Goal: Task Accomplishment & Management: Manage account settings

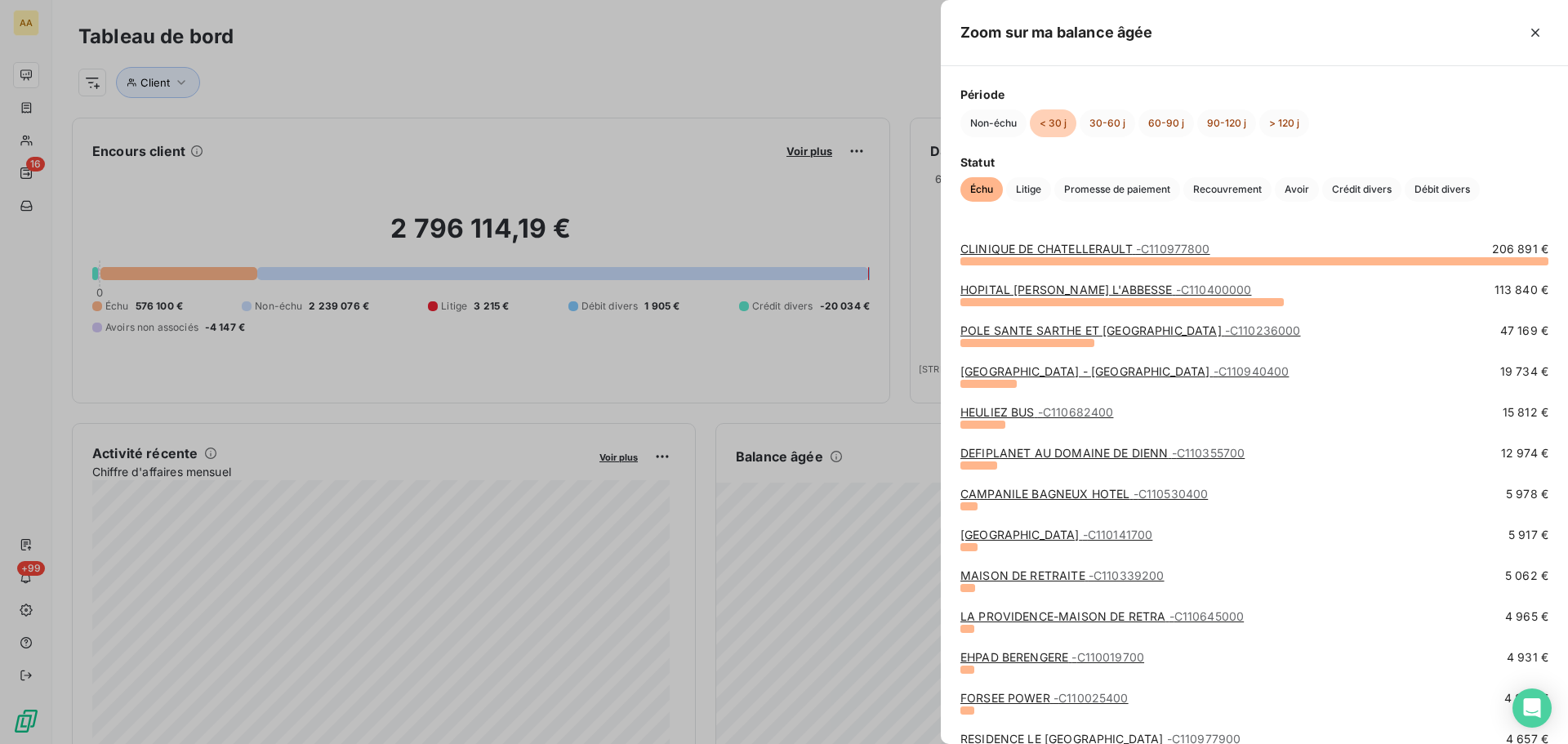
click at [1108, 377] on link "[GEOGRAPHIC_DATA] - [GEOGRAPHIC_DATA] - C110940400" at bounding box center [1125, 370] width 329 height 14
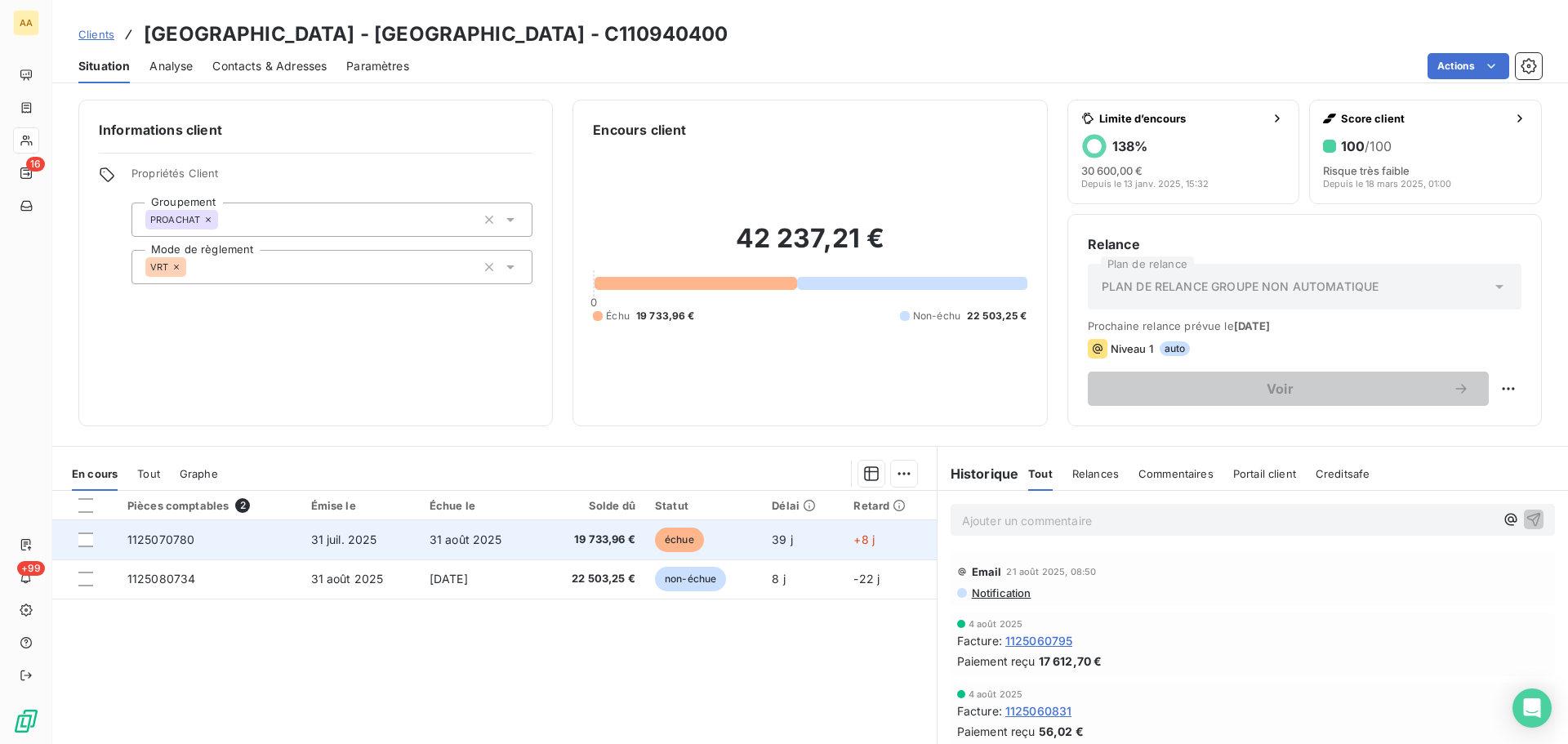
click at [878, 541] on td "+8 j" at bounding box center [889, 539] width 92 height 39
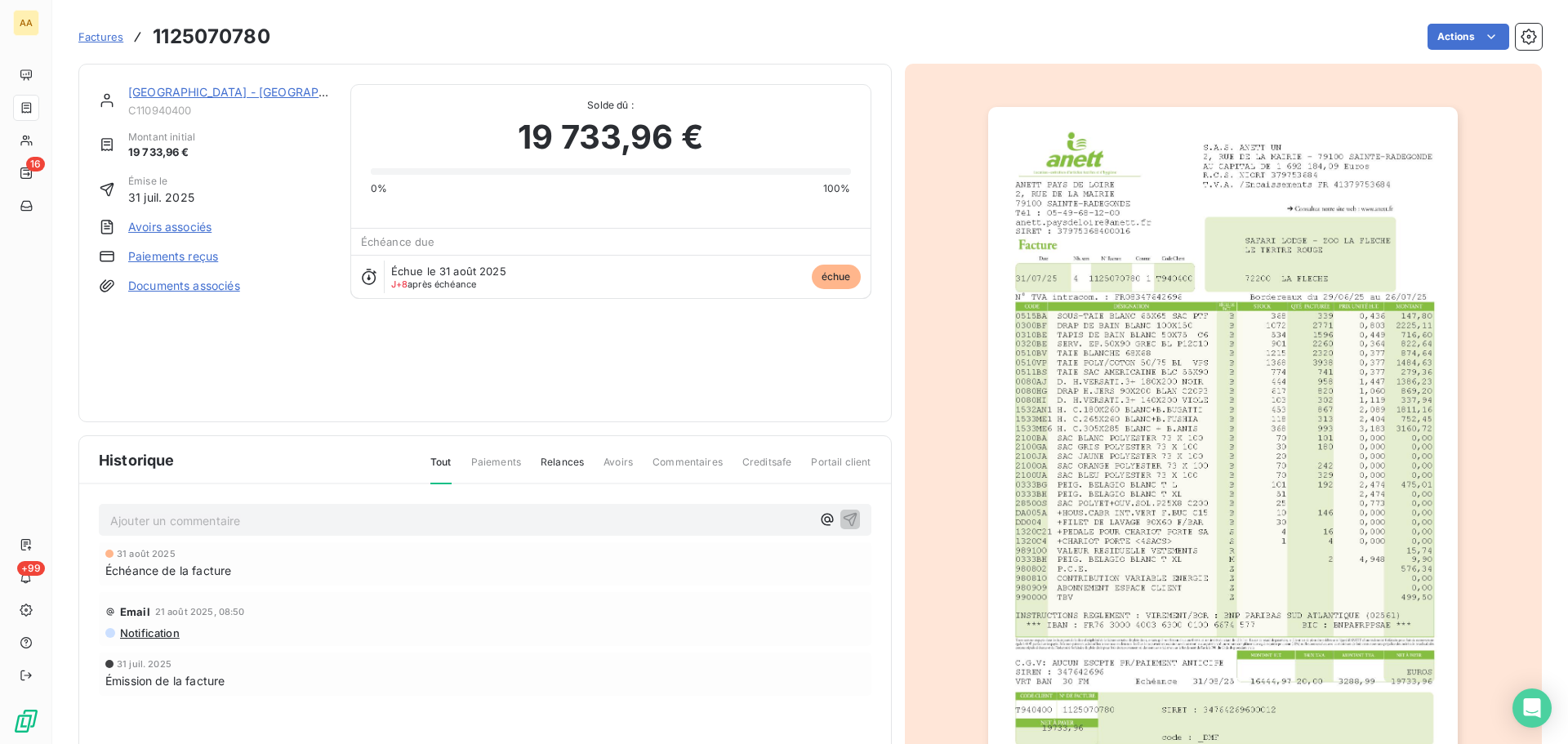
click at [169, 91] on link "[GEOGRAPHIC_DATA] - [GEOGRAPHIC_DATA]" at bounding box center [253, 91] width 250 height 14
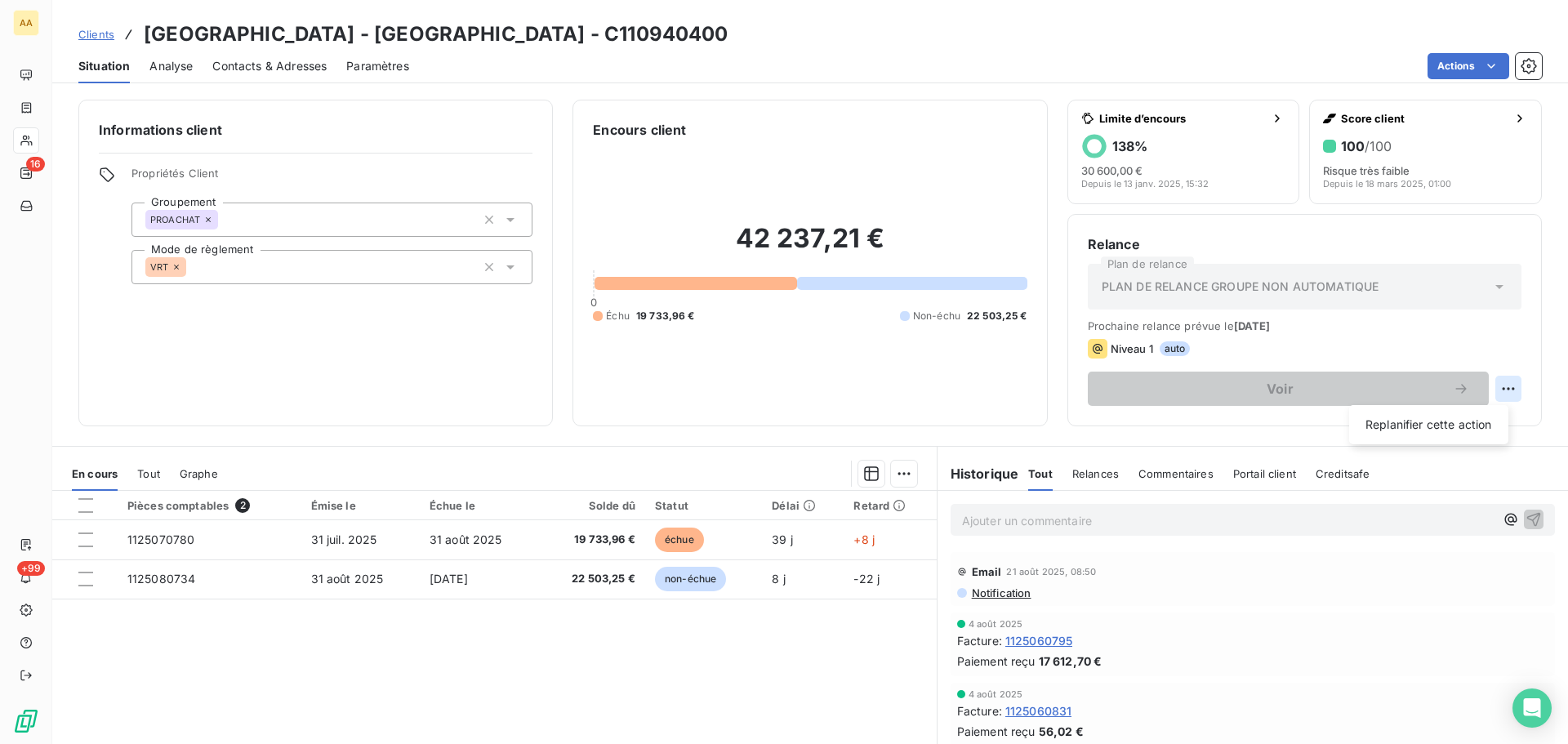
click at [1502, 383] on html "AA 16 +99 Clients SAFARI LODGE - ZOO [GEOGRAPHIC_DATA] - C110940400 Situation A…" at bounding box center [784, 372] width 1568 height 744
click at [1433, 430] on div "Replanifier cette action" at bounding box center [1429, 424] width 146 height 26
select select "8"
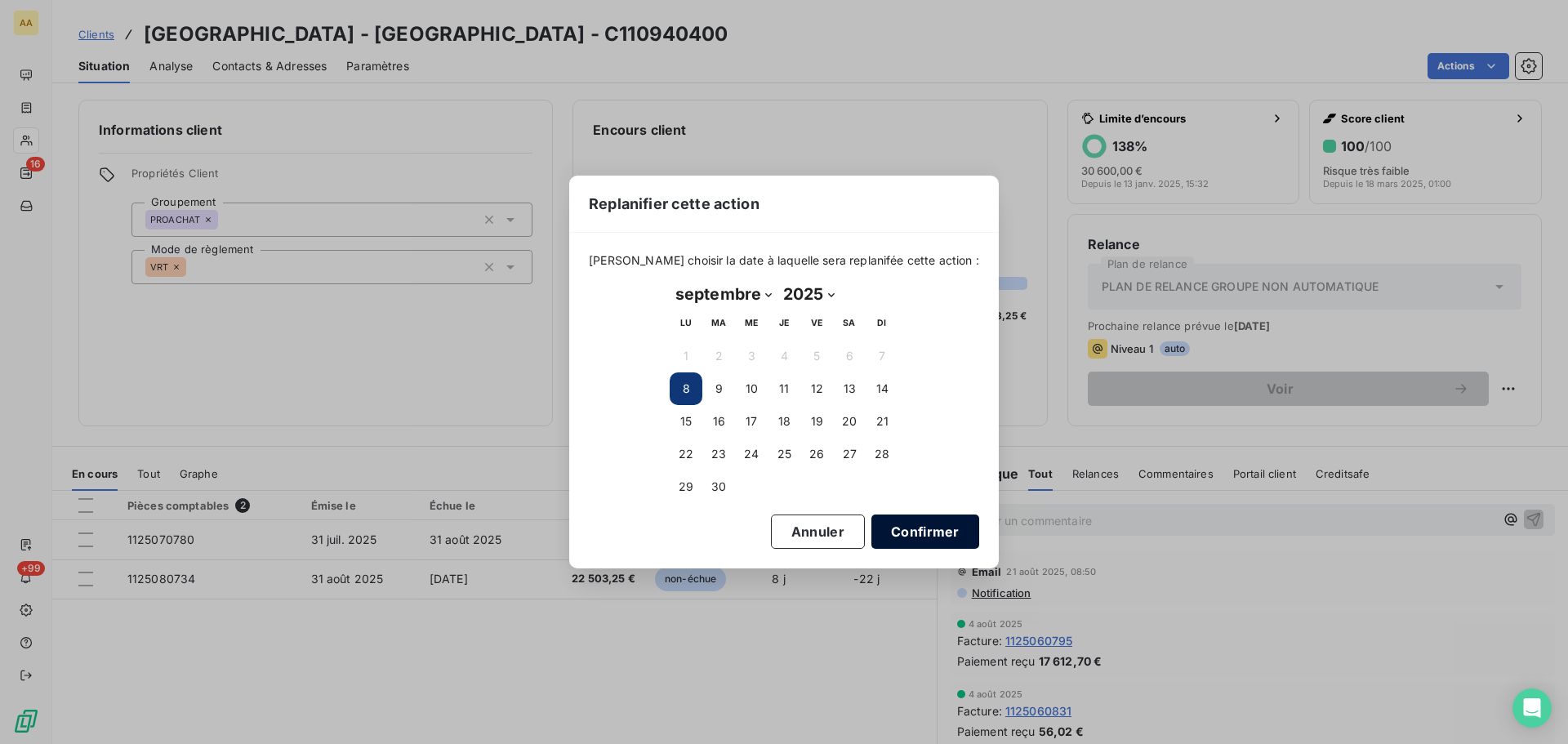
click at [905, 535] on button "Confirmer" at bounding box center [924, 532] width 107 height 34
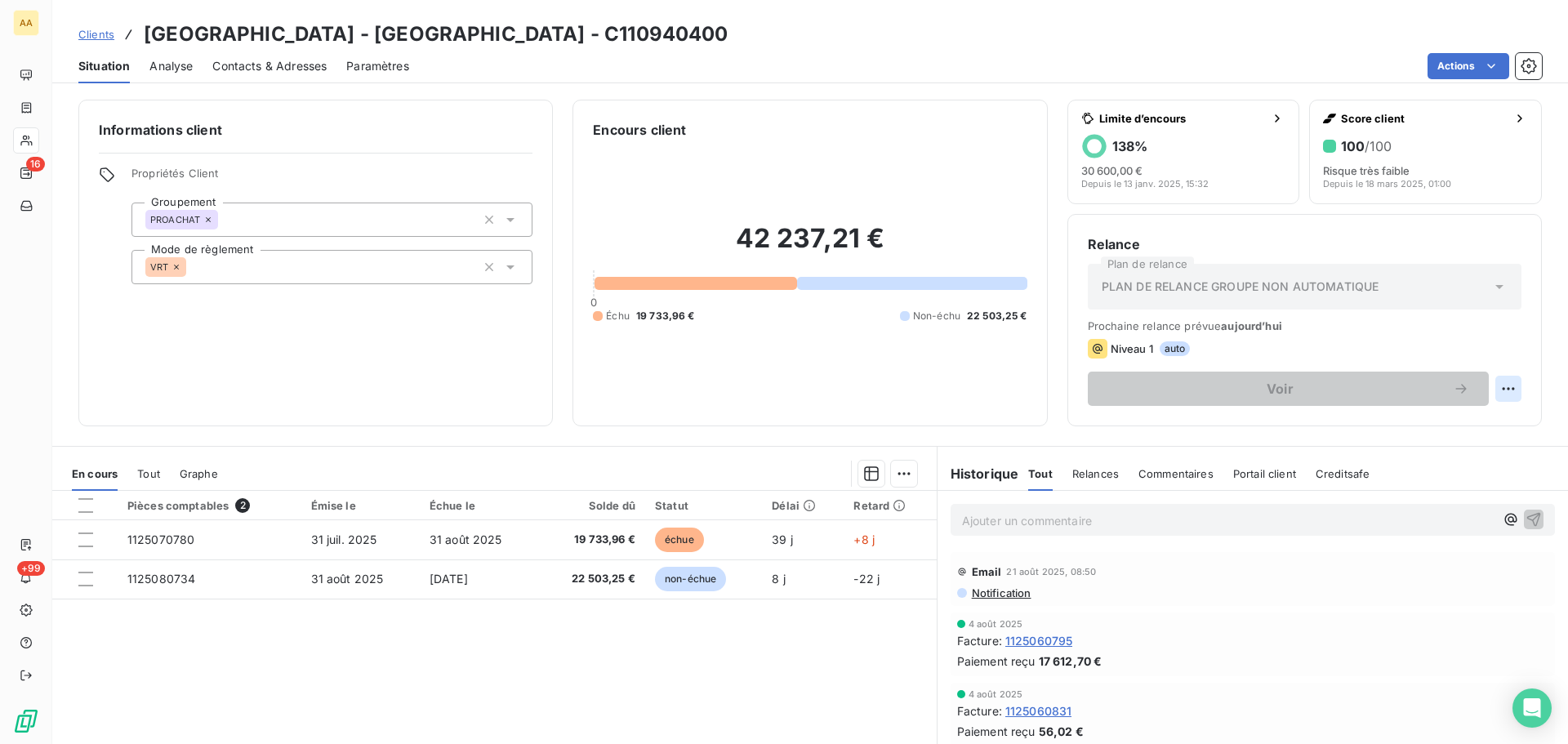
click at [1503, 385] on html "AA 16 +99 Clients SAFARI LODGE - ZOO [GEOGRAPHIC_DATA] - C110940400 Situation A…" at bounding box center [784, 372] width 1568 height 744
click at [1390, 428] on div "Replanifier cette action" at bounding box center [1429, 424] width 146 height 26
select select "8"
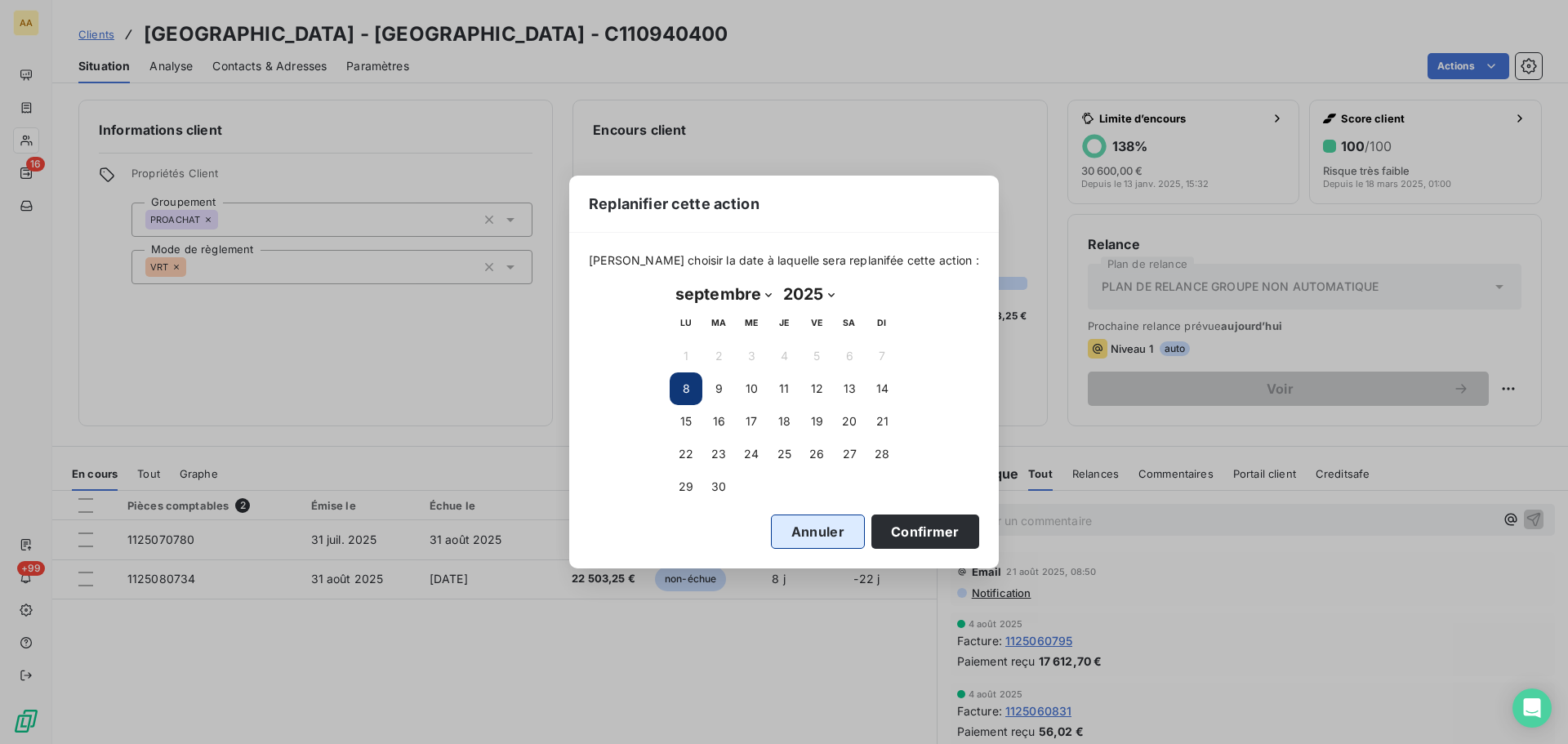
click at [776, 537] on button "Annuler" at bounding box center [818, 532] width 94 height 34
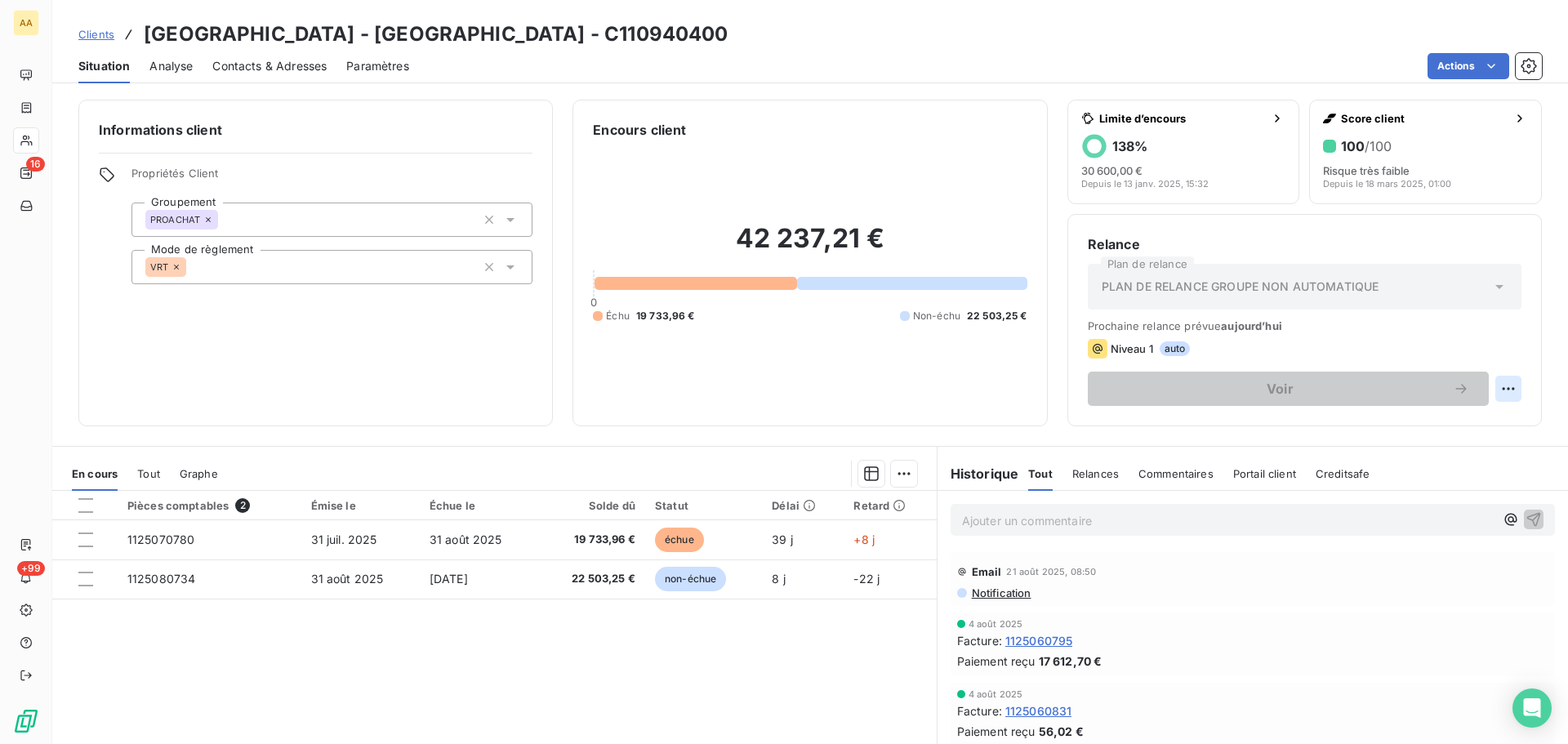
click at [1499, 388] on html "AA 16 +99 Clients SAFARI LODGE - ZOO [GEOGRAPHIC_DATA] - C110940400 Situation A…" at bounding box center [784, 372] width 1568 height 744
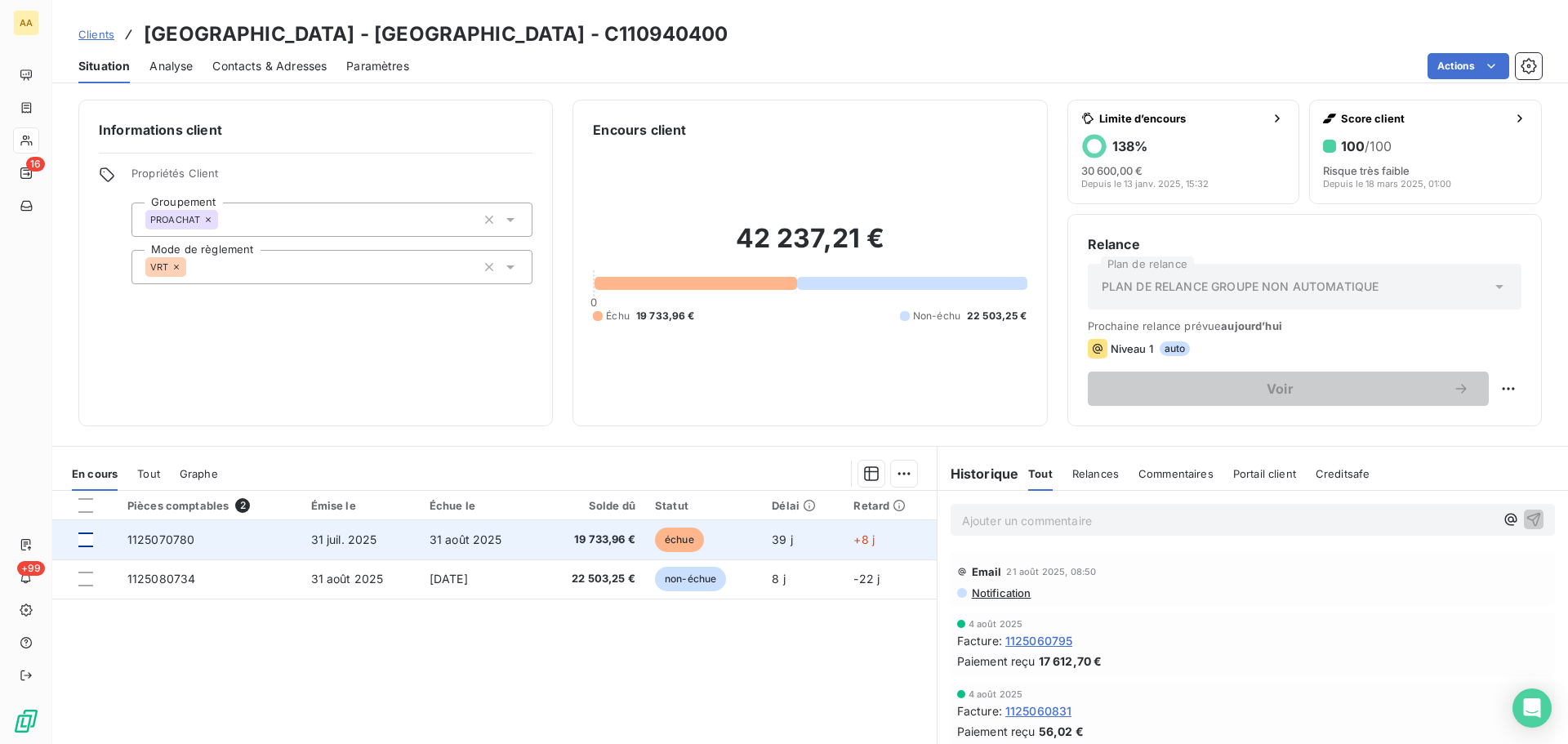
click at [86, 542] on div at bounding box center [86, 540] width 14 height 14
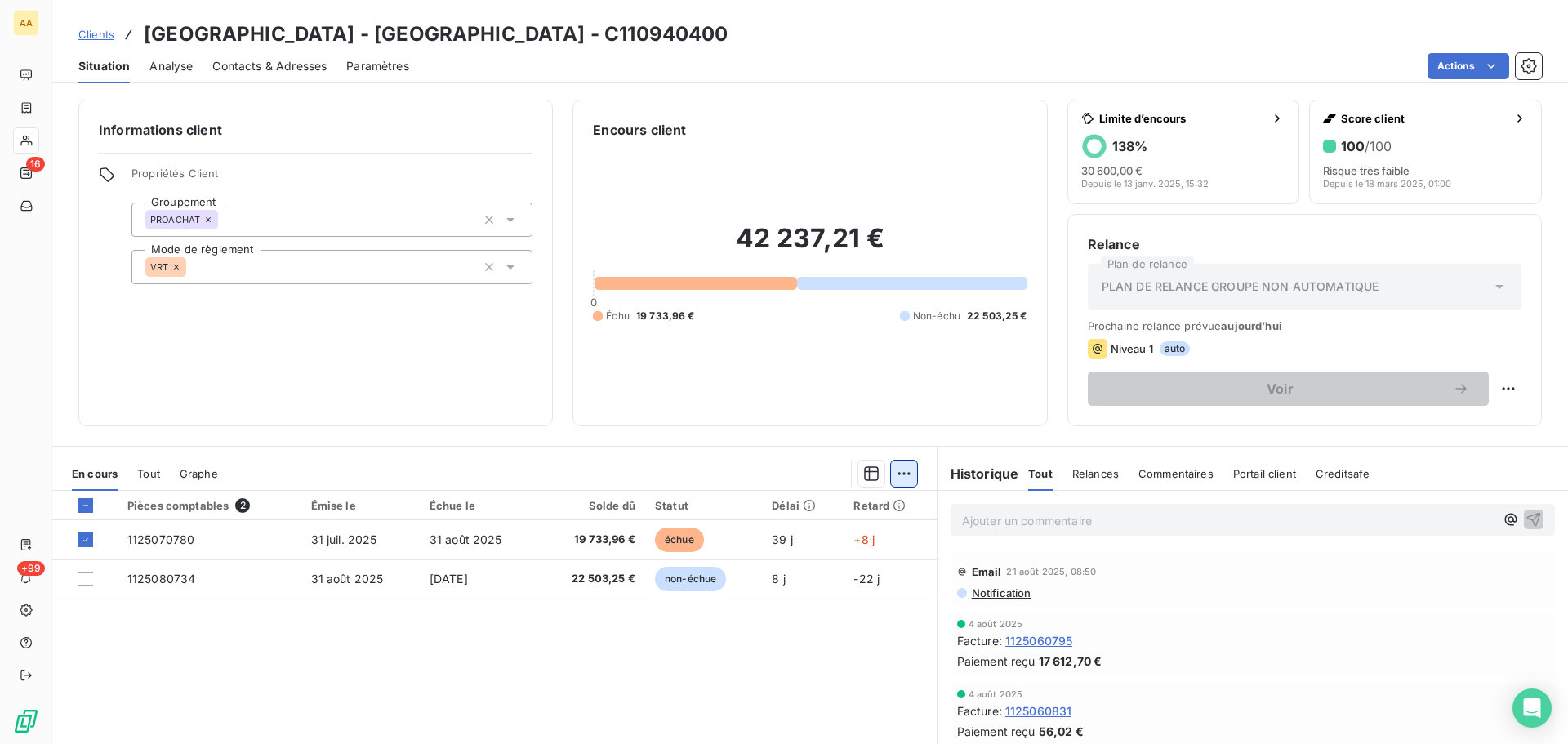
click at [893, 475] on html "AA 16 +99 Clients SAFARI LODGE - ZOO [GEOGRAPHIC_DATA] - C110940400 Situation A…" at bounding box center [784, 372] width 1568 height 744
click at [864, 474] on html "AA 16 +99 Clients SAFARI LODGE - ZOO [GEOGRAPHIC_DATA] - C110940400 Situation A…" at bounding box center [784, 372] width 1568 height 744
click at [863, 474] on icon "button" at bounding box center [871, 474] width 16 height 16
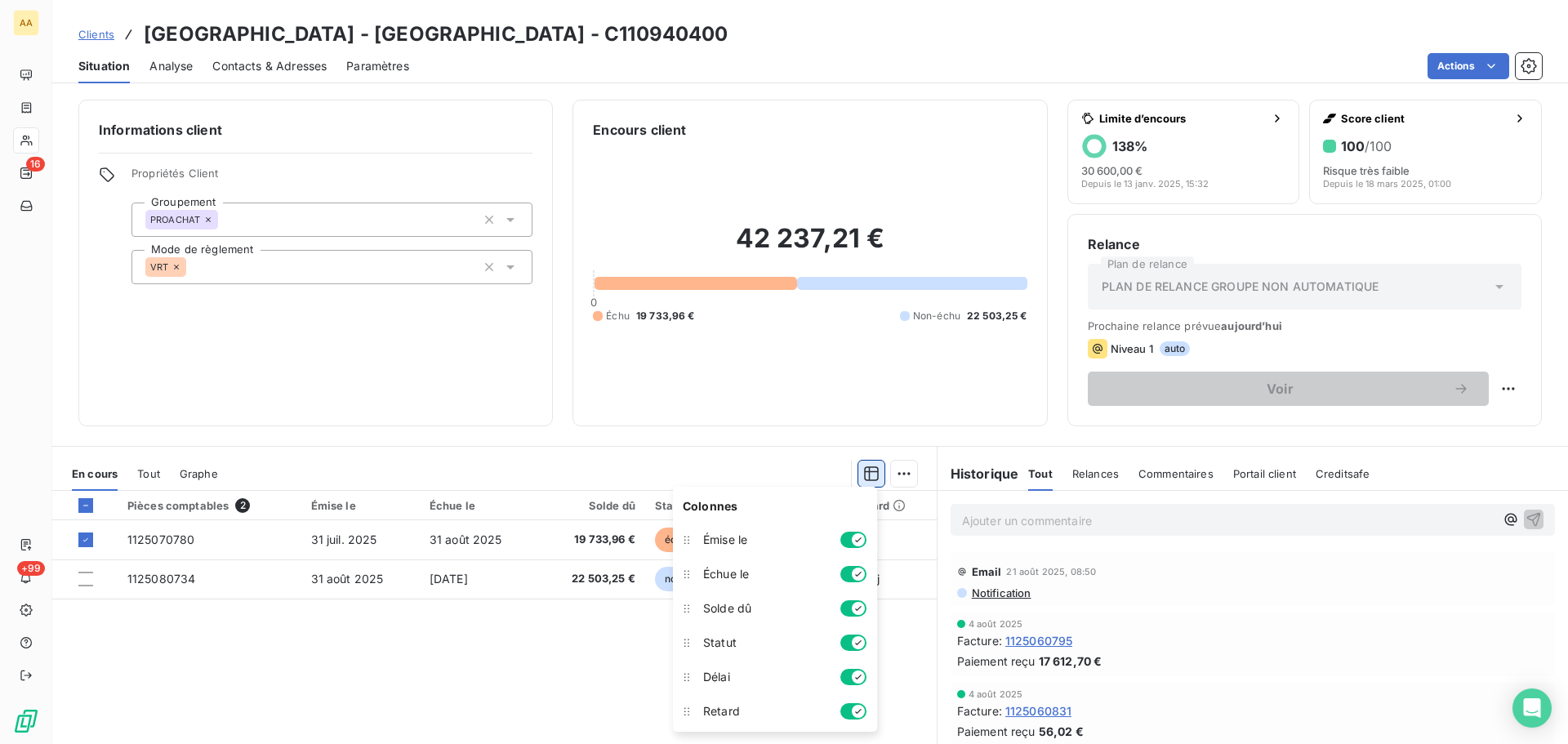
click at [863, 474] on icon "button" at bounding box center [871, 474] width 16 height 16
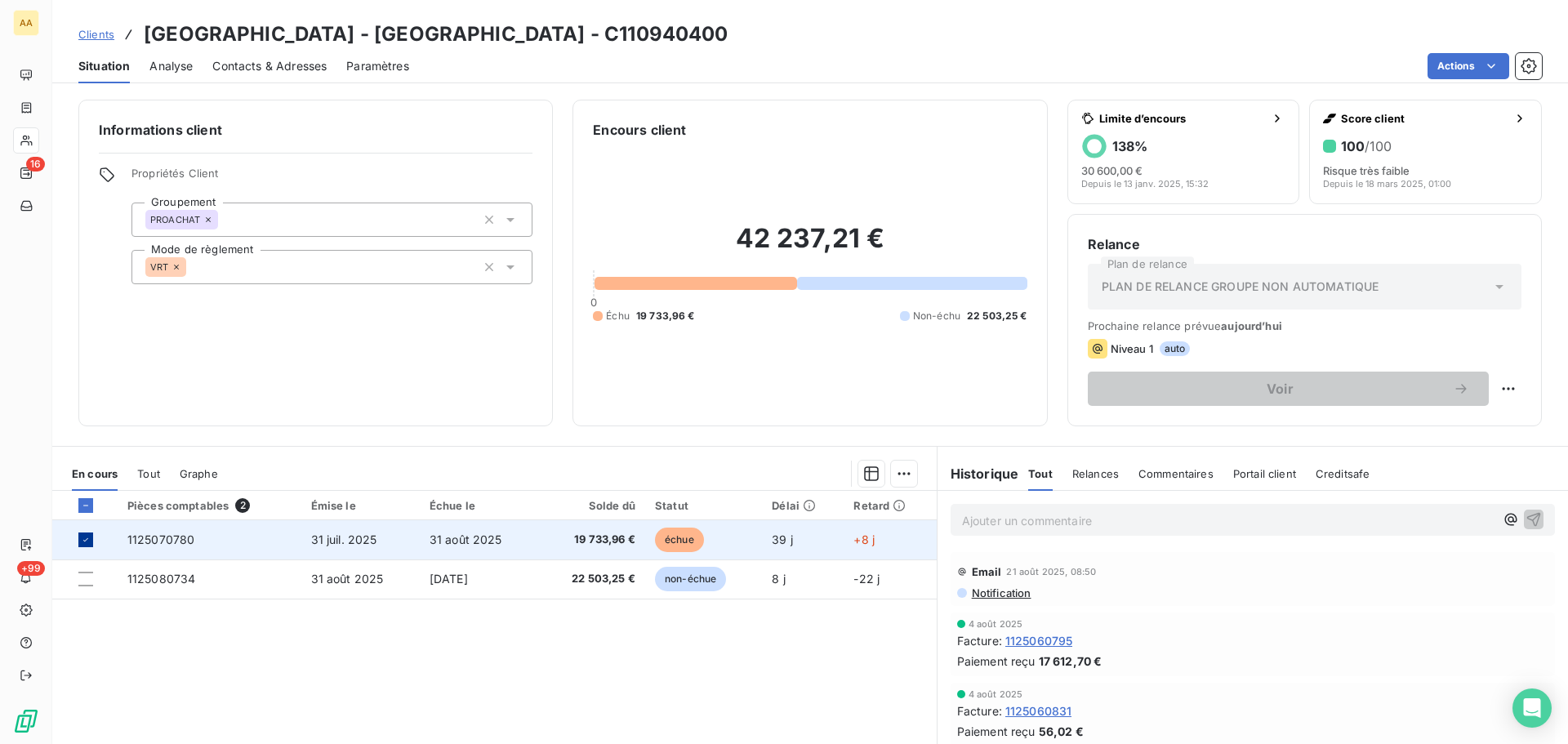
click at [79, 542] on div at bounding box center [86, 540] width 14 height 14
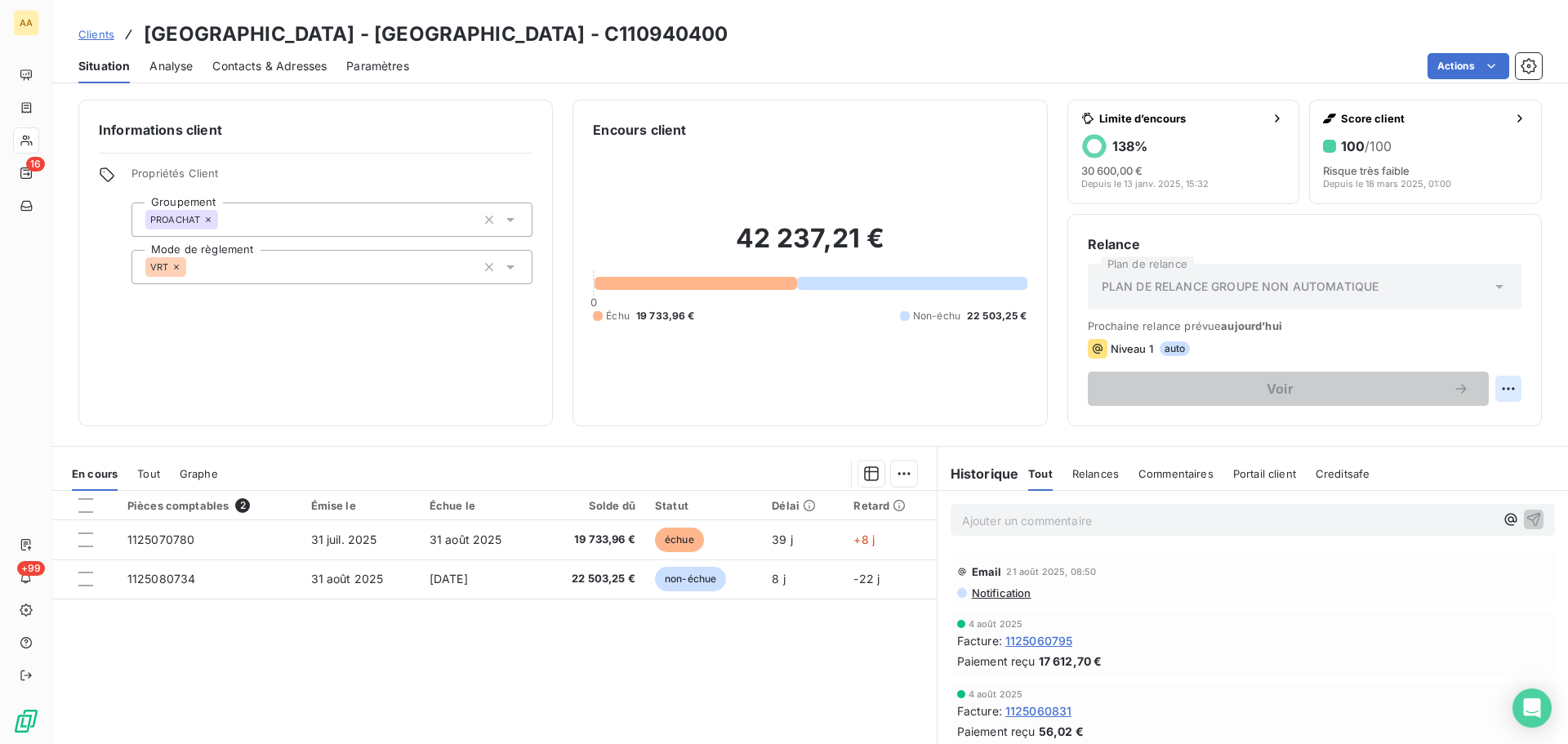
click at [1494, 394] on html "AA 16 +99 Clients SAFARI LODGE - ZOO [GEOGRAPHIC_DATA] - C110940400 Situation A…" at bounding box center [784, 372] width 1568 height 744
click at [1474, 423] on div "Replanifier cette action" at bounding box center [1429, 424] width 146 height 26
select select "8"
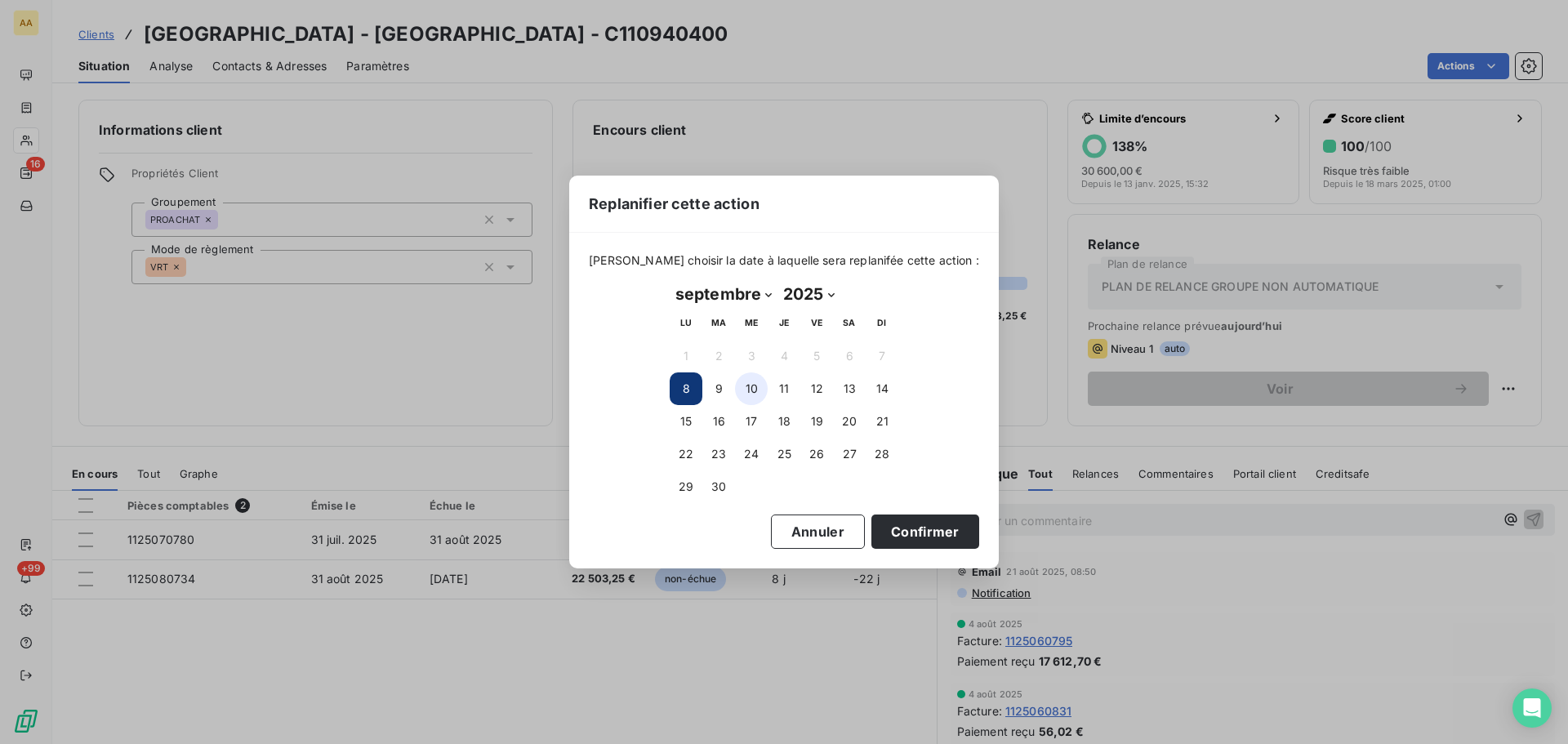
click at [754, 389] on button "10" at bounding box center [751, 388] width 32 height 33
click at [899, 534] on button "Confirmer" at bounding box center [924, 532] width 107 height 34
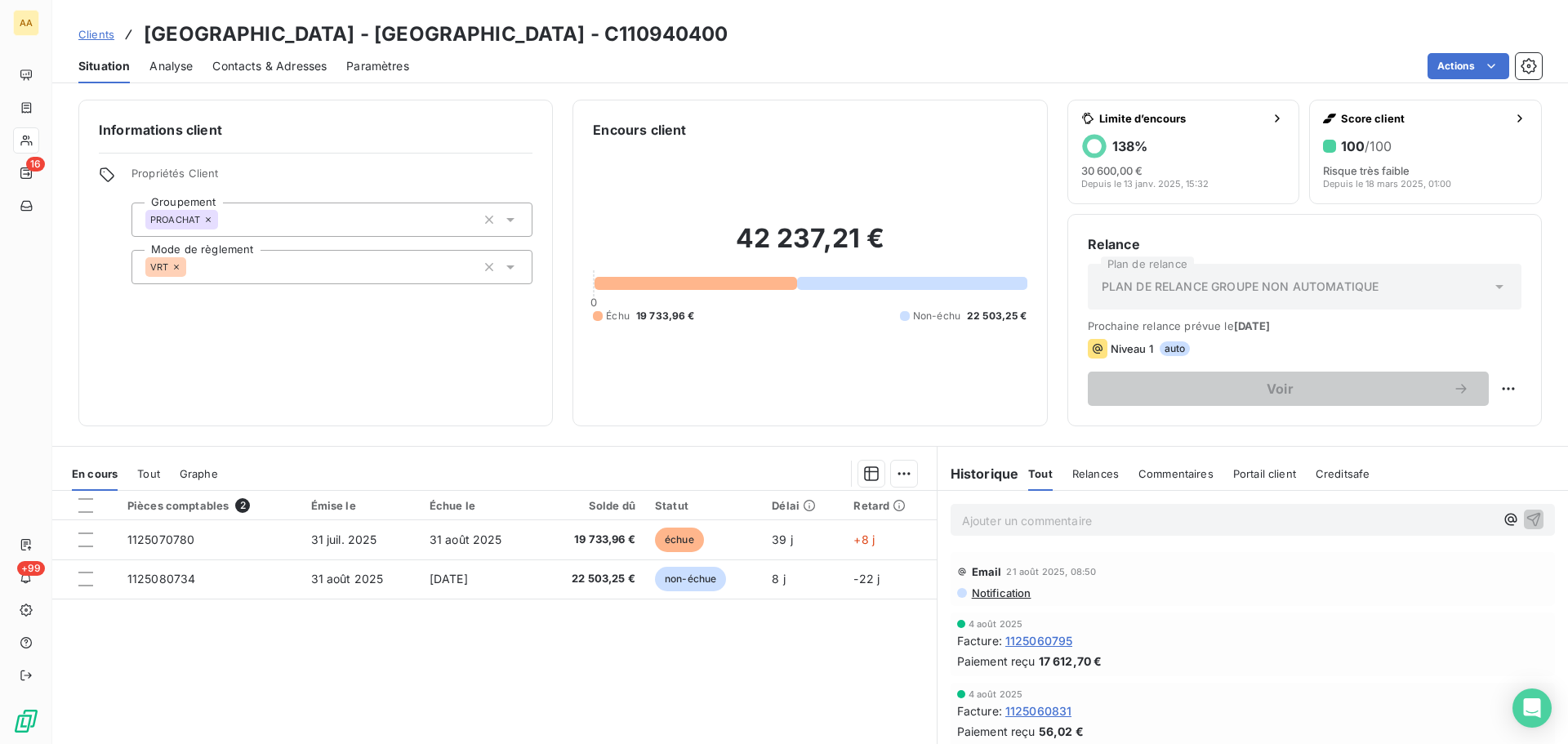
click at [391, 681] on div "Pièces comptables 2 Émise le Échue le Solde dû Statut Délai Retard 1125070780 3…" at bounding box center [495, 648] width 885 height 314
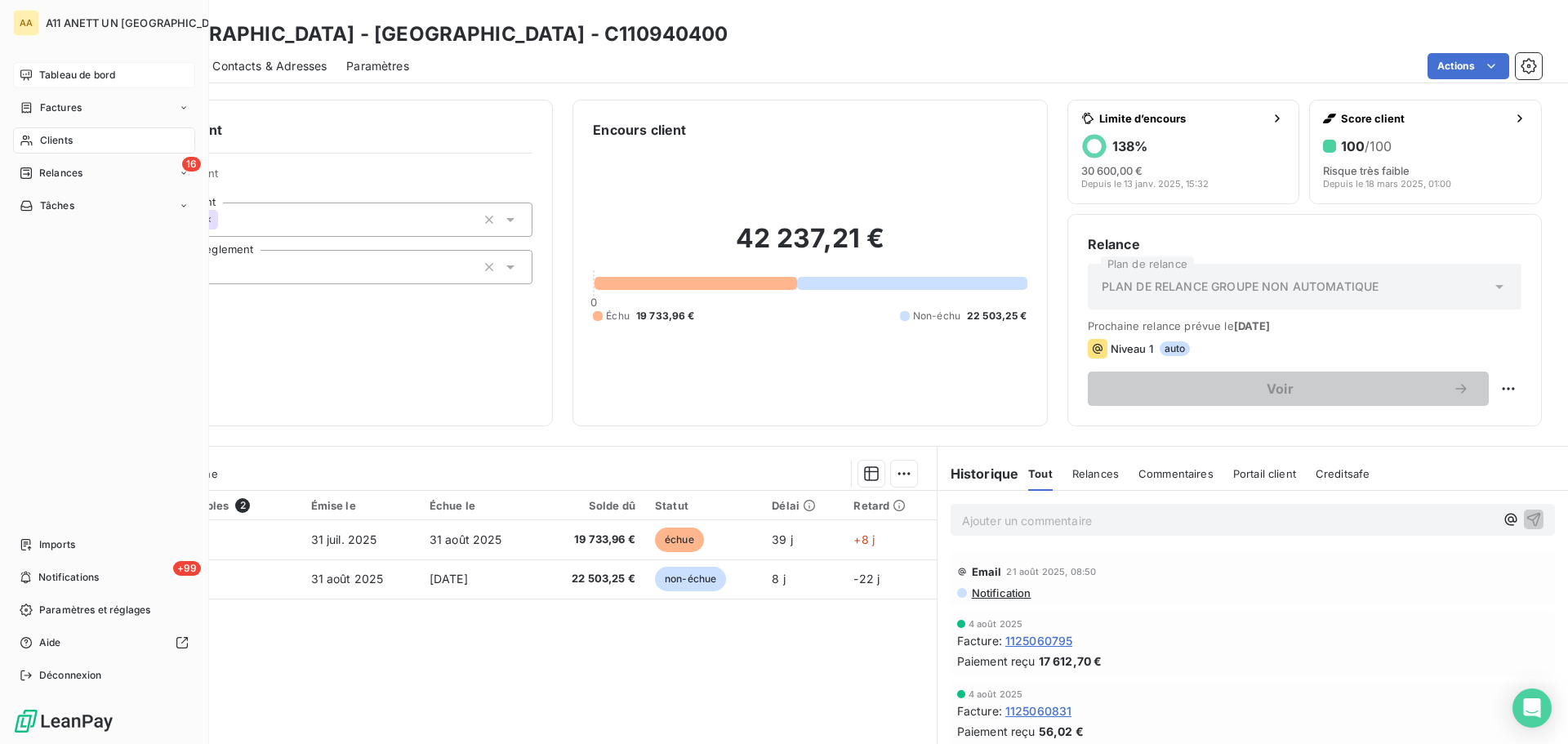
click at [62, 75] on span "Tableau de bord" at bounding box center [77, 75] width 76 height 14
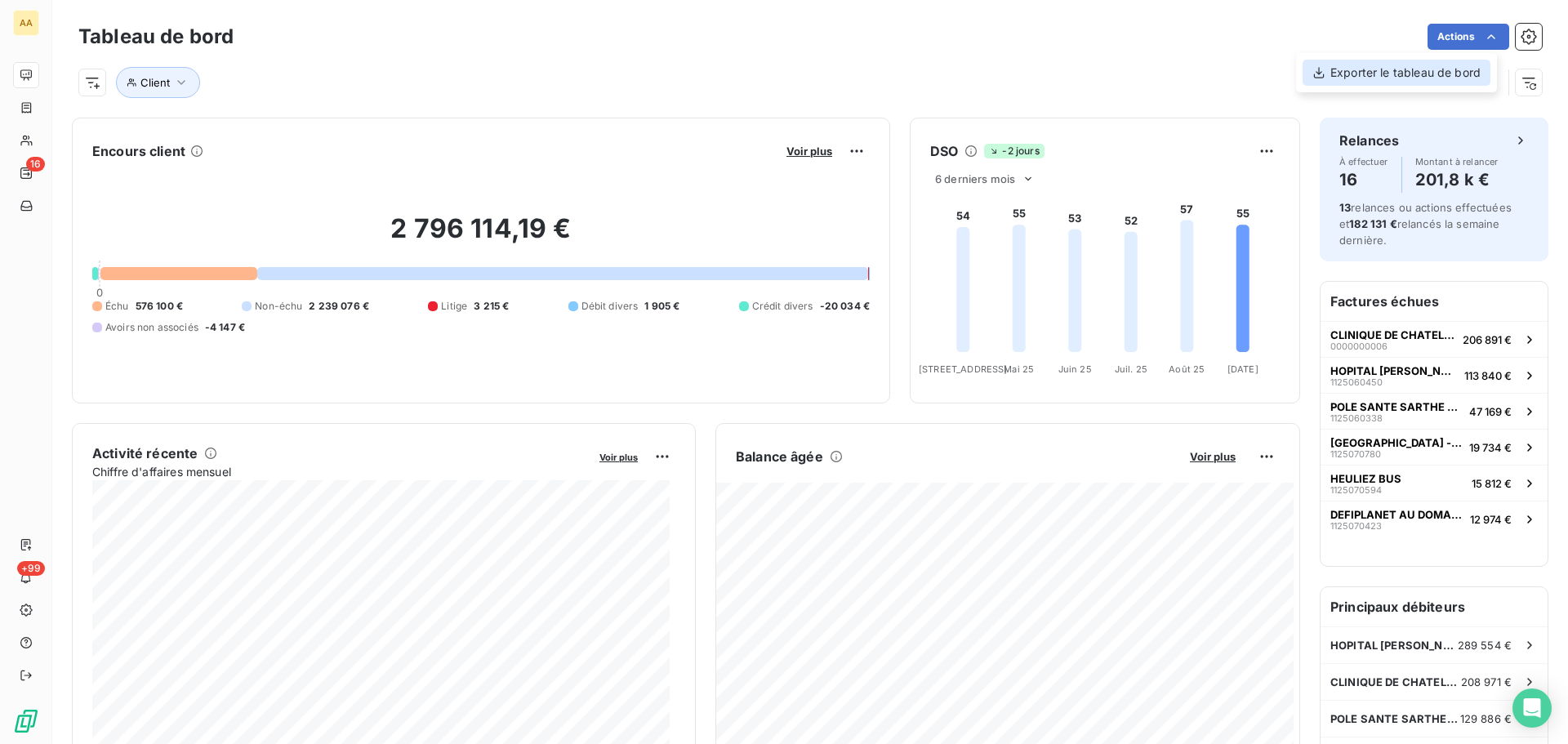
click at [1399, 74] on div "Exporter le tableau de bord" at bounding box center [1396, 72] width 188 height 26
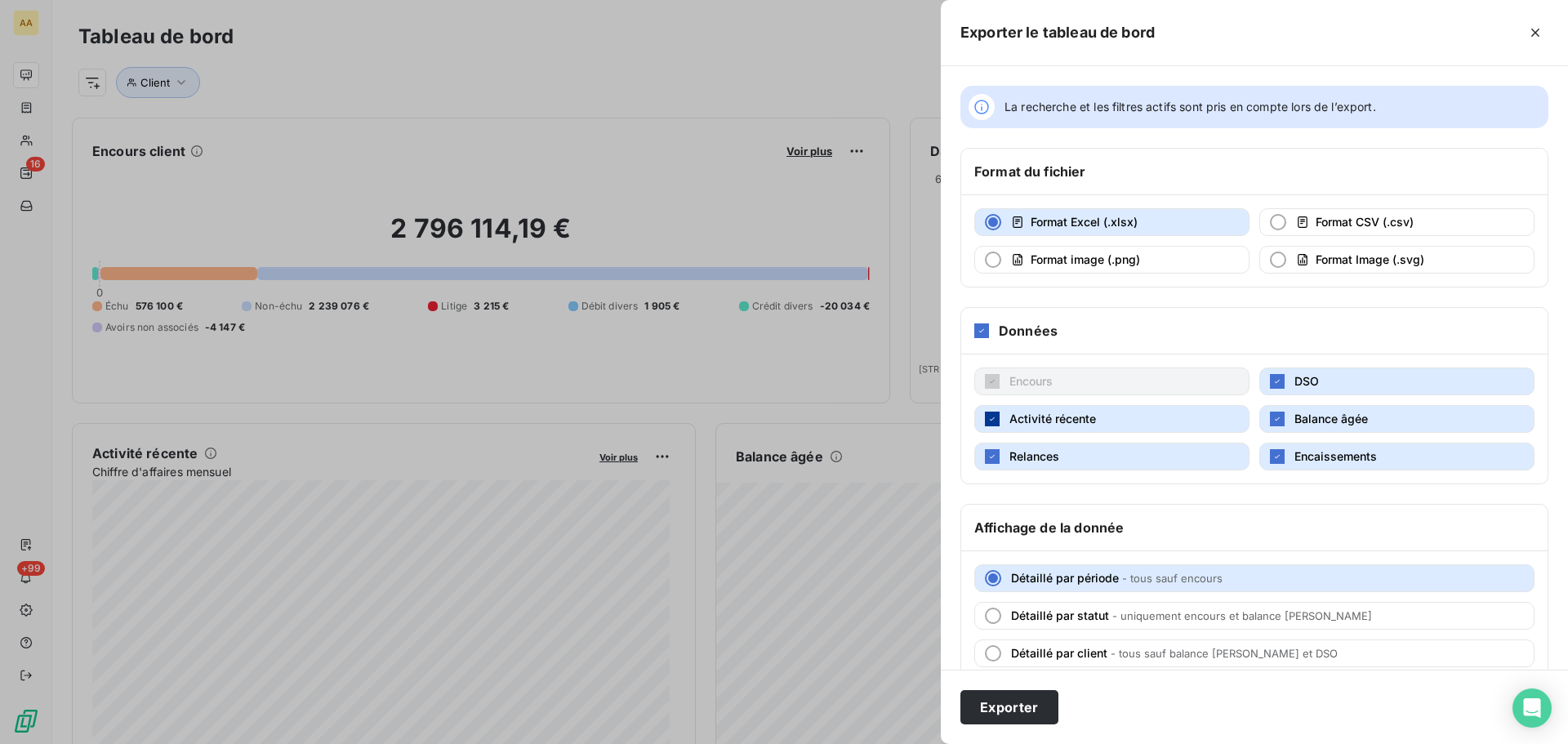
click at [988, 421] on icon "button" at bounding box center [992, 419] width 10 height 10
click at [1270, 460] on div "button" at bounding box center [1277, 457] width 14 height 14
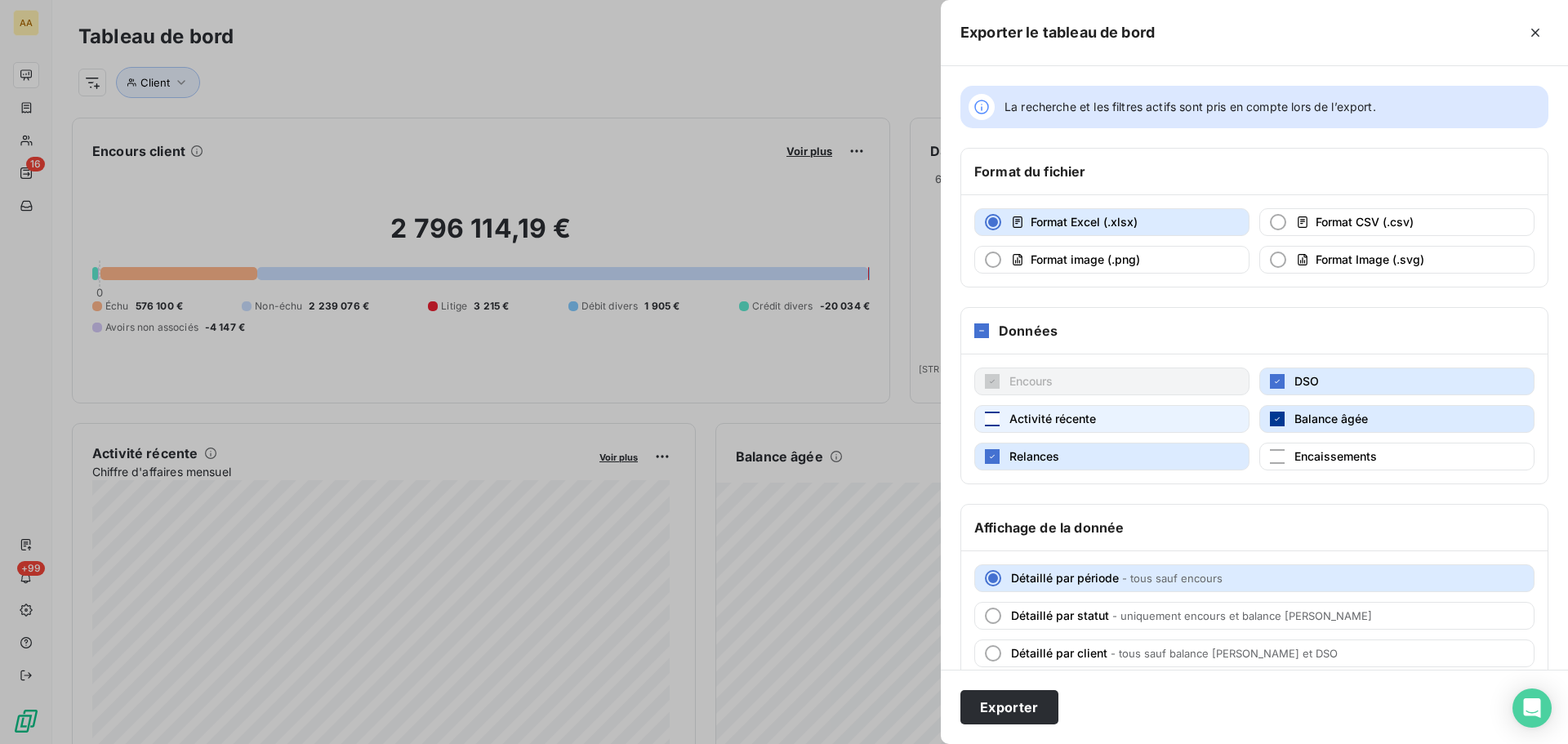
click at [1272, 419] on icon "button" at bounding box center [1276, 419] width 10 height 10
click at [1270, 375] on div "button" at bounding box center [1277, 381] width 14 height 14
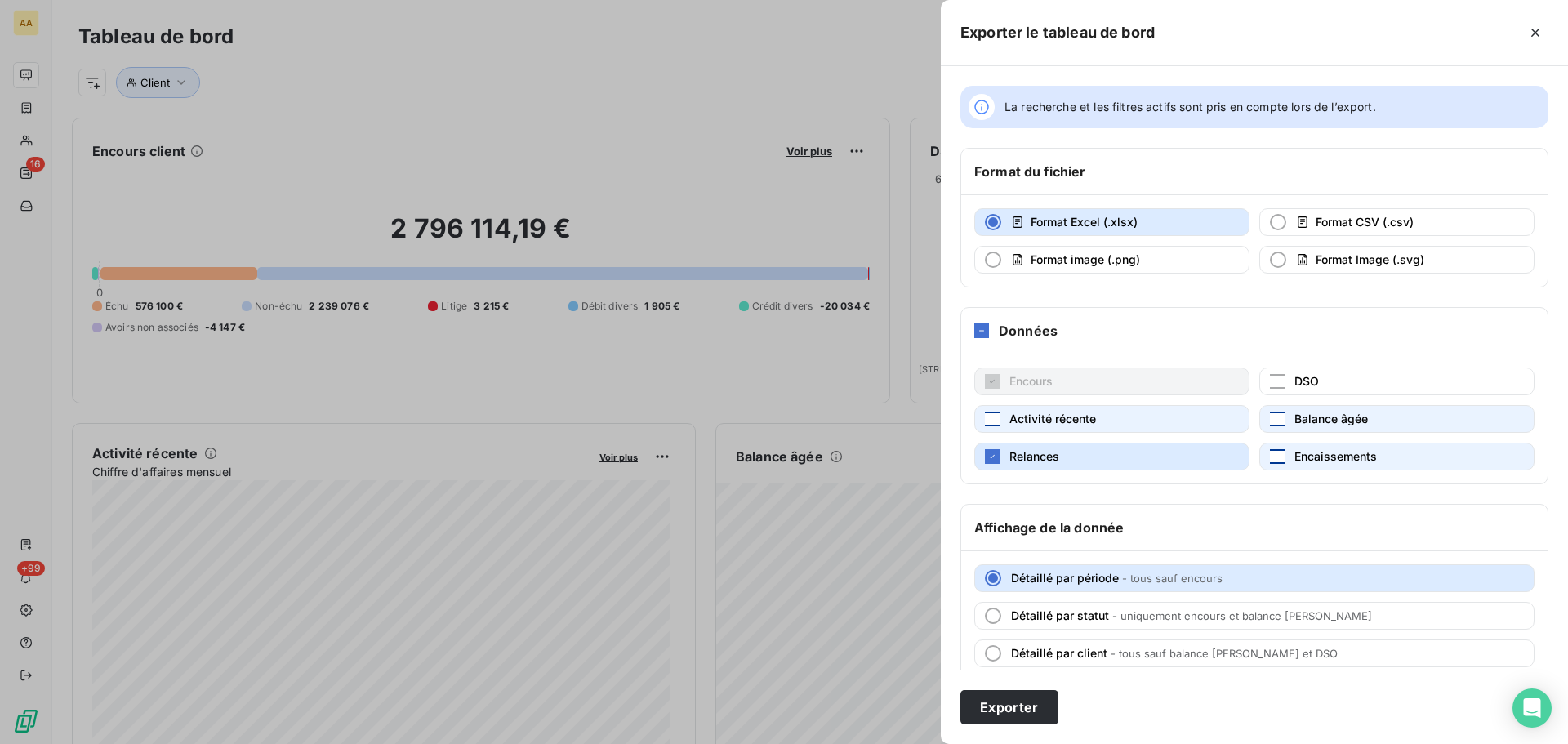
click at [1270, 457] on div "button" at bounding box center [1277, 457] width 14 height 14
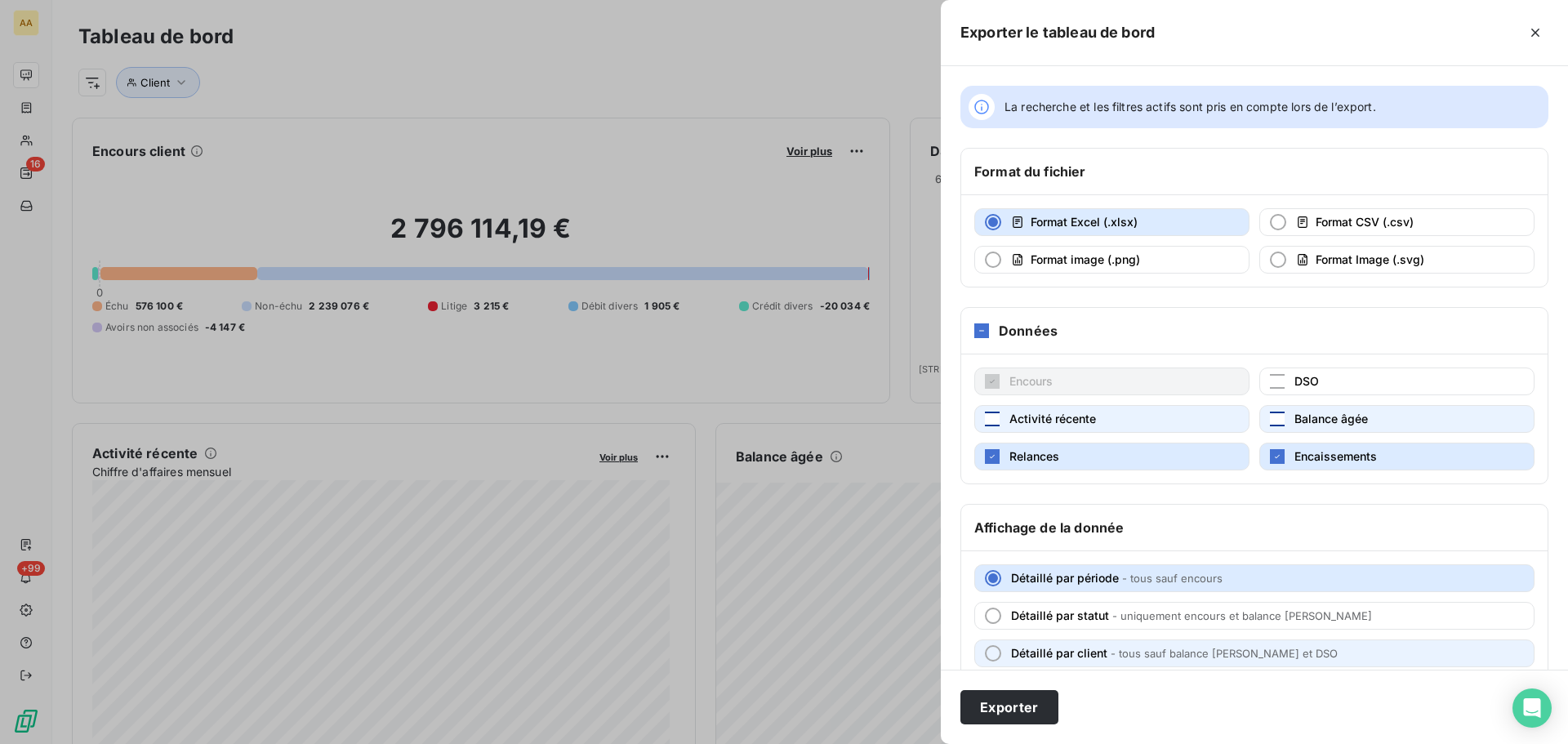
click at [987, 658] on div "button" at bounding box center [993, 654] width 16 height 16
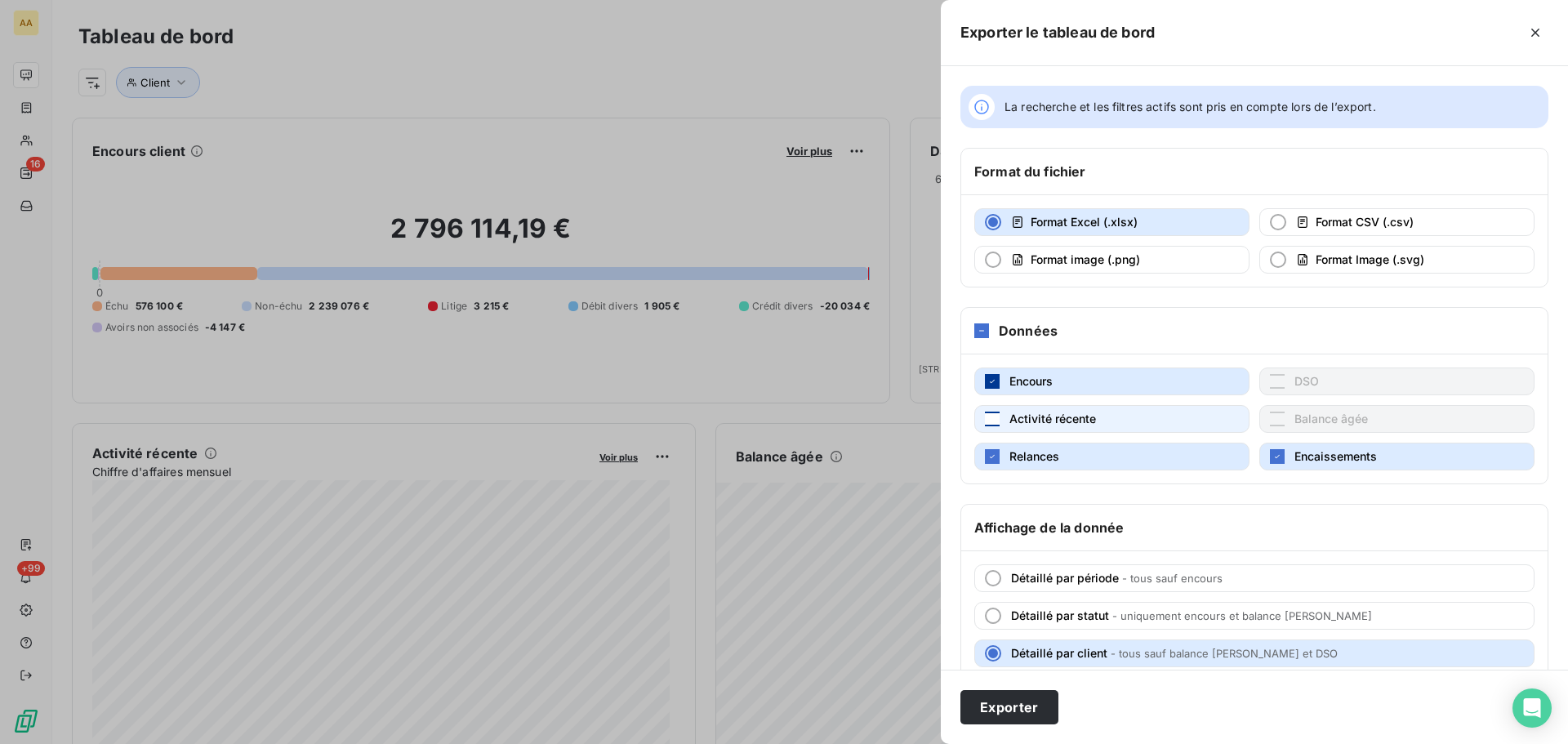
click at [988, 383] on icon "button" at bounding box center [992, 381] width 10 height 10
click at [988, 697] on button "Exporter" at bounding box center [1009, 707] width 98 height 34
click at [1004, 713] on button "Exporter" at bounding box center [1009, 707] width 98 height 34
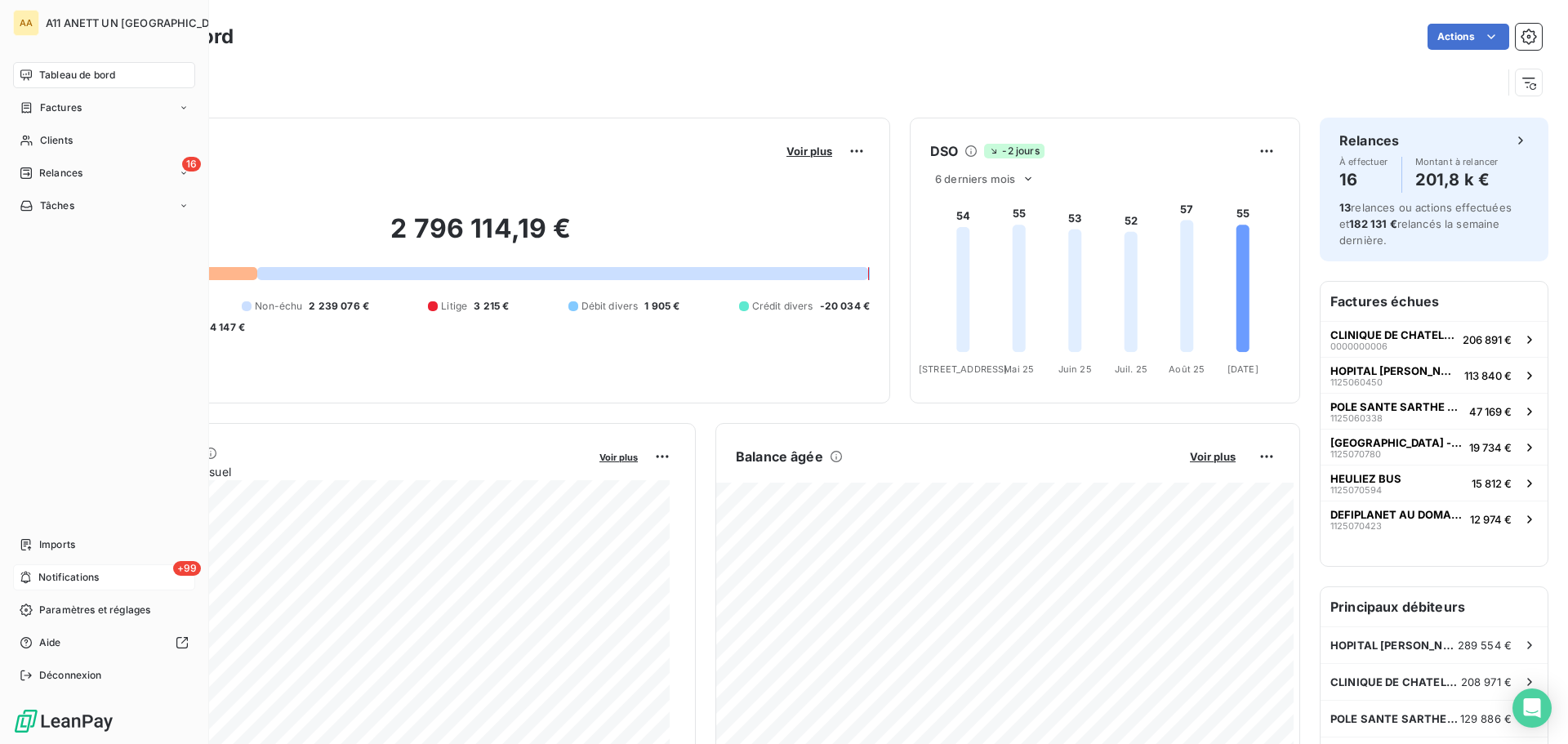
click at [181, 570] on span "+99" at bounding box center [187, 568] width 28 height 14
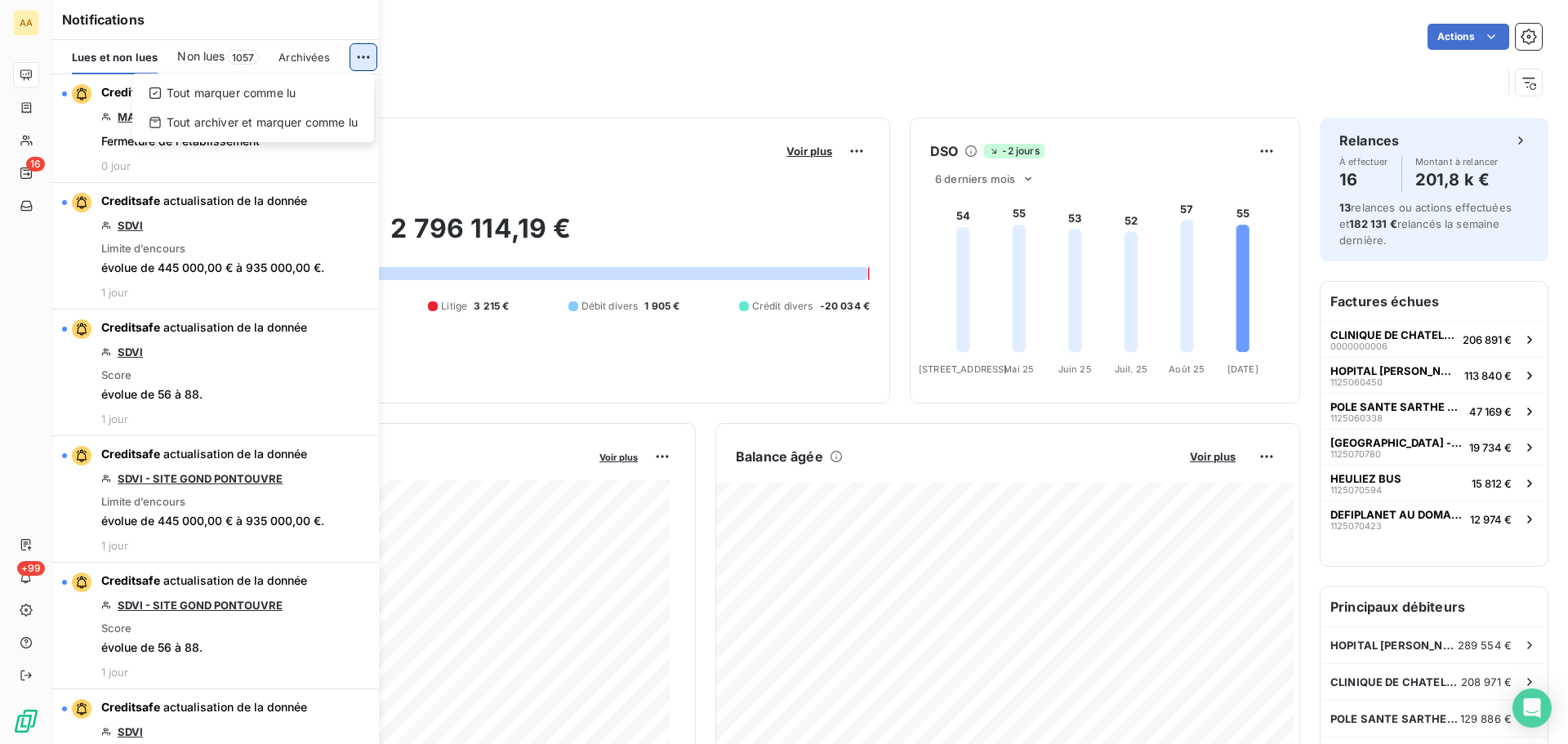
click at [357, 50] on html "AA 16 +99 Tableau de bord Actions Client Encours client Voir plus 2 796 114,19 …" at bounding box center [784, 372] width 1568 height 744
click at [198, 95] on div "Tout marquer comme lu" at bounding box center [253, 93] width 228 height 26
click at [360, 56] on html "AA 16 +99 Tableau de bord Actions Client Encours client Voir plus 2 796 114,19 …" at bounding box center [784, 372] width 1568 height 744
click at [149, 98] on icon at bounding box center [155, 93] width 13 height 13
click at [363, 62] on html "AA 16 +99 Tableau de bord Actions Client Encours client Voir plus 2 796 114,19 …" at bounding box center [784, 372] width 1568 height 744
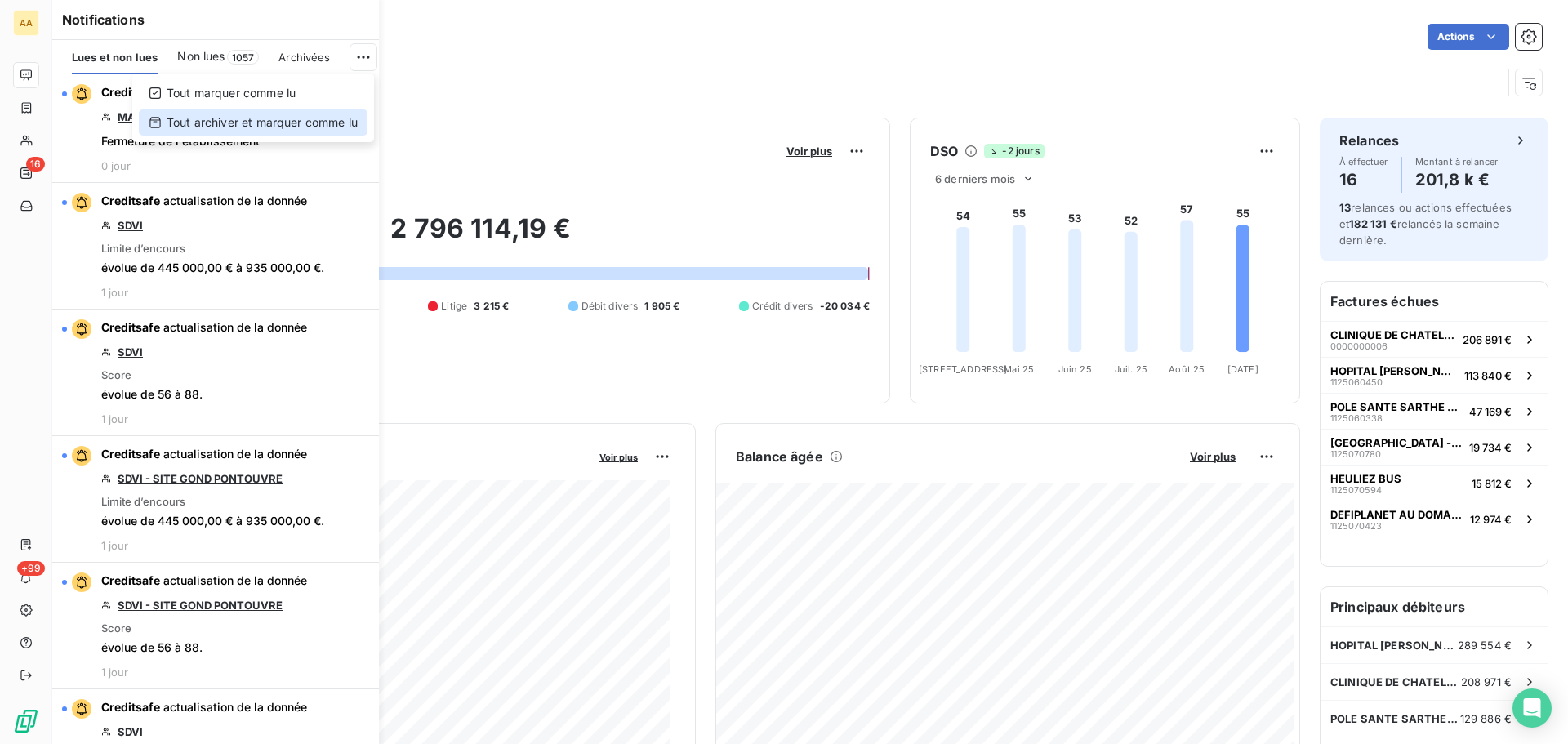
click at [328, 119] on div "Tout archiver et marquer comme lu" at bounding box center [253, 122] width 228 height 26
click at [1212, 457] on span "Voir plus" at bounding box center [1212, 456] width 46 height 13
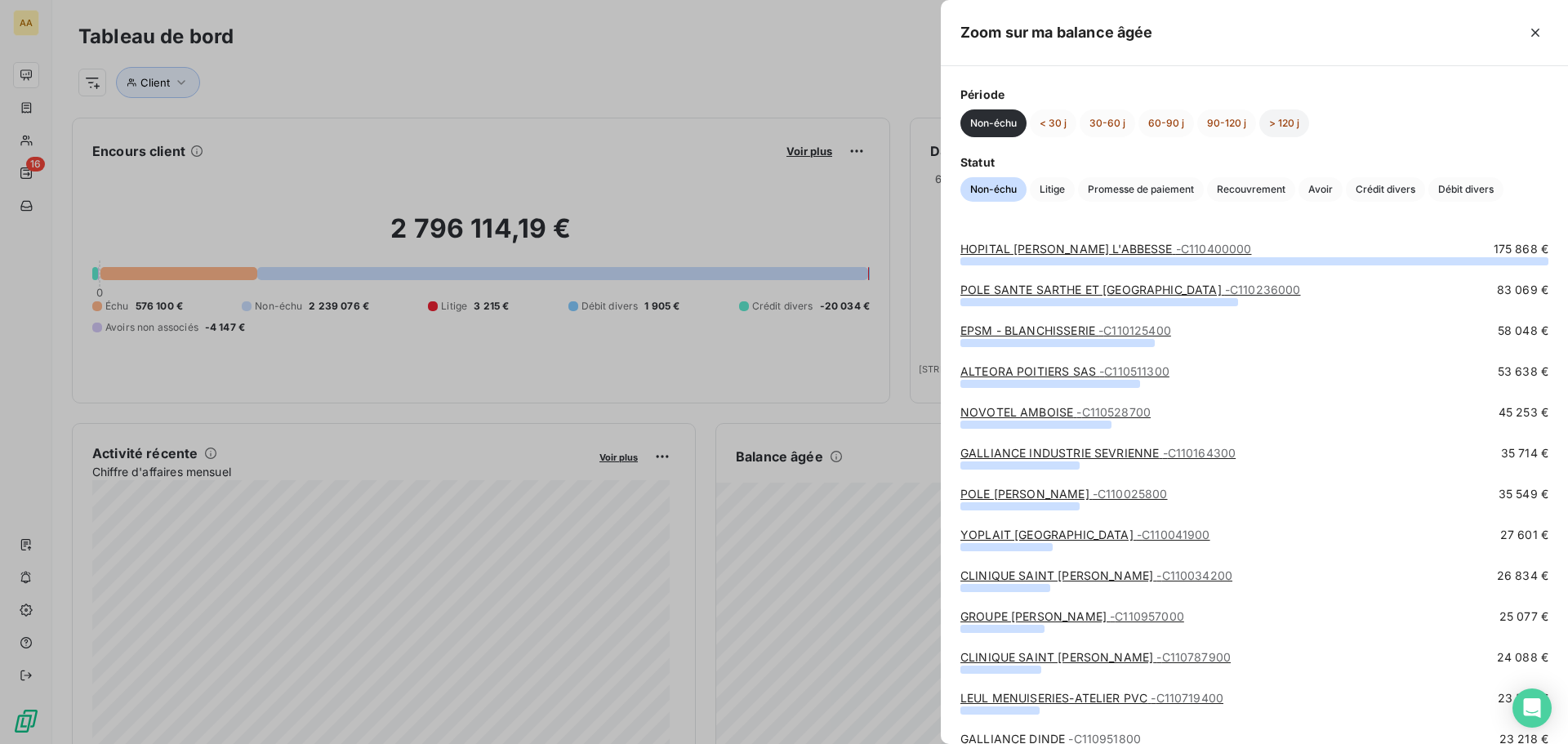
click at [1289, 120] on button "> 120 j" at bounding box center [1284, 123] width 50 height 28
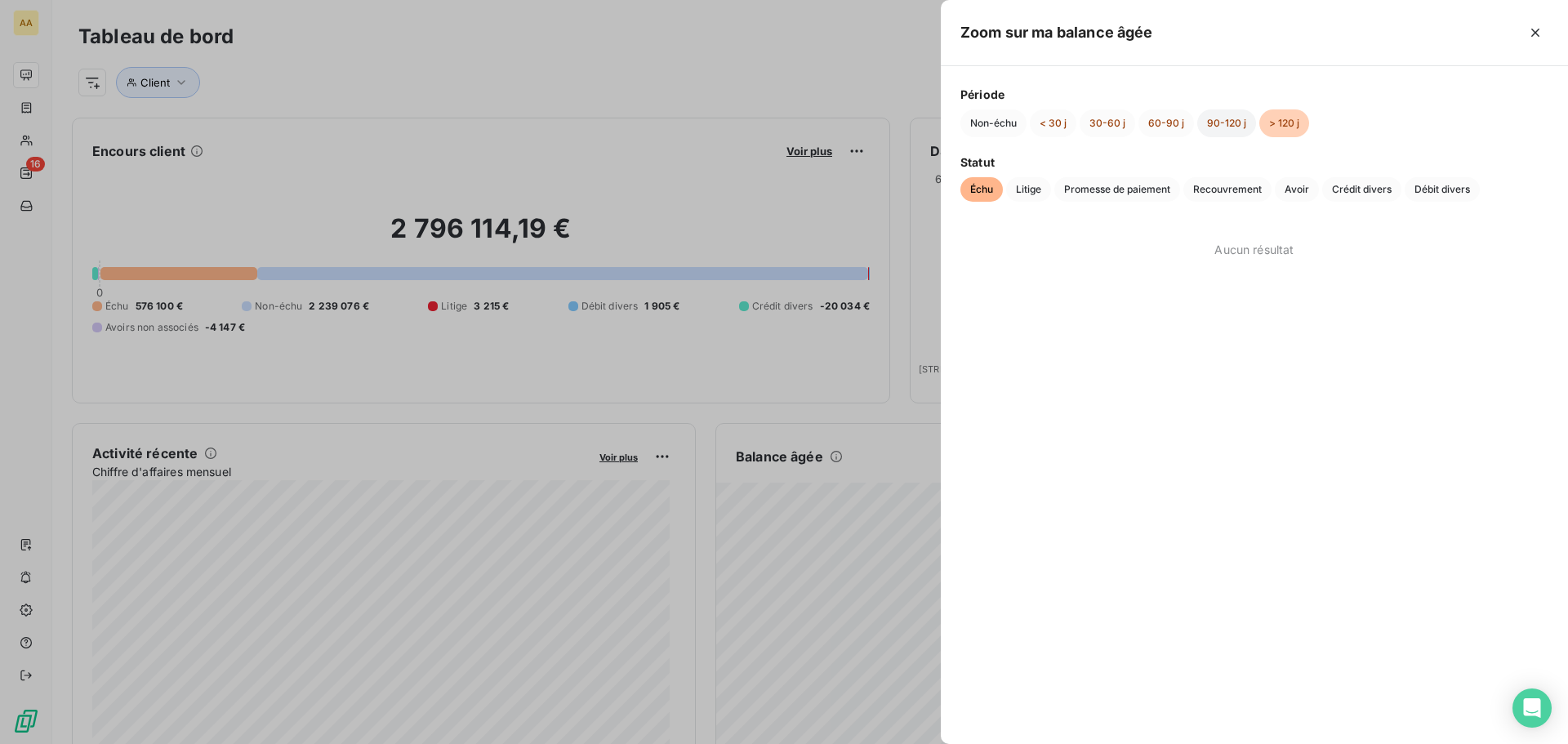
click at [1227, 118] on button "90-120 j" at bounding box center [1226, 123] width 59 height 28
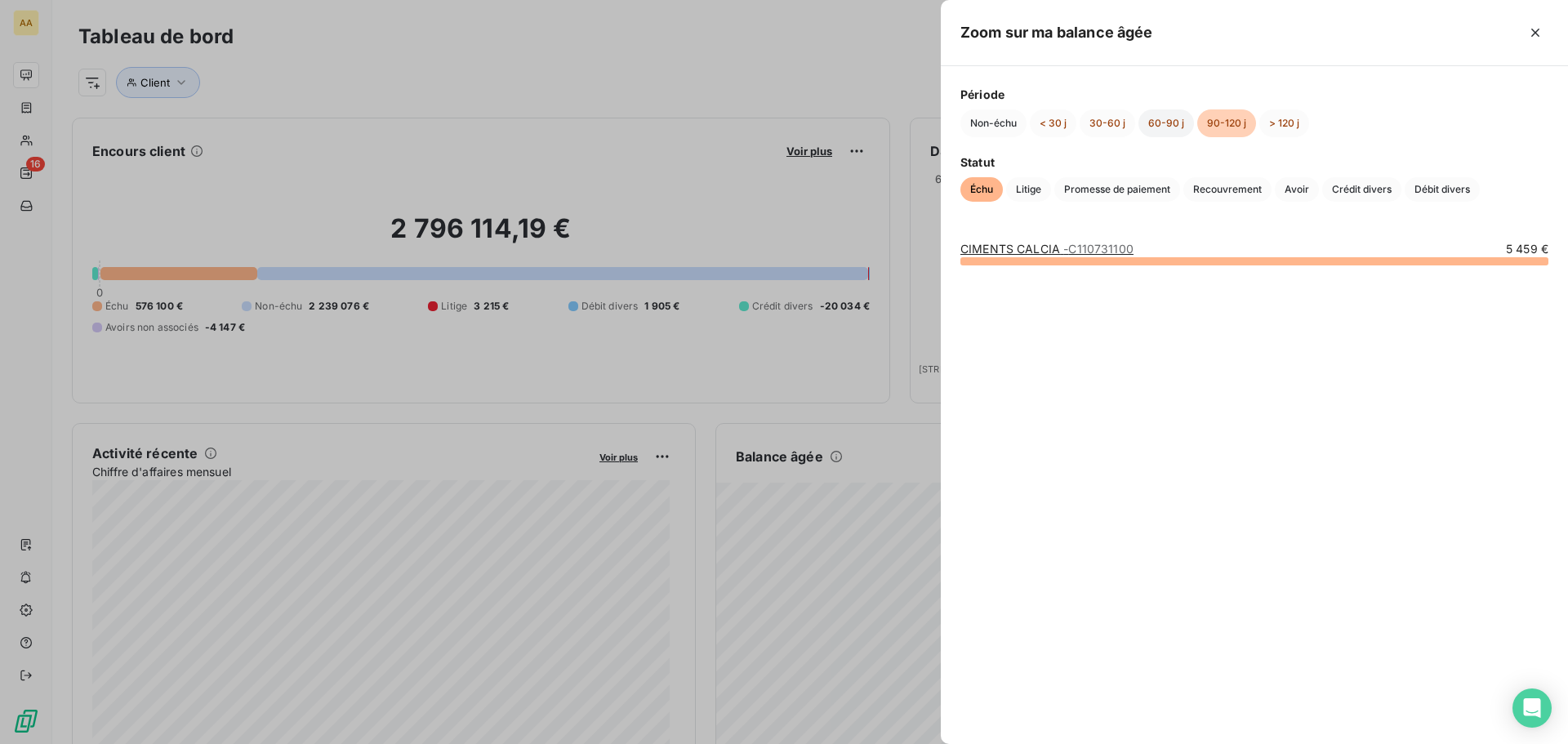
click at [1172, 123] on button "60-90 j" at bounding box center [1166, 123] width 56 height 28
click at [1035, 194] on span "Litige" at bounding box center [1028, 189] width 45 height 24
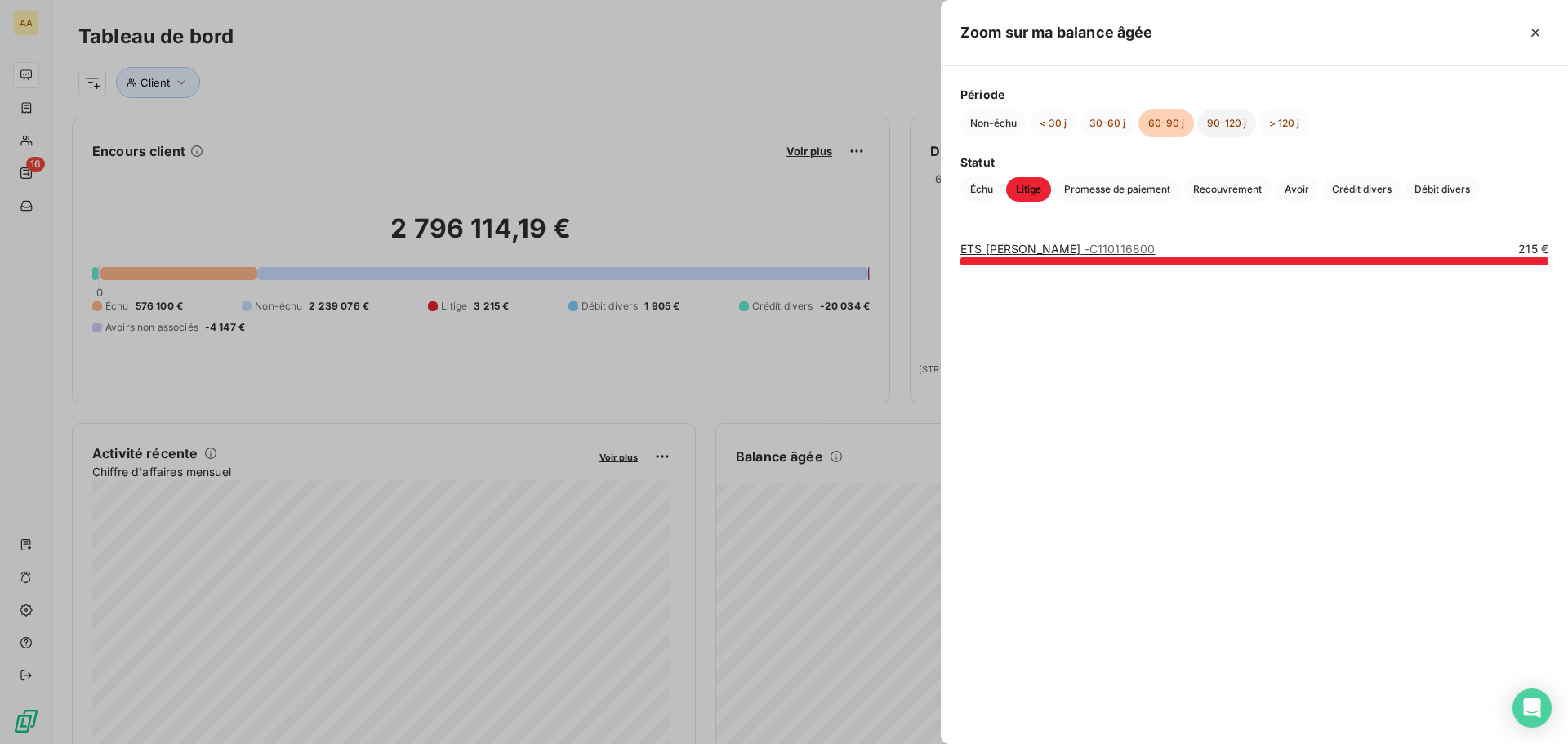
click at [1249, 124] on button "90-120 j" at bounding box center [1226, 123] width 59 height 28
click at [1285, 126] on button "> 120 j" at bounding box center [1284, 123] width 50 height 28
click at [1093, 122] on button "30-60 j" at bounding box center [1108, 123] width 56 height 28
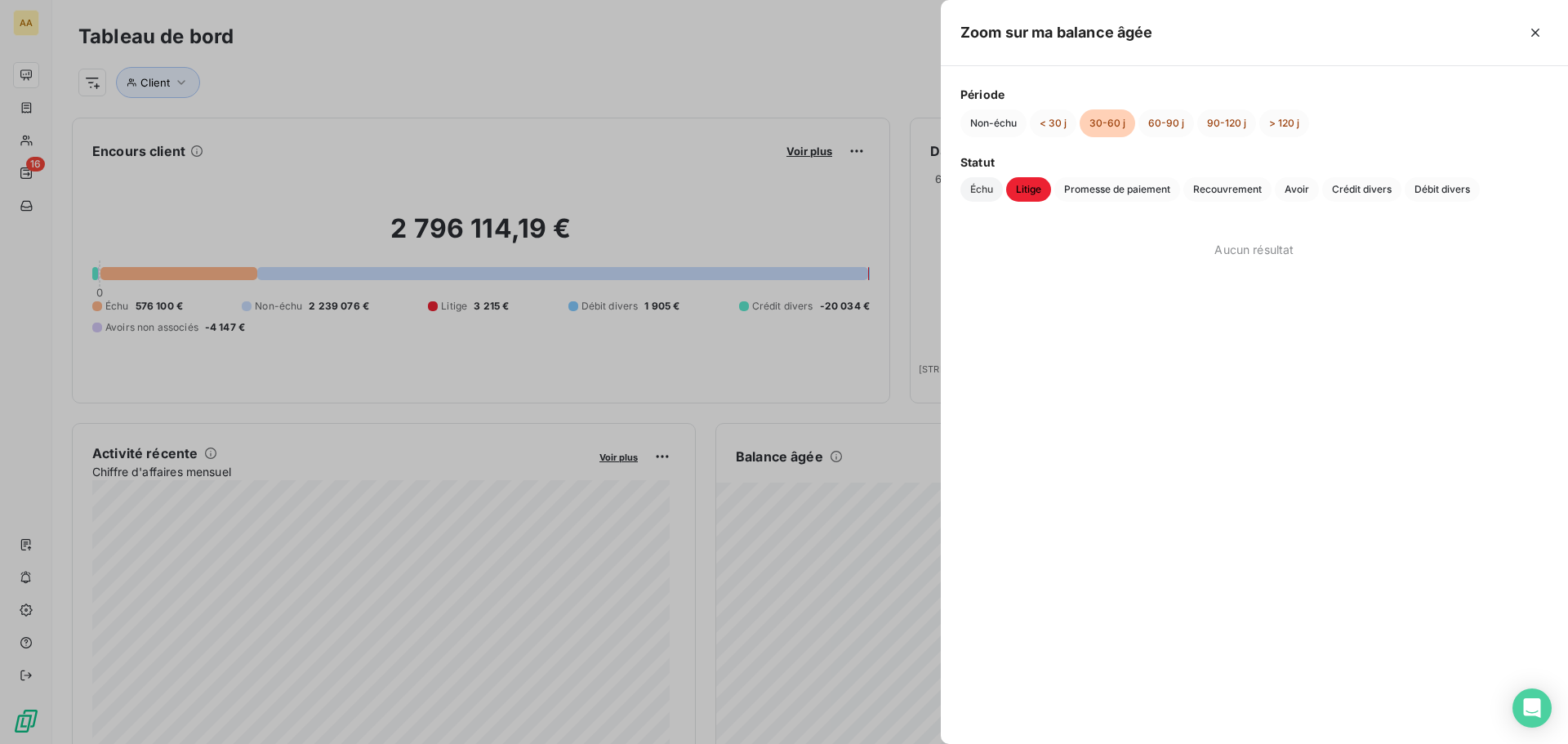
click at [981, 188] on span "Échu" at bounding box center [981, 189] width 42 height 24
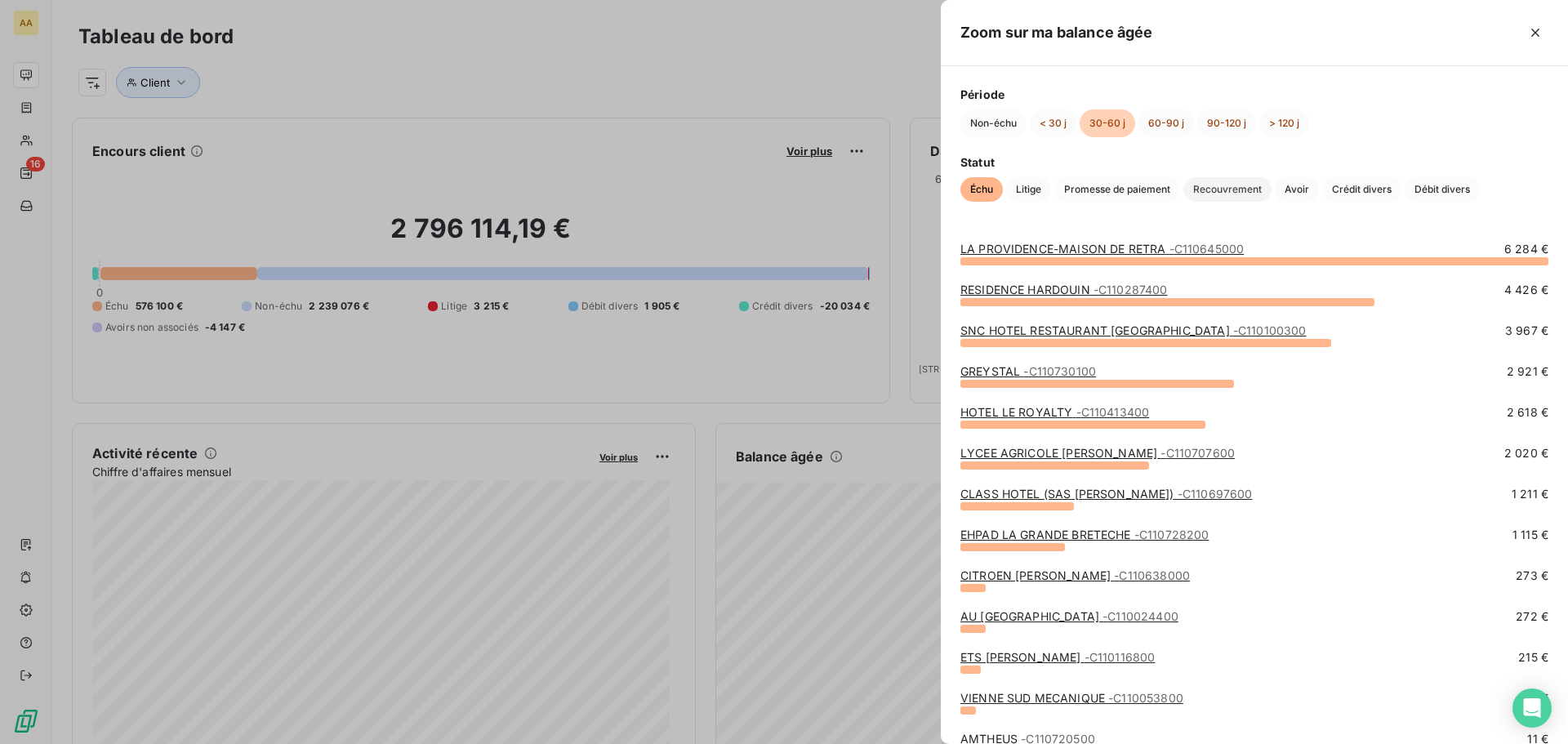
click at [1238, 188] on span "Recouvrement" at bounding box center [1228, 189] width 88 height 24
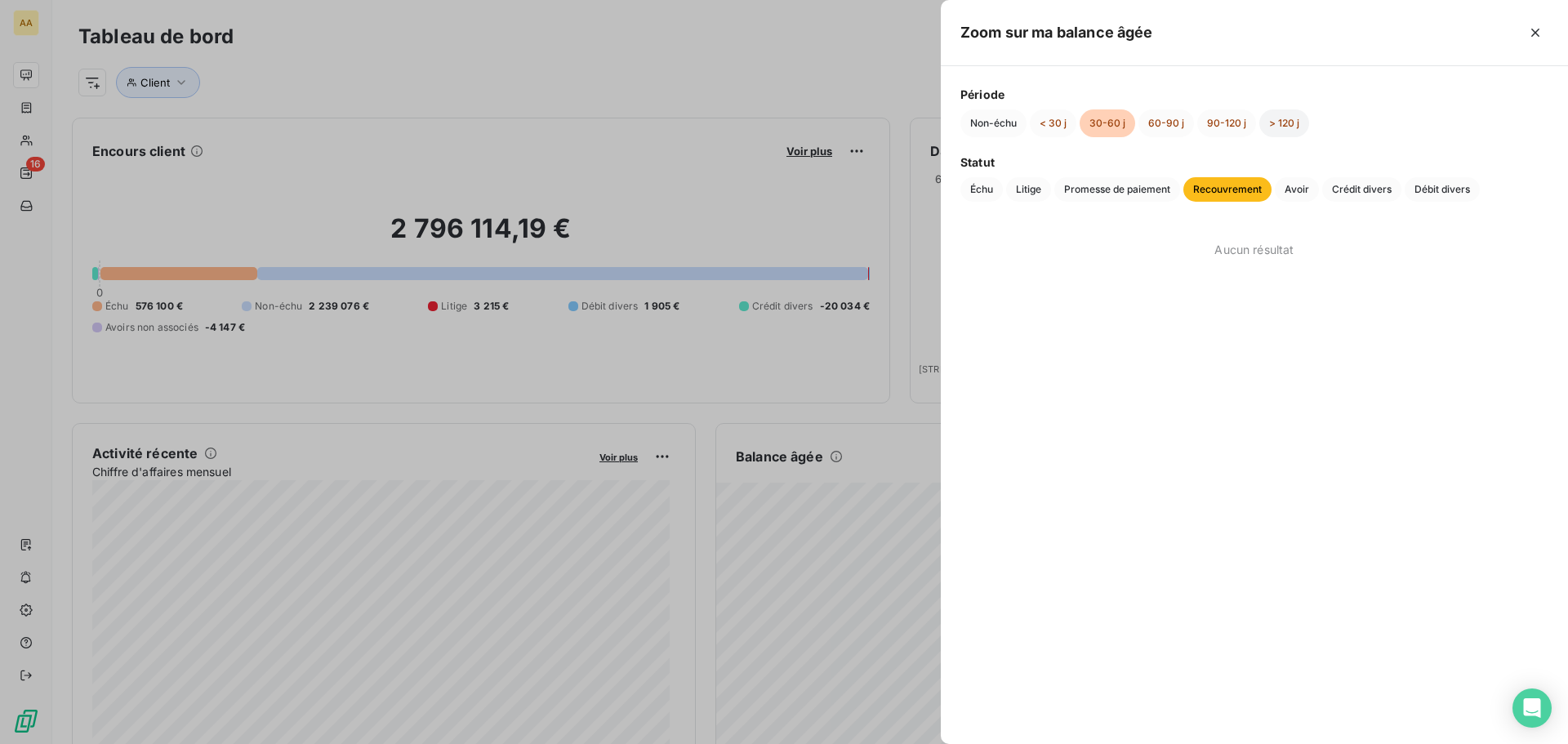
click at [1280, 123] on button "> 120 j" at bounding box center [1284, 123] width 50 height 28
click at [1228, 121] on button "90-120 j" at bounding box center [1226, 123] width 59 height 28
click at [1147, 122] on button "60-90 j" at bounding box center [1166, 123] width 56 height 28
click at [1119, 121] on button "30-60 j" at bounding box center [1108, 123] width 56 height 28
click at [1063, 124] on button "< 30 j" at bounding box center [1053, 123] width 47 height 28
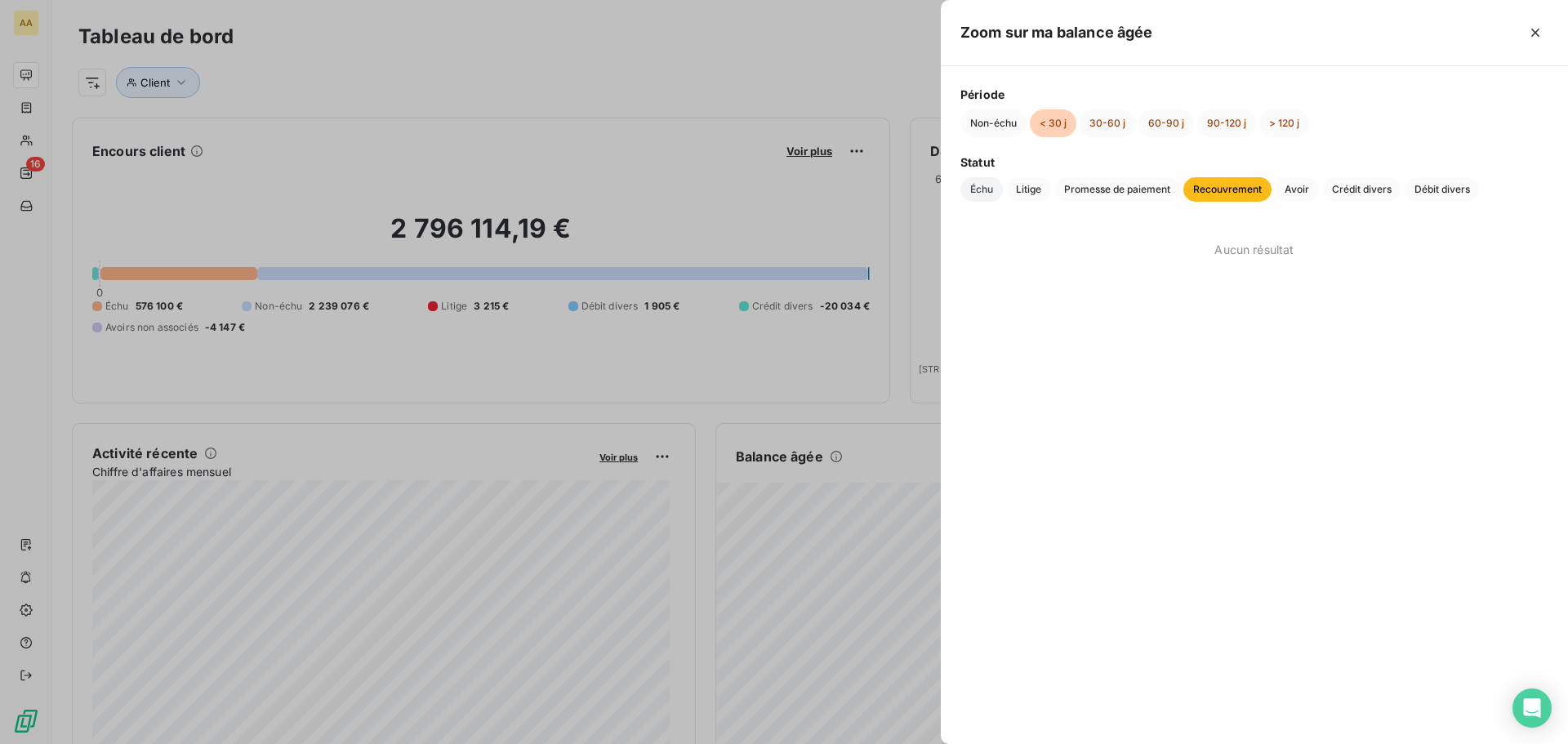
click at [973, 188] on span "Échu" at bounding box center [981, 189] width 42 height 24
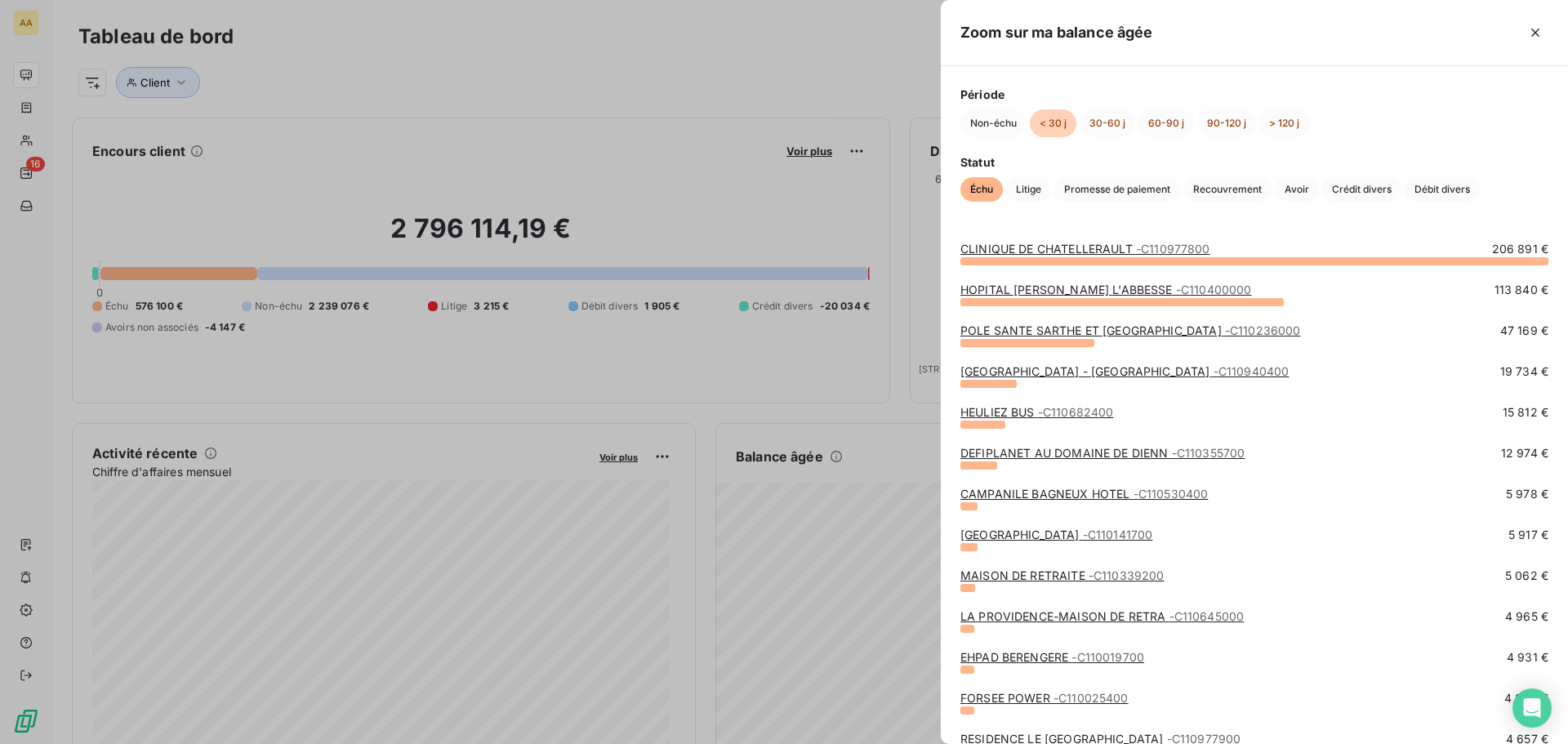
click at [23, 148] on div at bounding box center [784, 372] width 1568 height 744
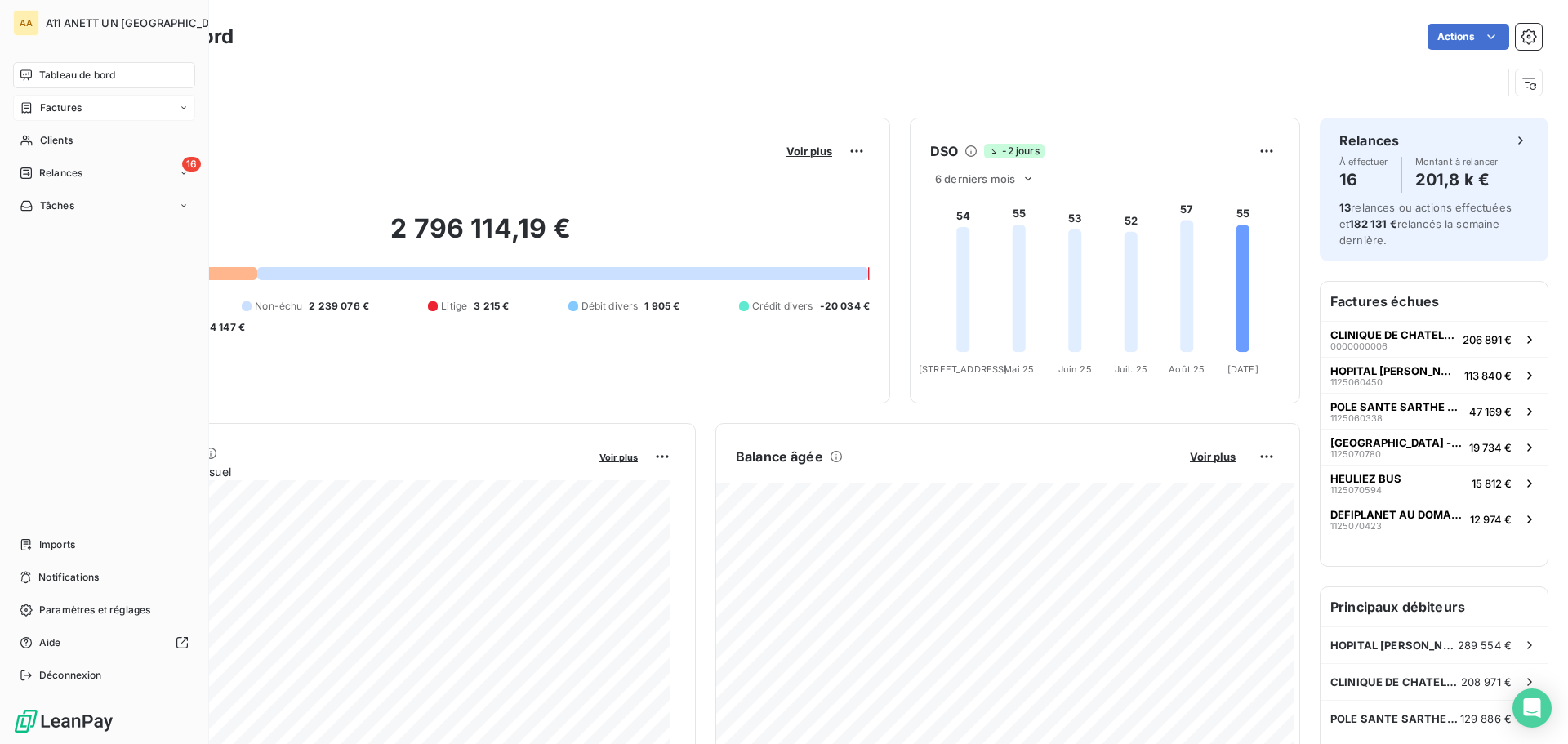
click at [29, 104] on icon at bounding box center [26, 107] width 14 height 13
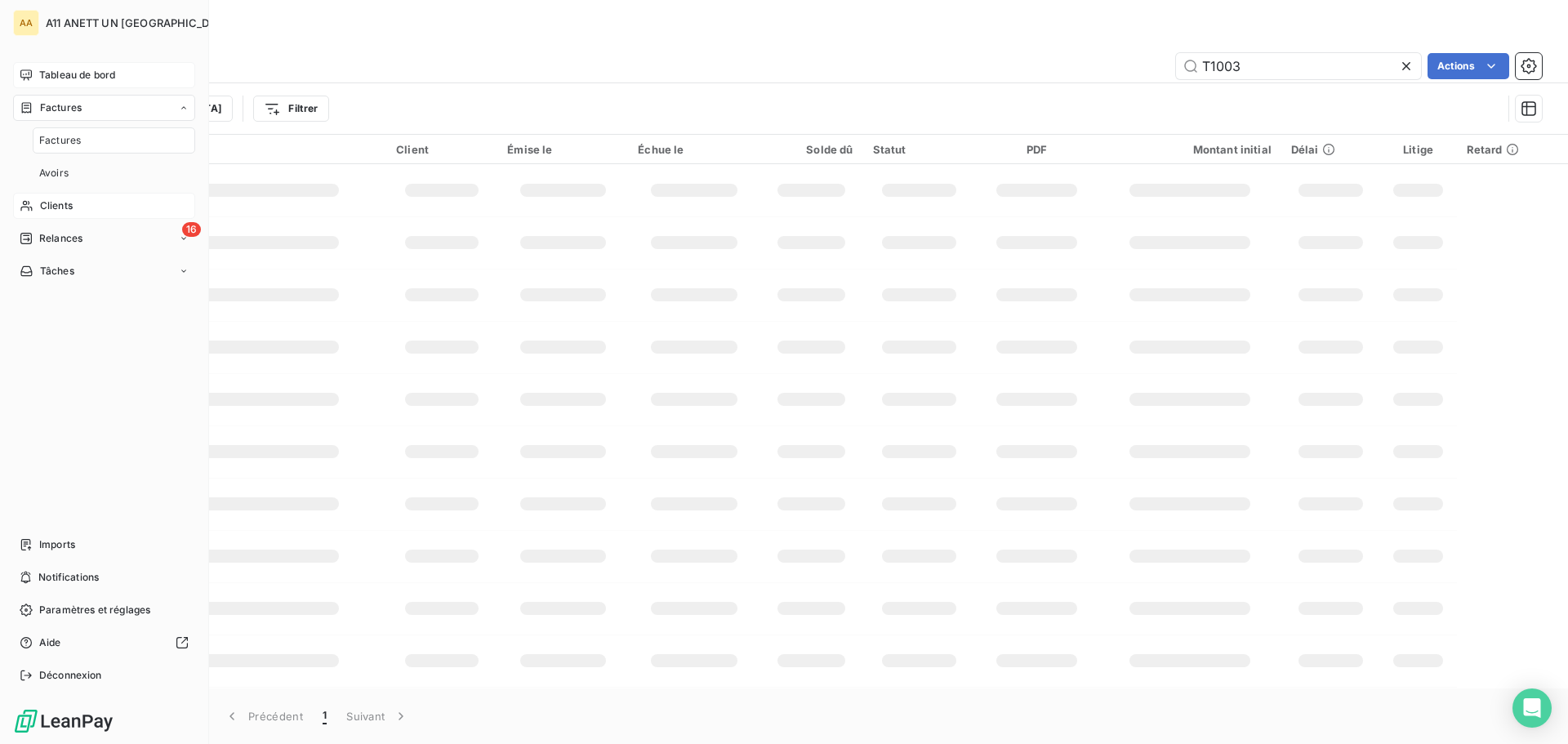
click at [64, 203] on span "Clients" at bounding box center [56, 206] width 32 height 14
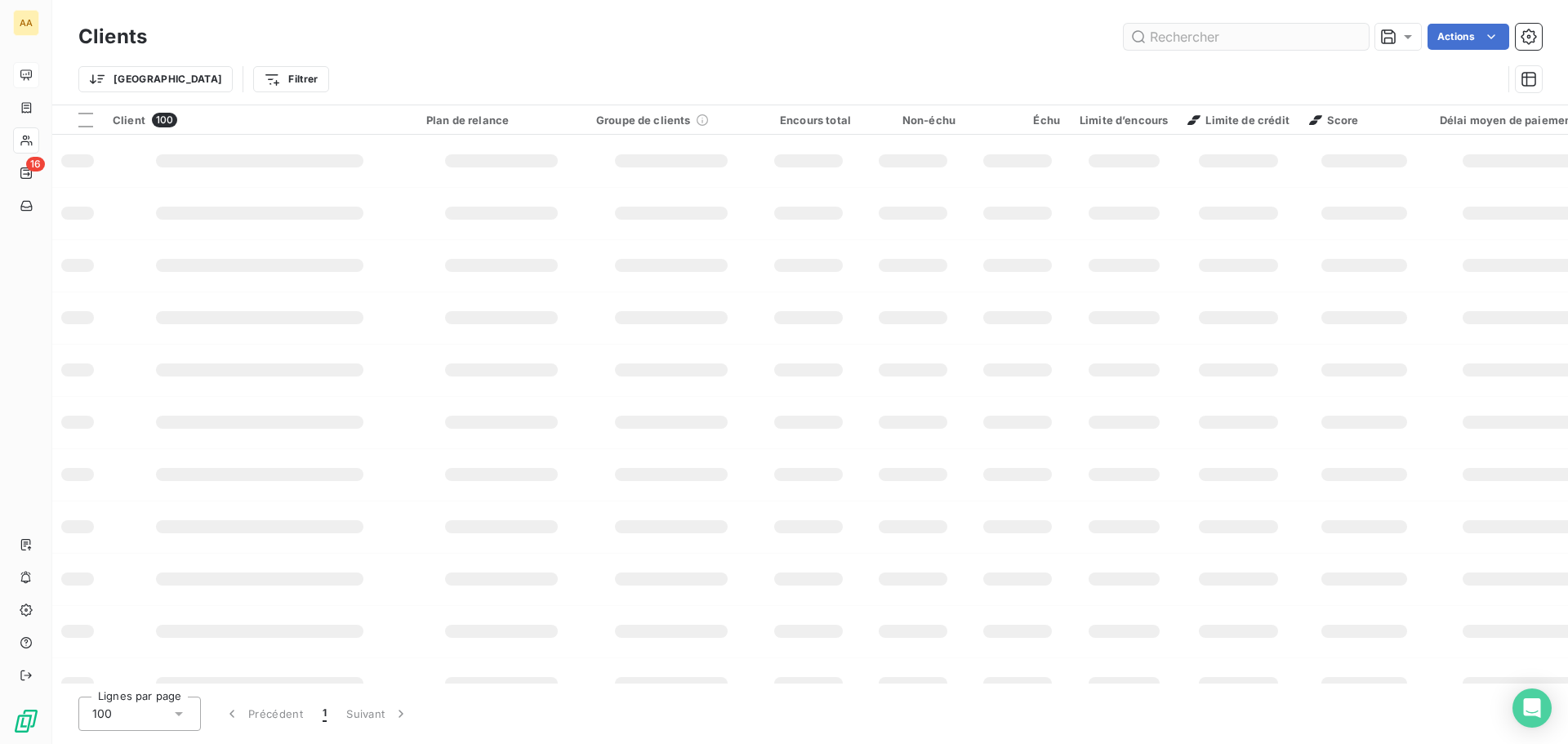
click at [1204, 38] on input "text" at bounding box center [1246, 36] width 245 height 26
type input "5165"
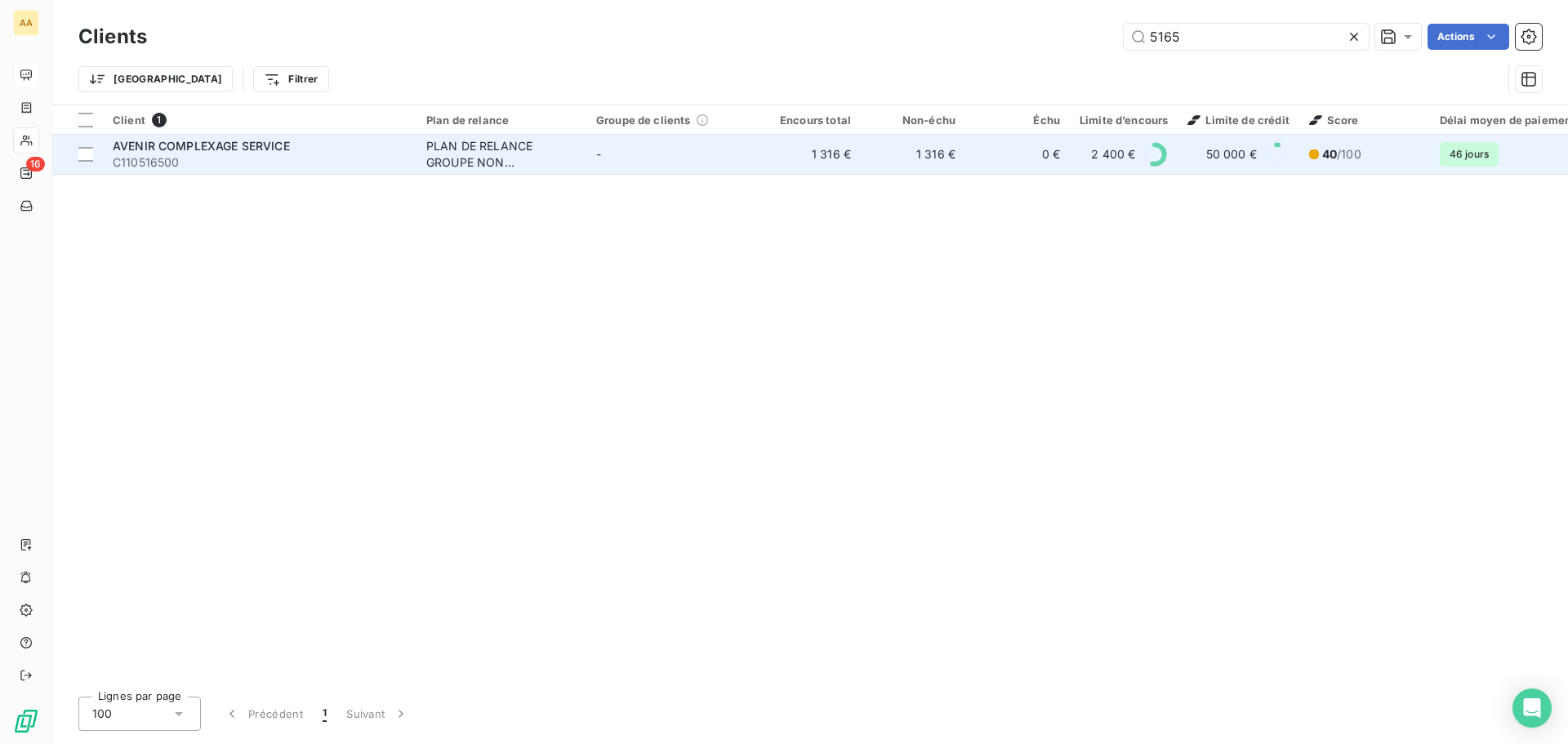
click at [231, 146] on span "AVENIR COMPLEXAGE SERVICE" at bounding box center [201, 145] width 177 height 14
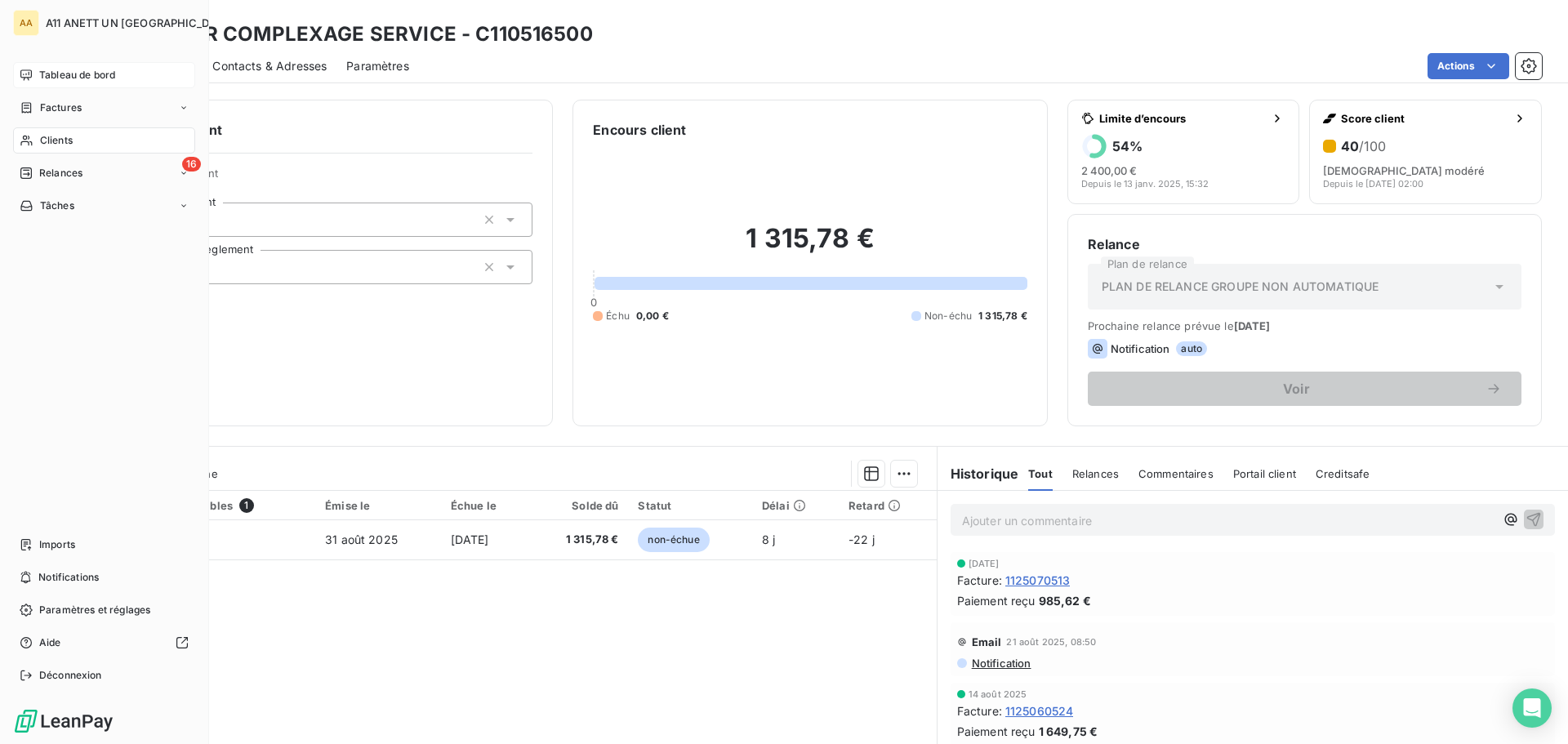
drag, startPoint x: 38, startPoint y: 136, endPoint x: 79, endPoint y: 145, distance: 42.0
click at [38, 136] on div "Clients" at bounding box center [104, 140] width 182 height 26
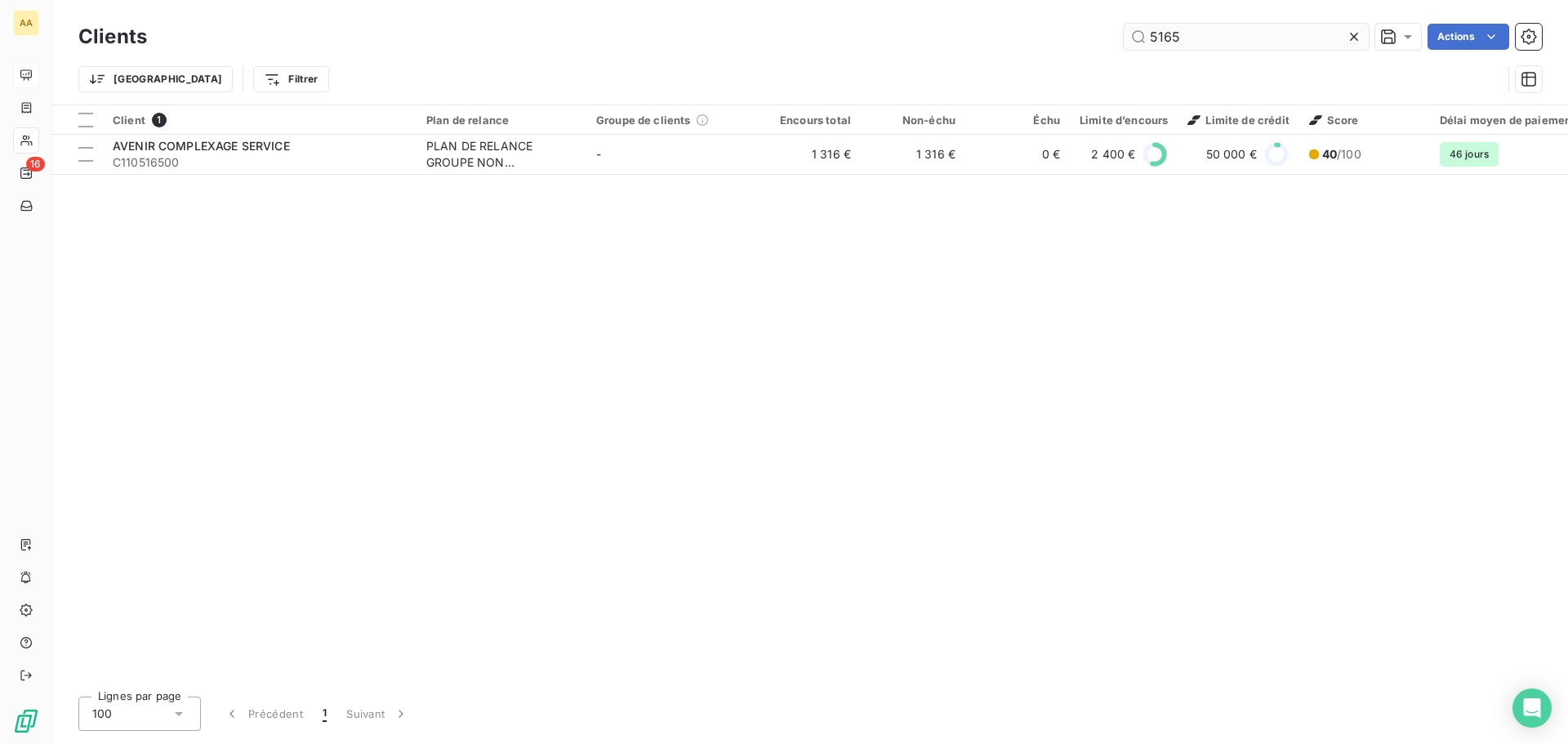
click at [1213, 42] on input "5165" at bounding box center [1246, 36] width 245 height 26
drag, startPoint x: 1212, startPoint y: 37, endPoint x: 1060, endPoint y: 17, distance: 153.3
click at [1060, 17] on div "Clients 5165 Actions Trier Filtrer" at bounding box center [810, 52] width 1516 height 105
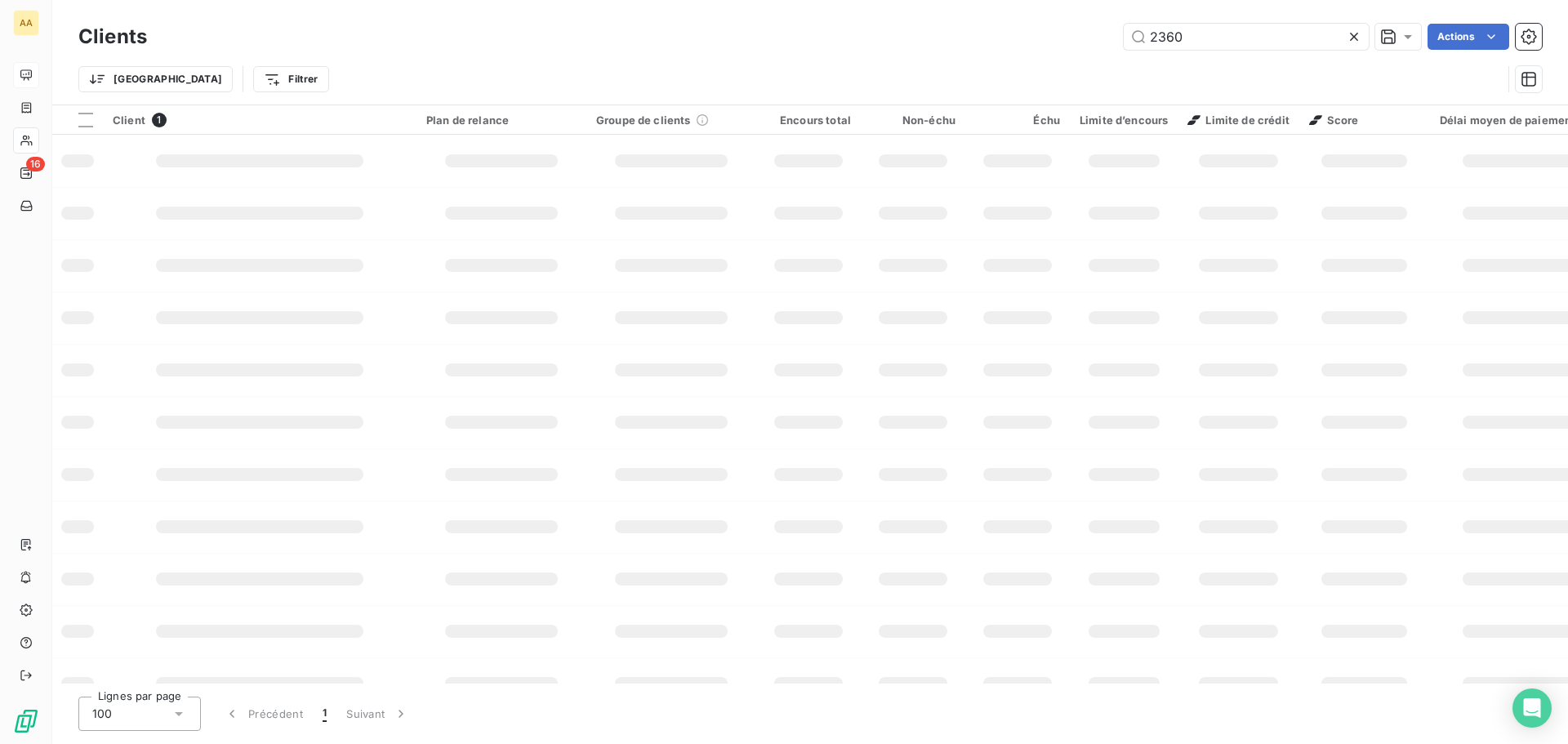
type input "2360"
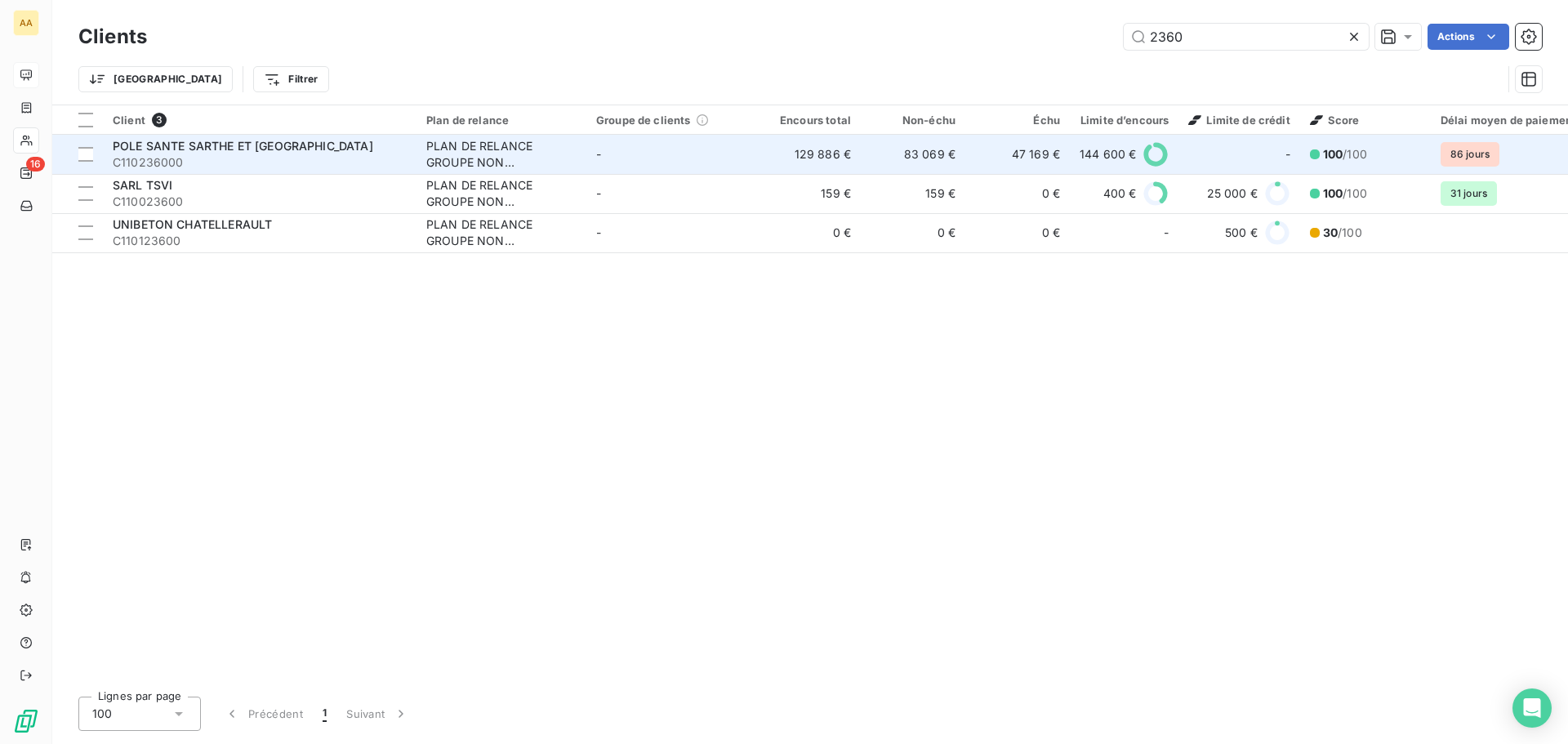
click at [149, 146] on span "POLE SANTE SARTHE ET [GEOGRAPHIC_DATA]" at bounding box center [243, 145] width 261 height 14
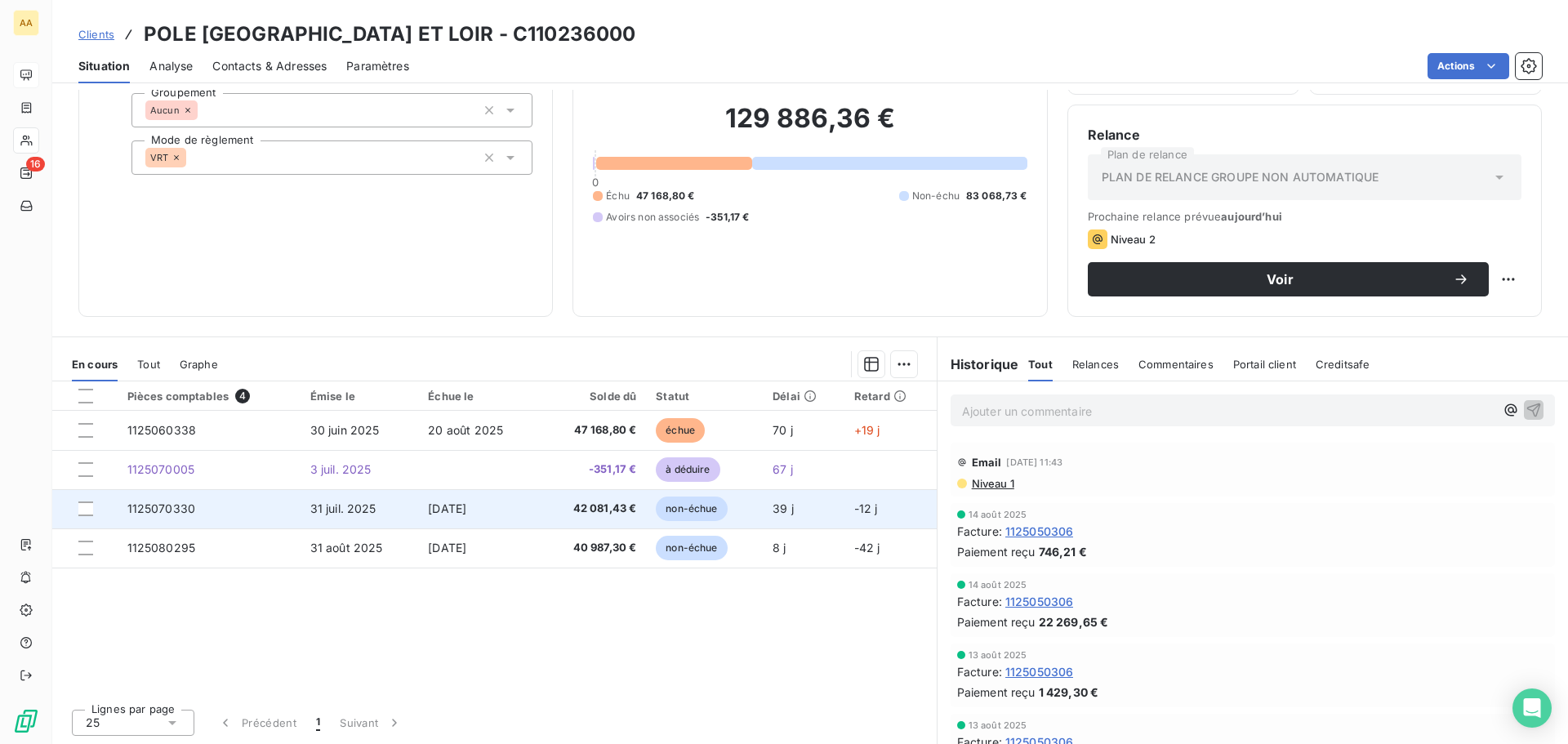
scroll to position [110, 0]
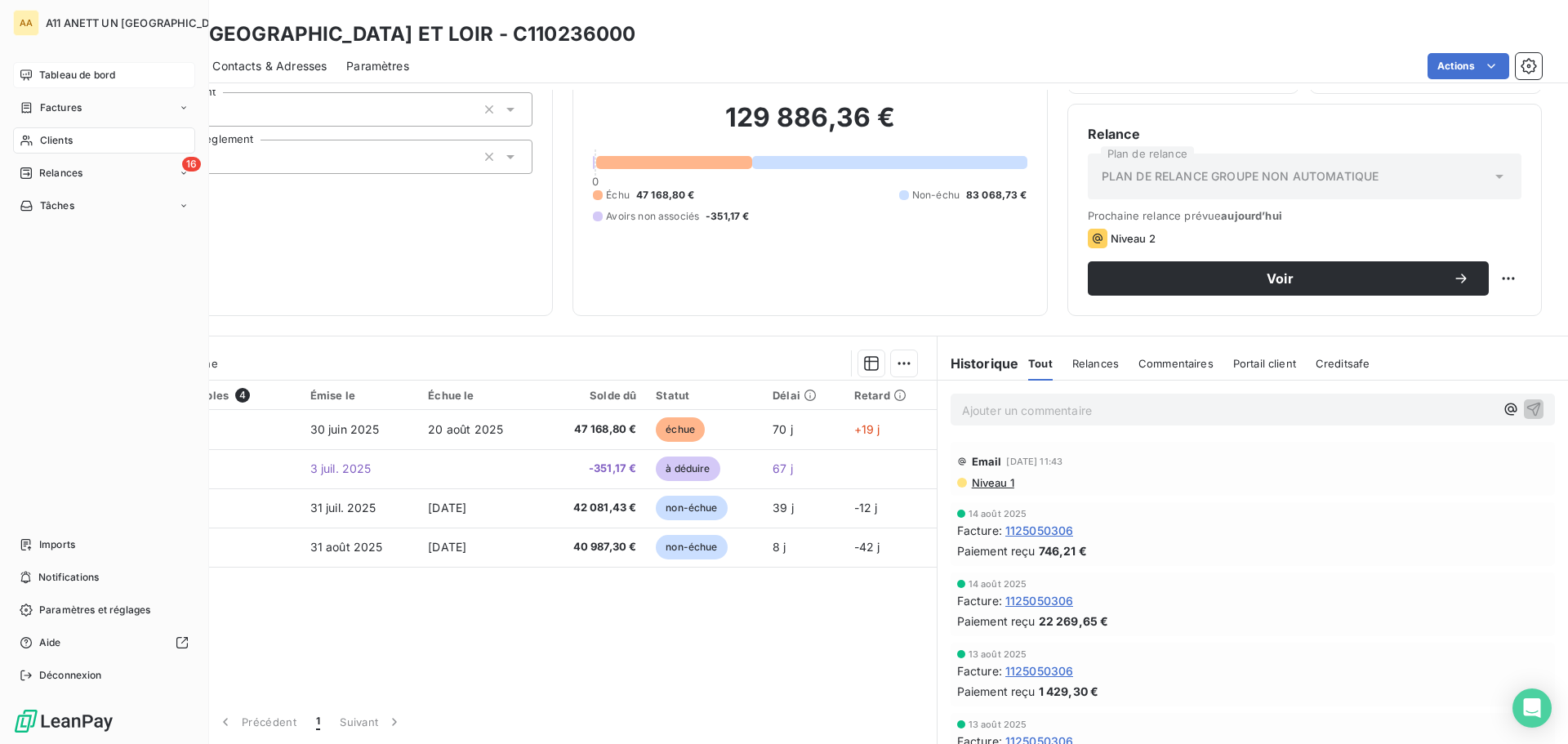
drag, startPoint x: 51, startPoint y: 141, endPoint x: 64, endPoint y: 141, distance: 13.0
click at [51, 141] on span "Clients" at bounding box center [56, 140] width 32 height 14
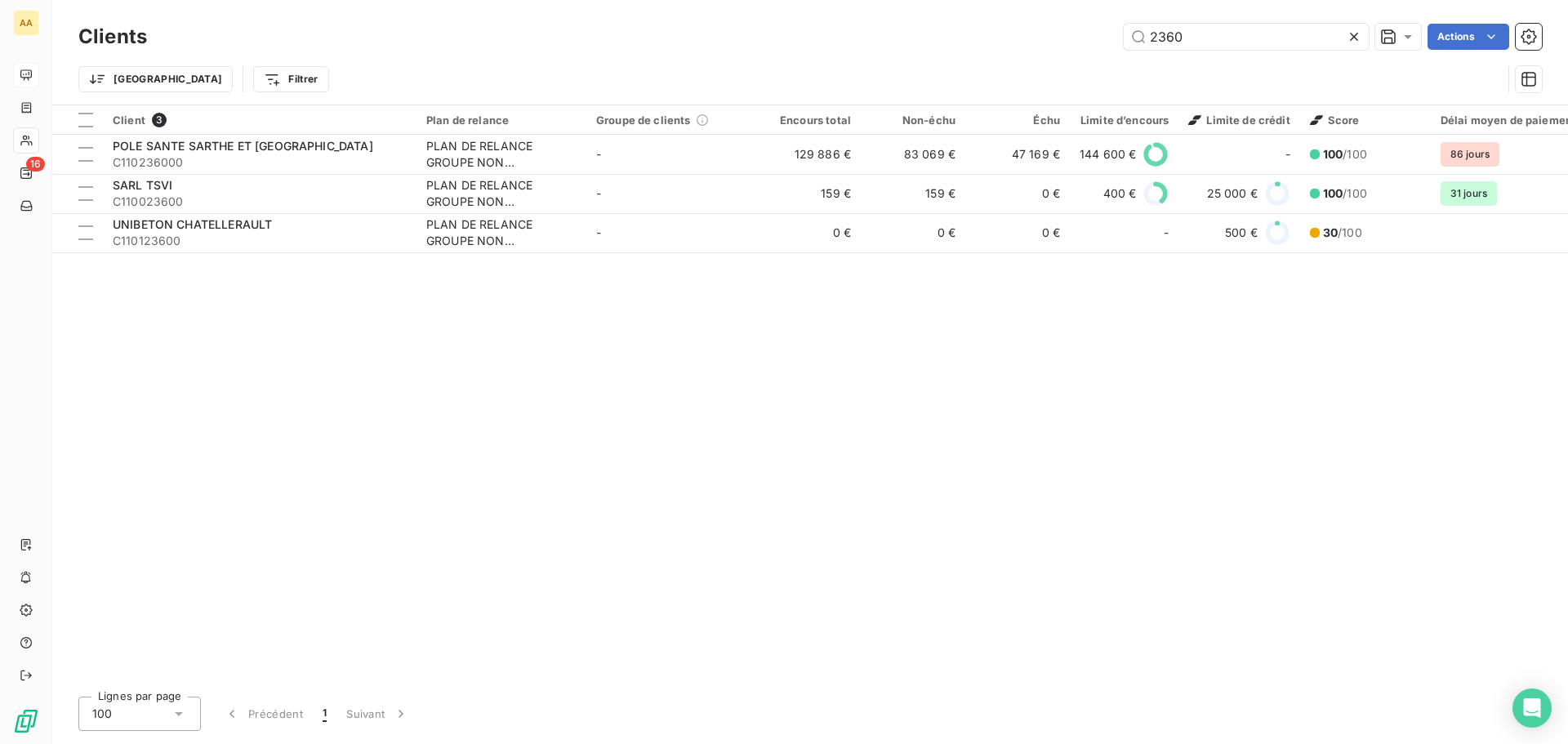
drag, startPoint x: 1193, startPoint y: 35, endPoint x: 954, endPoint y: 16, distance: 239.8
click at [954, 16] on div "Clients 2360 Actions Trier Filtrer" at bounding box center [810, 52] width 1516 height 105
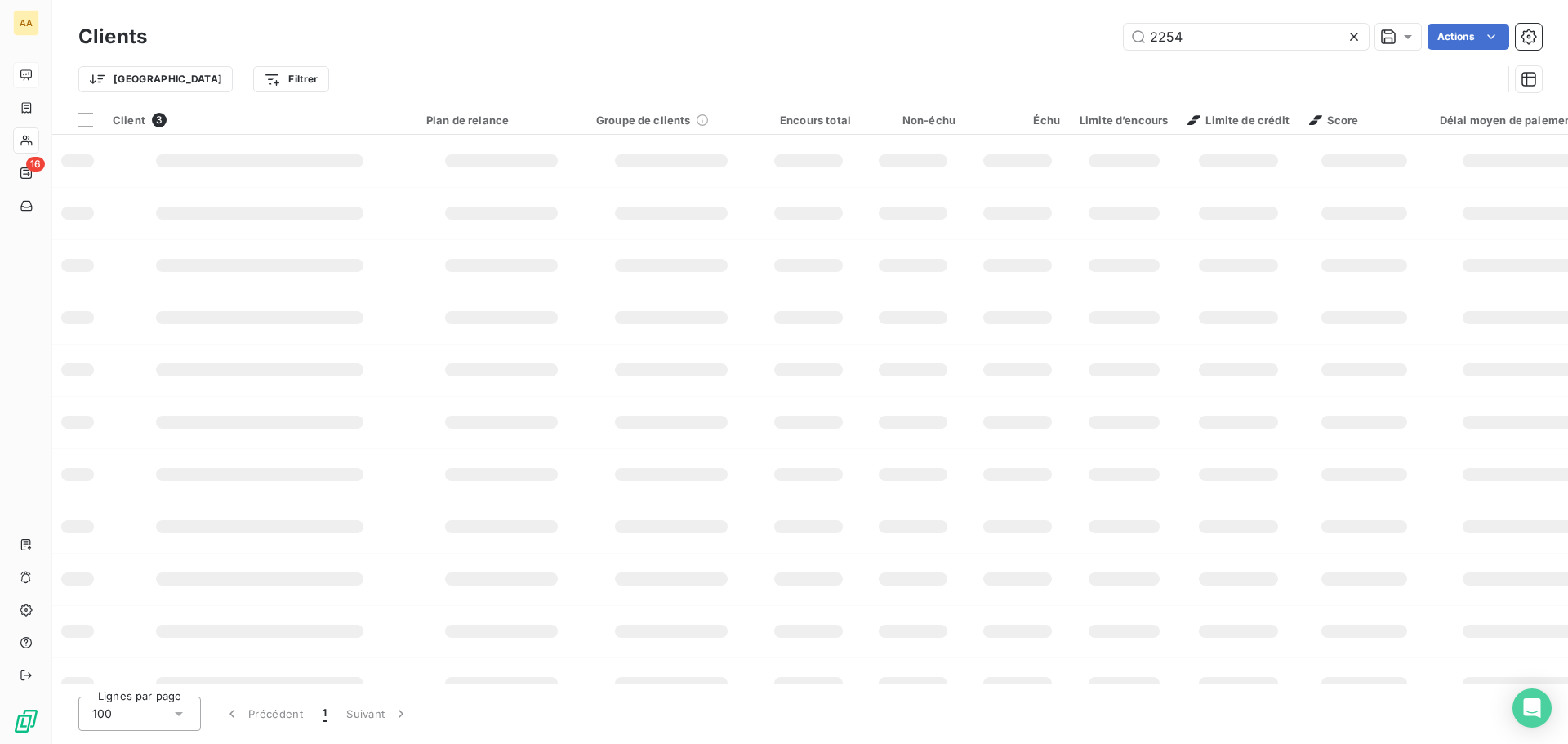
type input "2254"
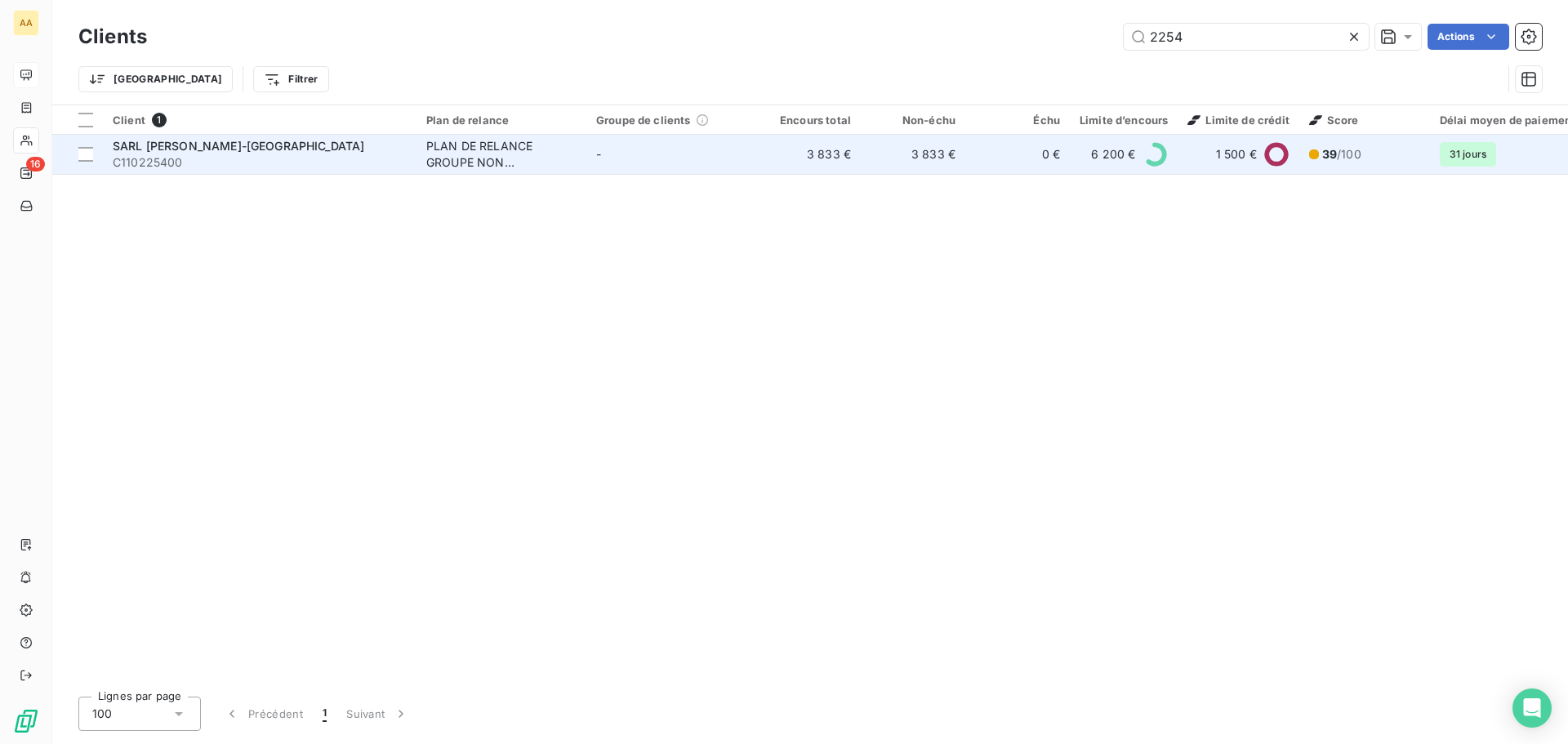
click at [287, 148] on span "SARL [PERSON_NAME]-[GEOGRAPHIC_DATA]" at bounding box center [238, 145] width 252 height 14
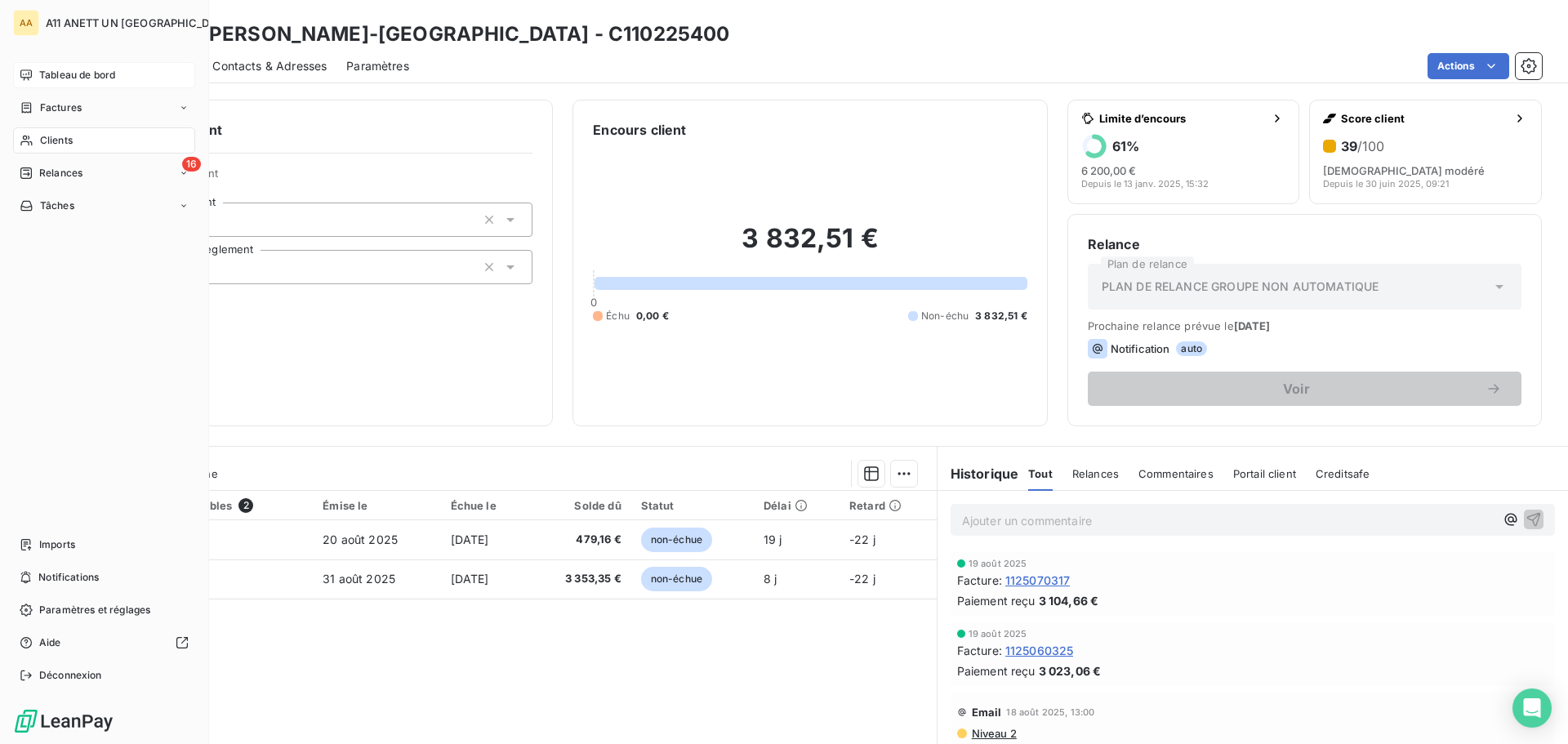
drag, startPoint x: 69, startPoint y: 72, endPoint x: 92, endPoint y: 75, distance: 23.2
click at [70, 72] on span "Tableau de bord" at bounding box center [77, 75] width 76 height 14
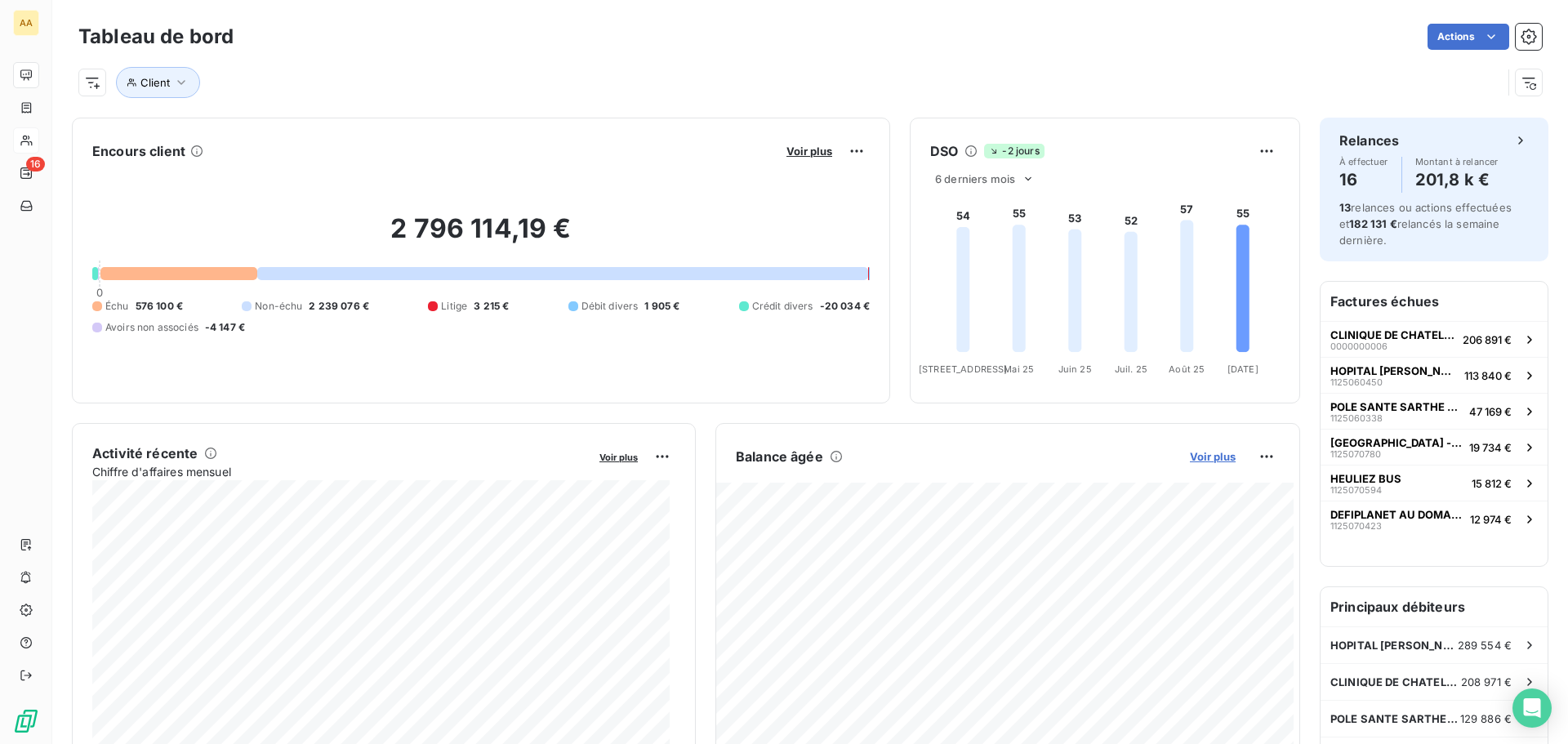
click at [1220, 456] on span "Voir plus" at bounding box center [1212, 456] width 46 height 13
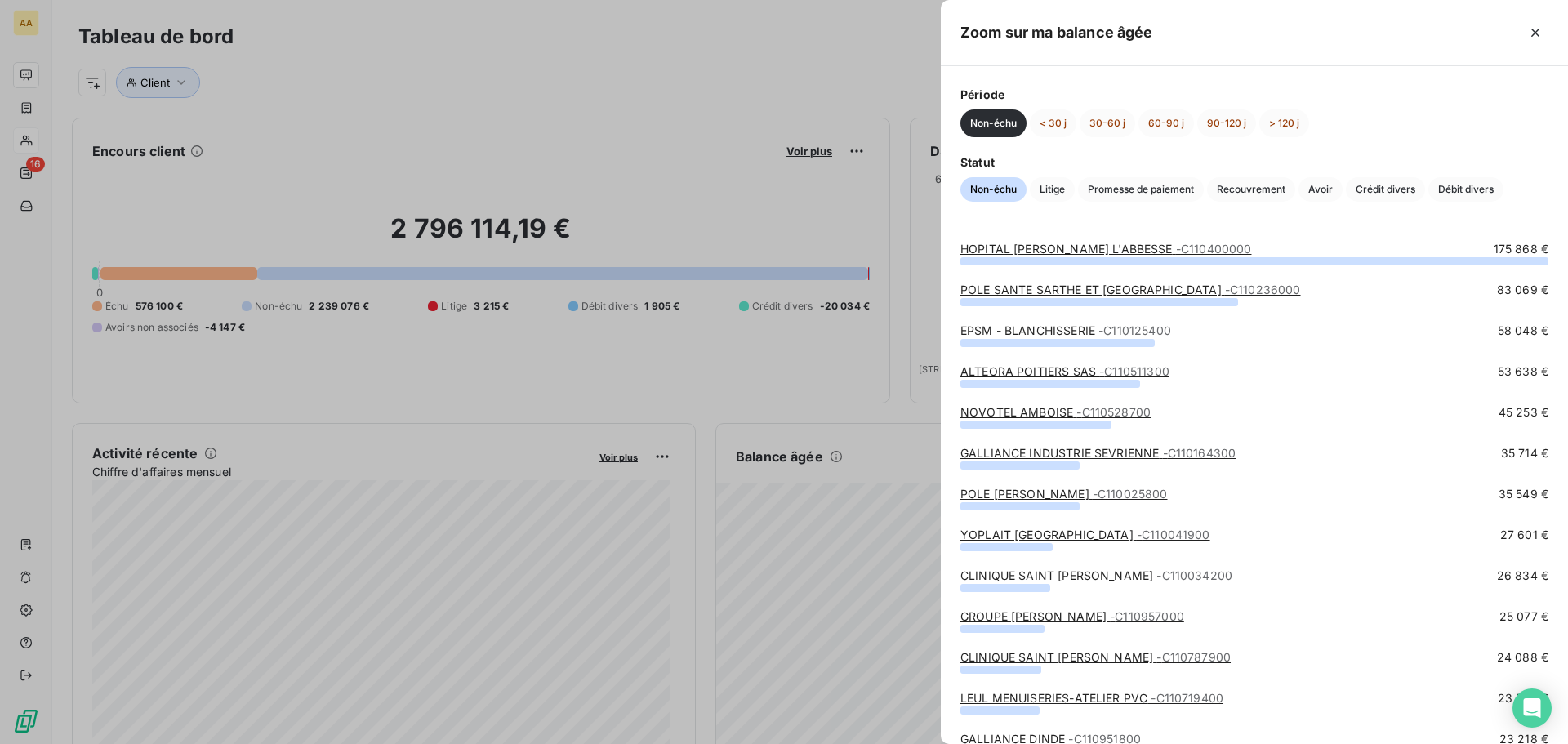
click at [1072, 107] on div "Période Non-échu < 30 j 30-60 j 60-90 j 90-120 j > 120 j" at bounding box center [1254, 111] width 588 height 51
click at [1107, 124] on button "30-60 j" at bounding box center [1108, 123] width 56 height 28
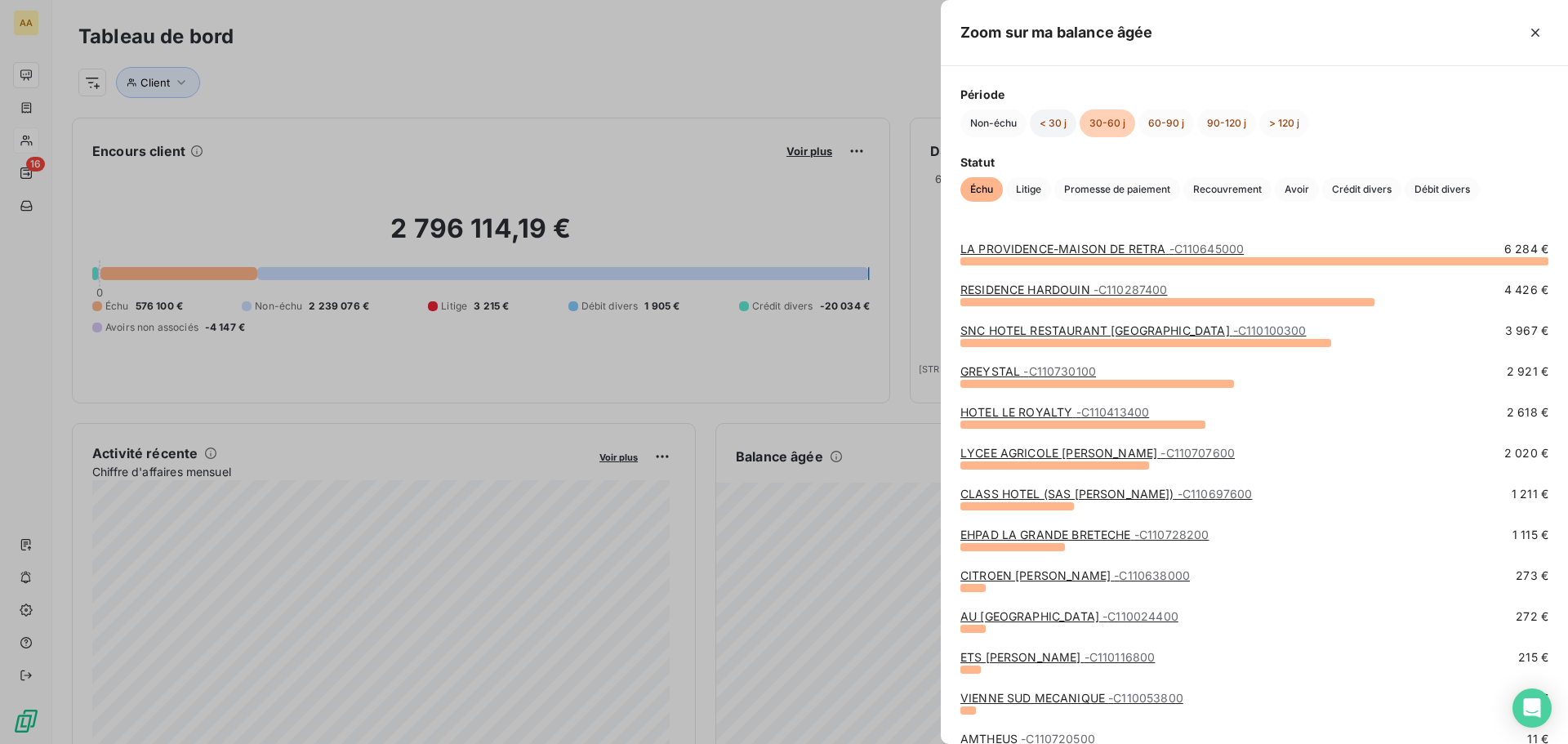
click at [1052, 124] on button "< 30 j" at bounding box center [1053, 123] width 47 height 28
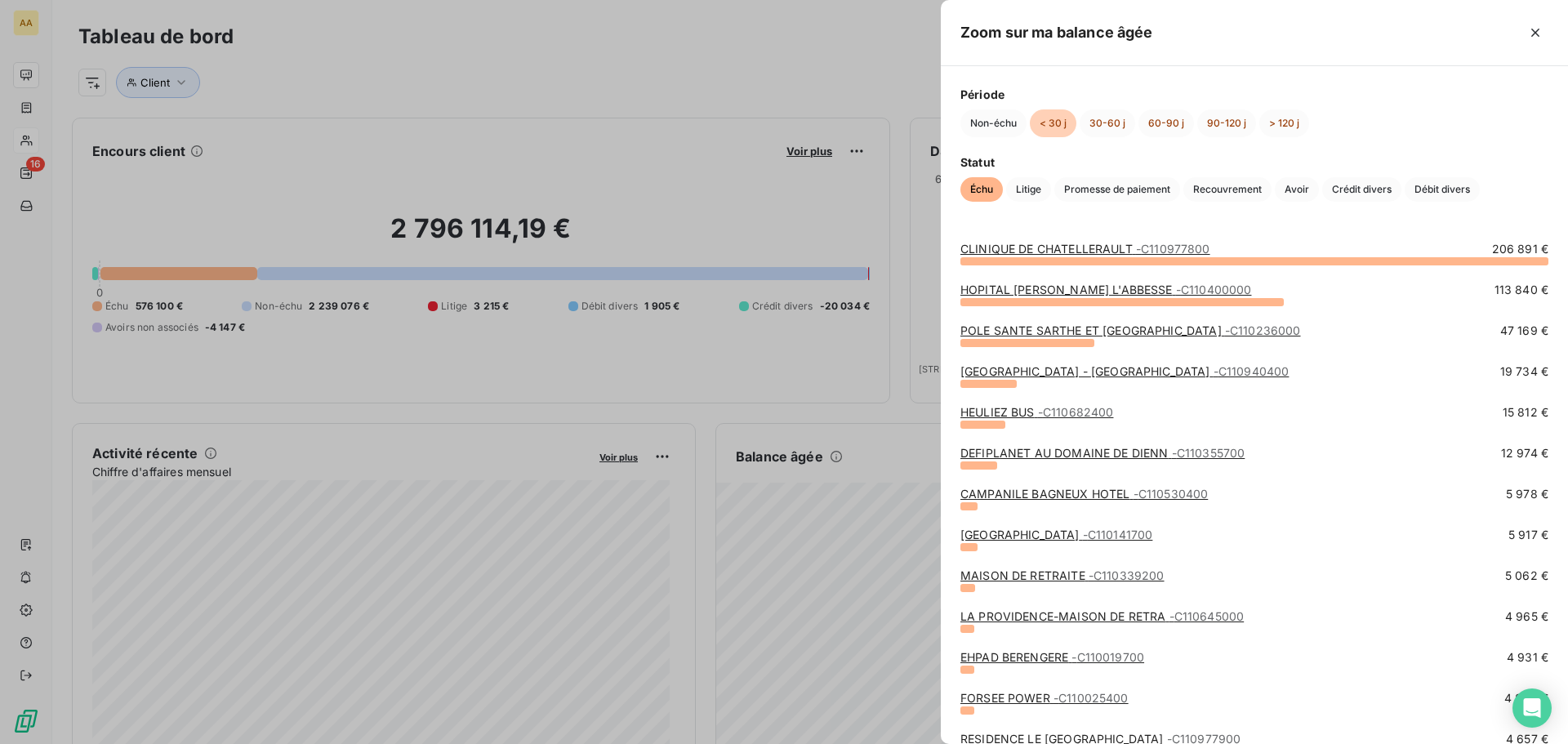
click at [1052, 124] on button "< 30 j" at bounding box center [1053, 123] width 47 height 28
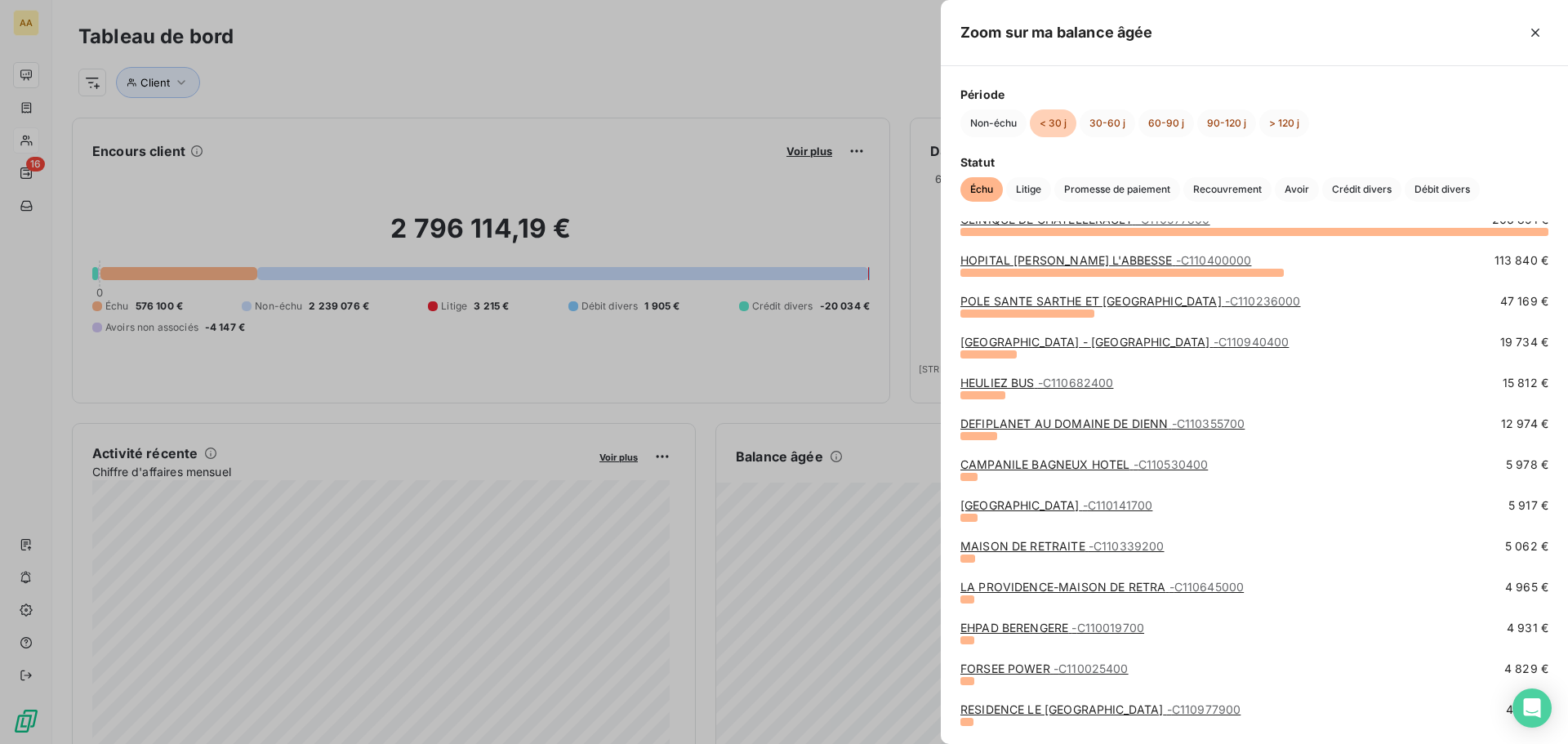
scroll to position [81, 0]
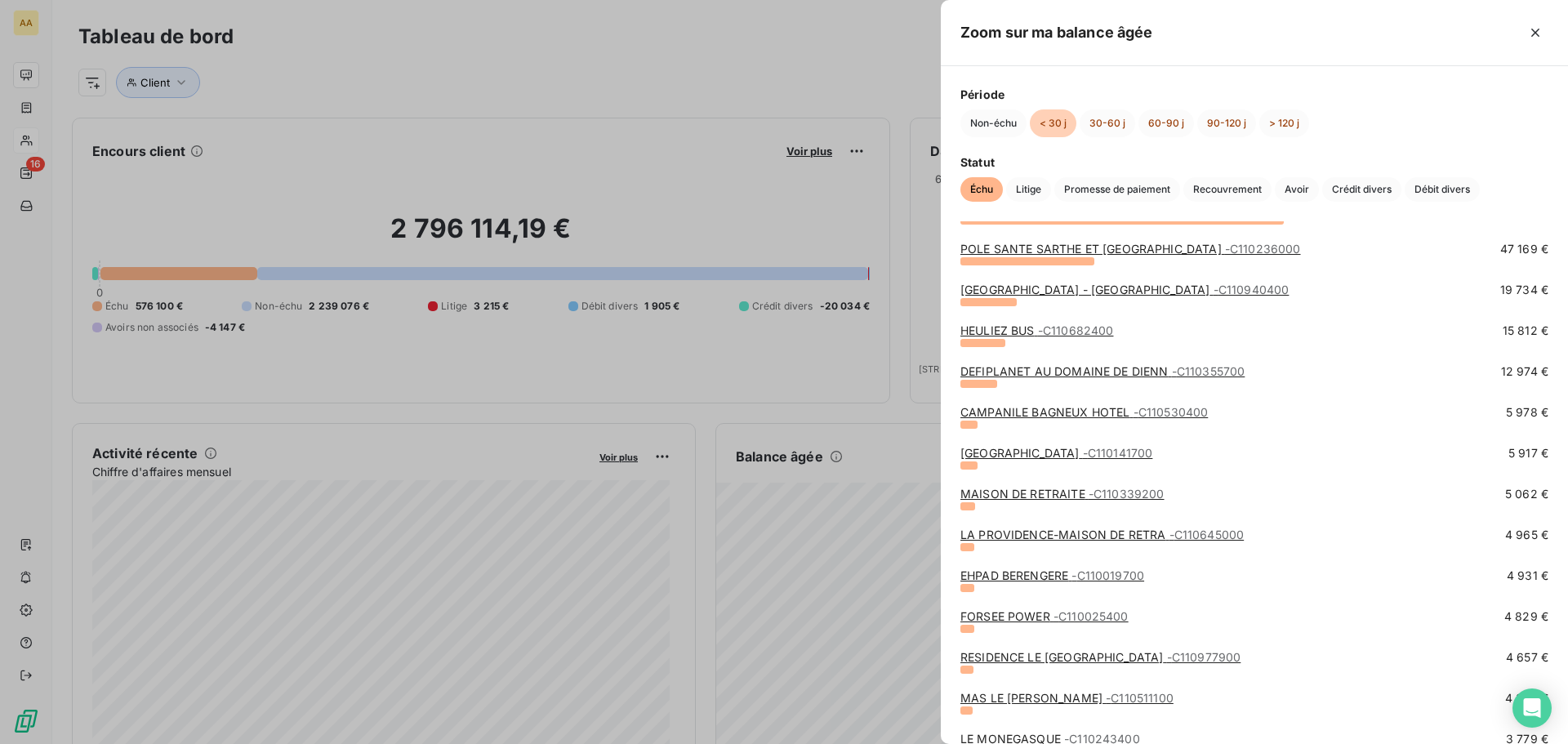
click at [272, 190] on div at bounding box center [784, 372] width 1568 height 744
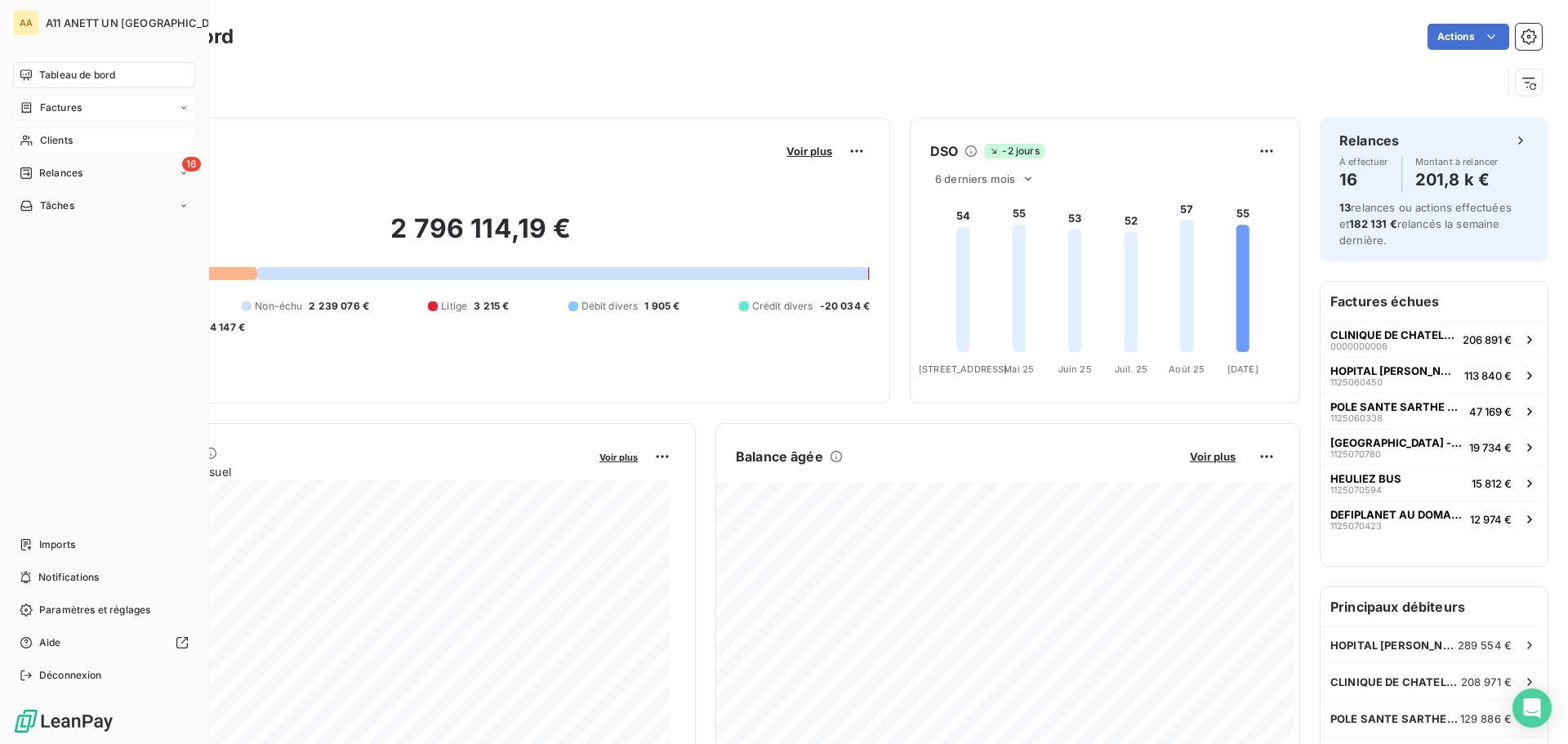
click at [47, 108] on span "Factures" at bounding box center [60, 107] width 42 height 14
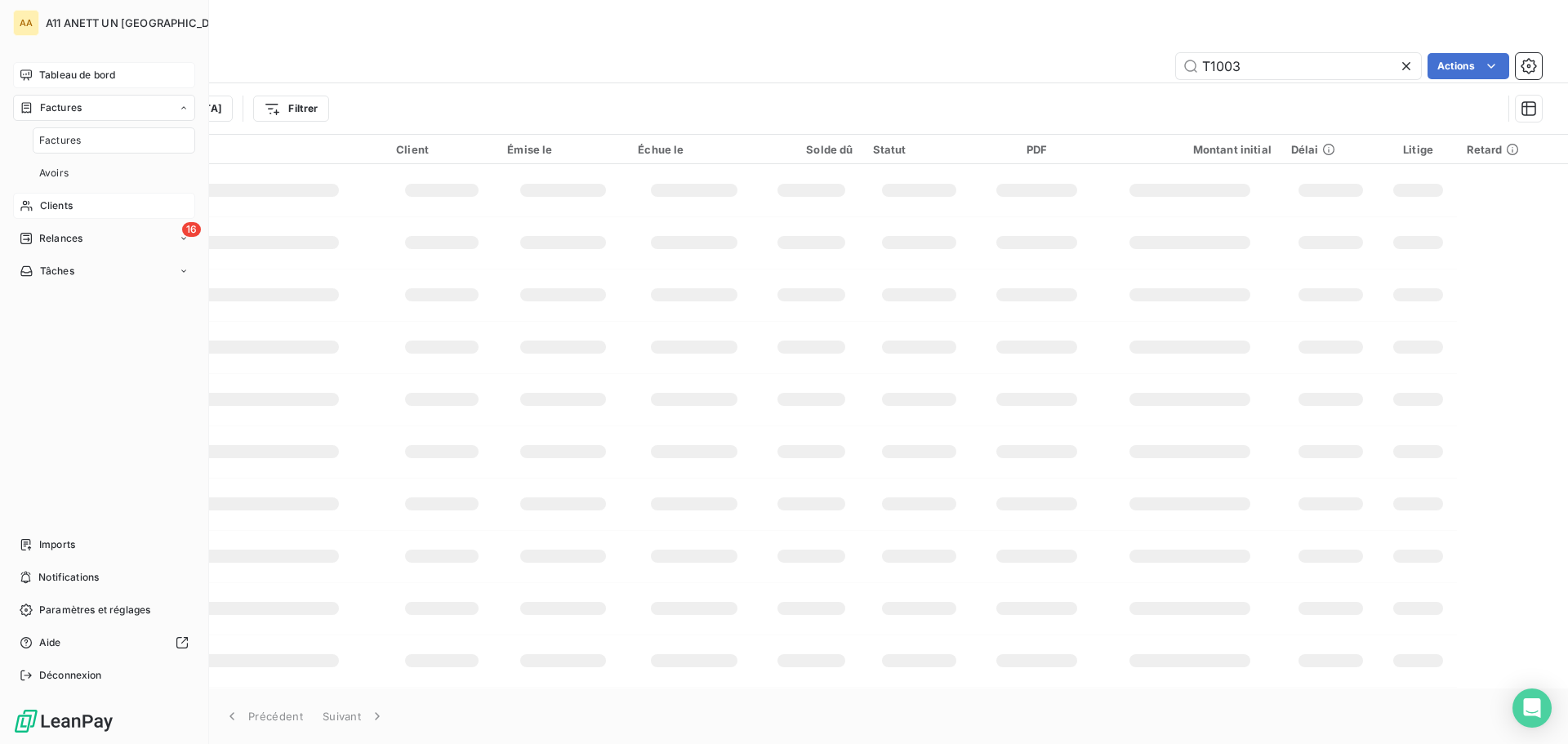
click at [56, 205] on span "Clients" at bounding box center [56, 206] width 32 height 14
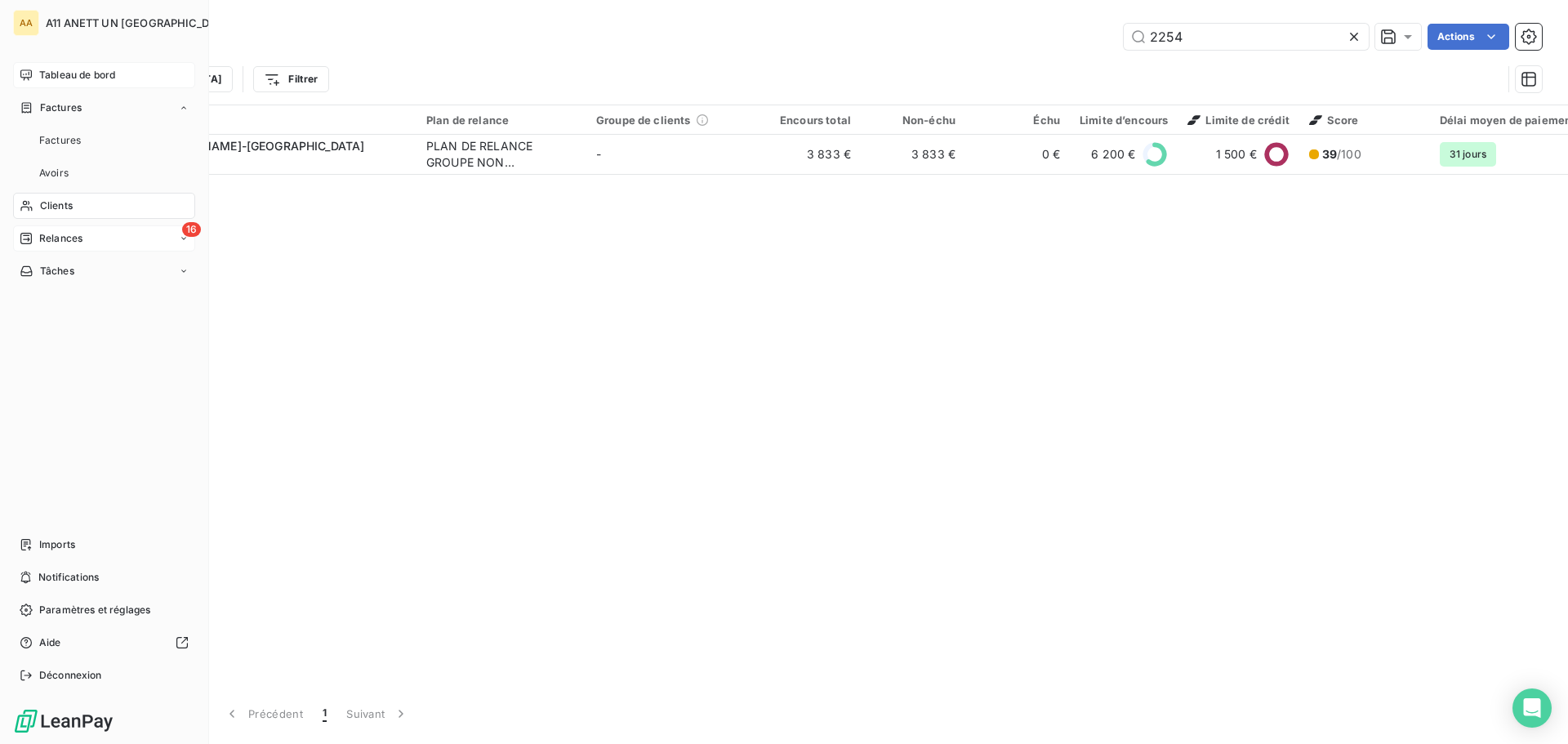
click at [64, 236] on span "Relances" at bounding box center [60, 238] width 43 height 14
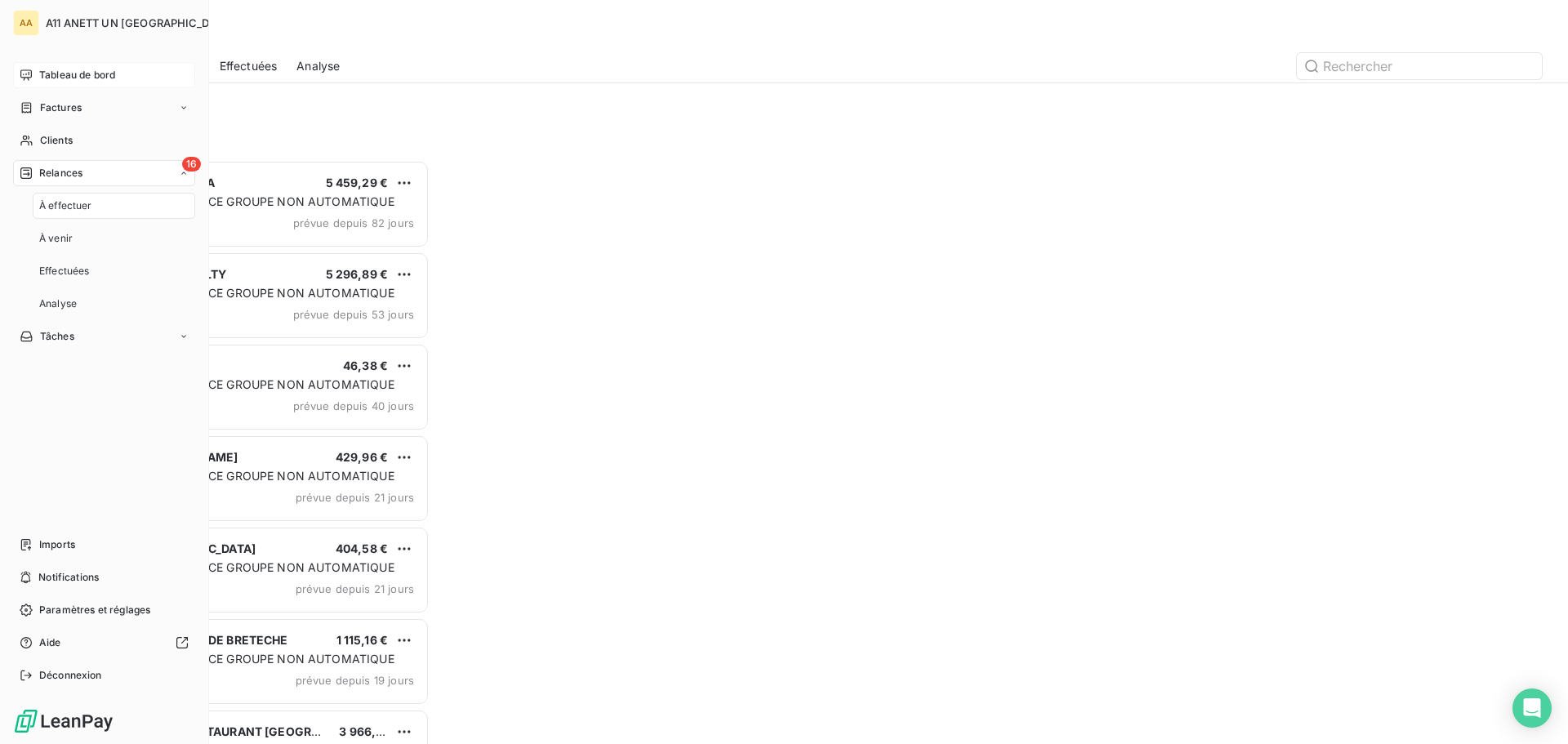
scroll to position [572, 339]
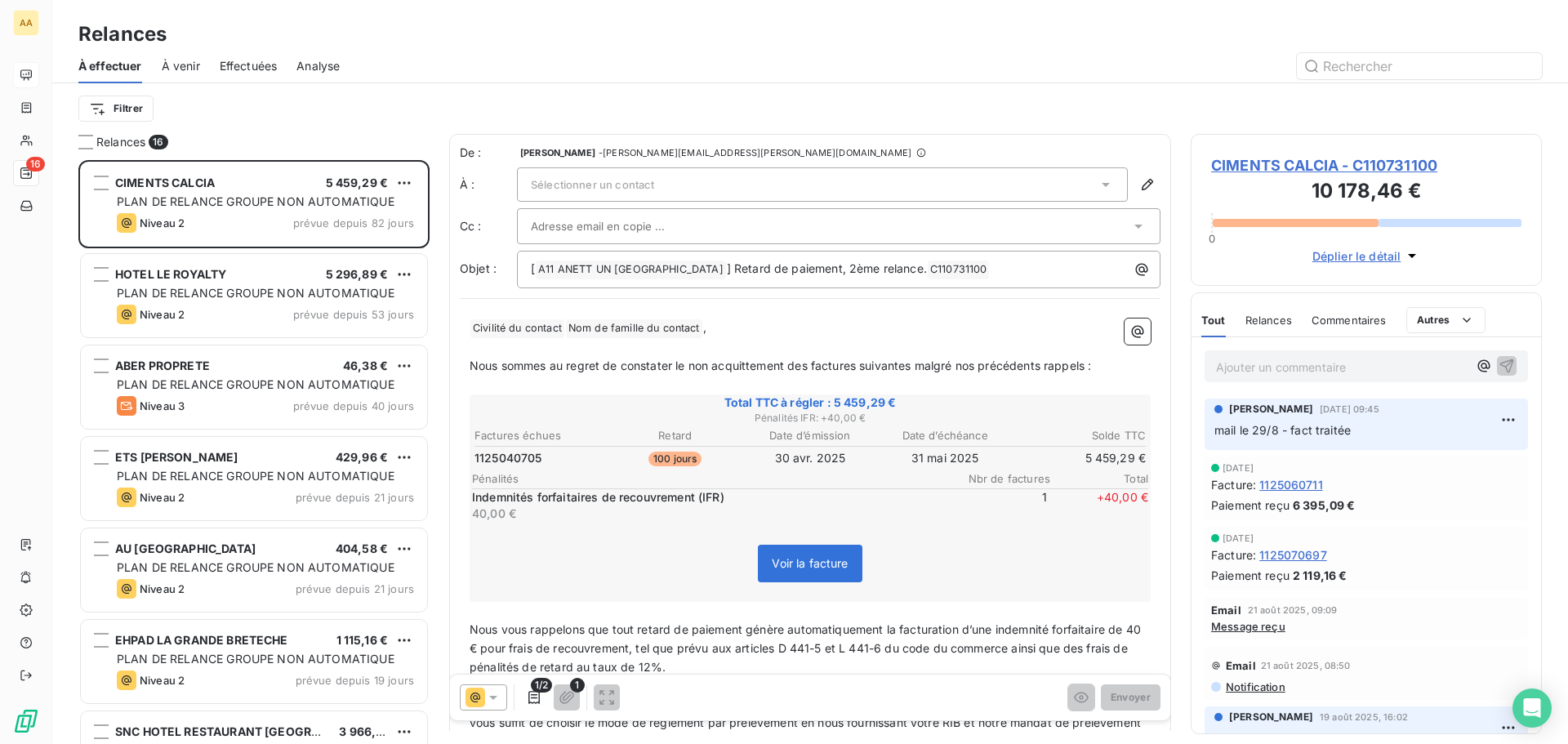
click at [177, 68] on span "À venir" at bounding box center [181, 66] width 39 height 16
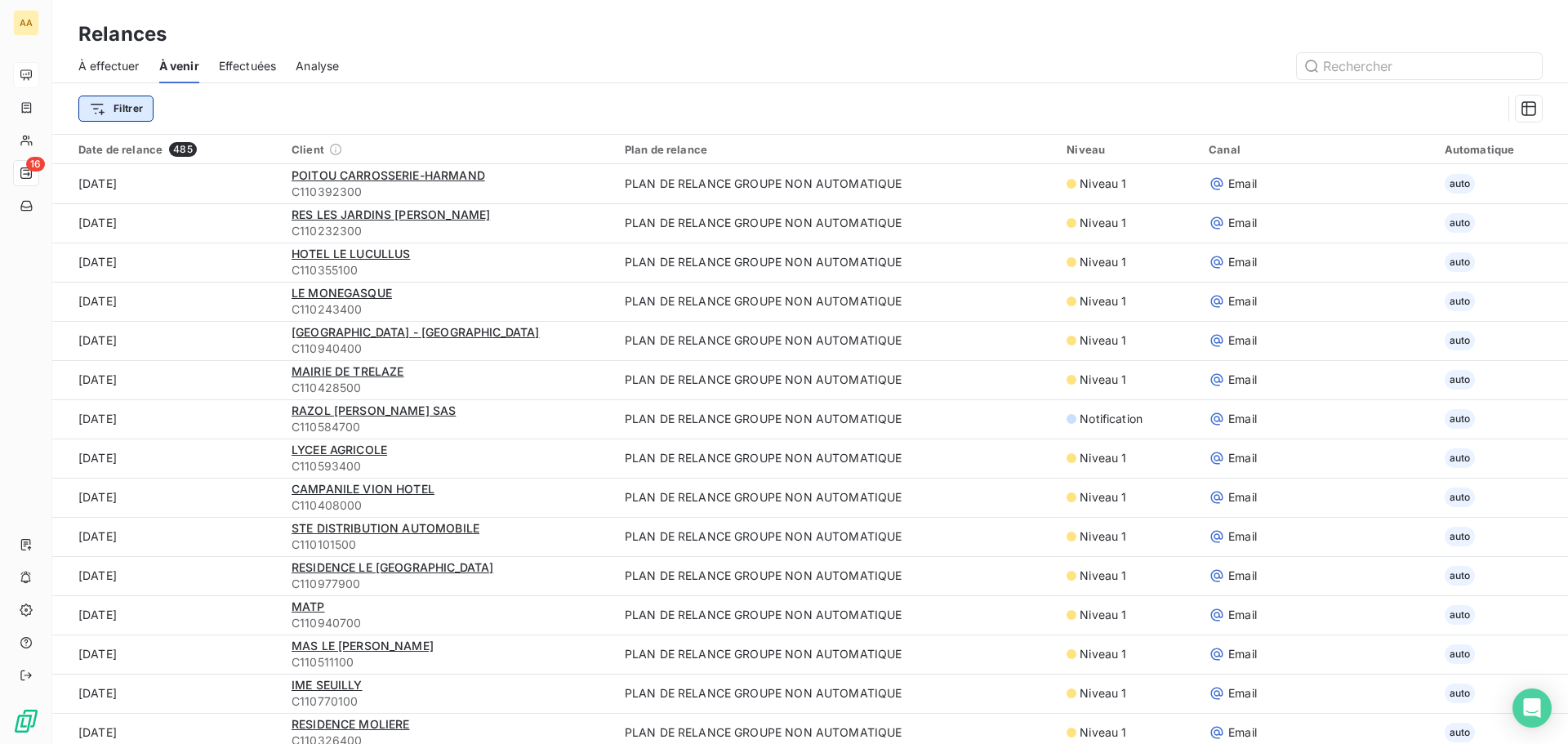
click at [125, 106] on html "AA 16 Relances À effectuer À venir Effectuées Analyse Filtrer Date de relance 4…" at bounding box center [784, 372] width 1568 height 744
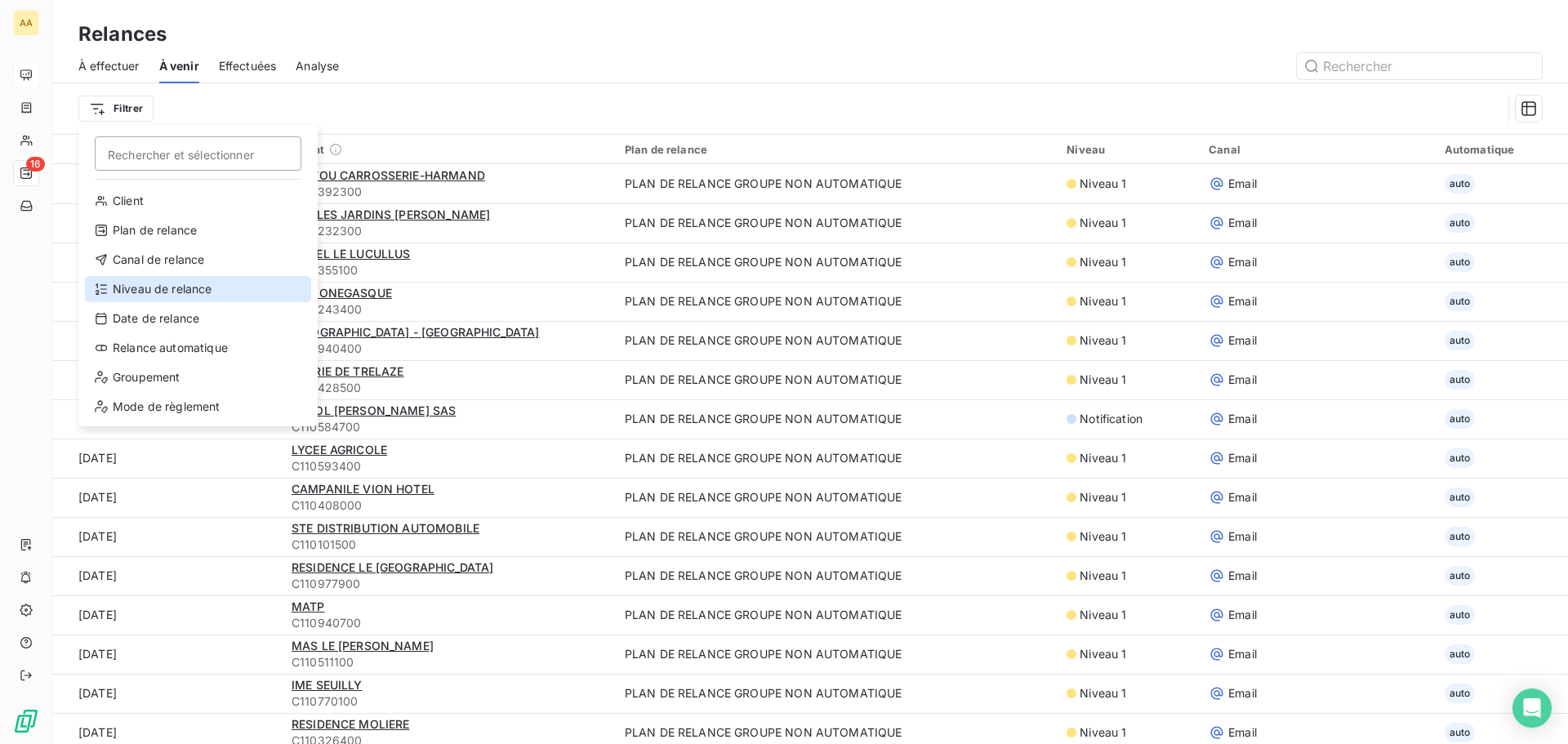
click at [141, 294] on div "Niveau de relance" at bounding box center [198, 289] width 227 height 26
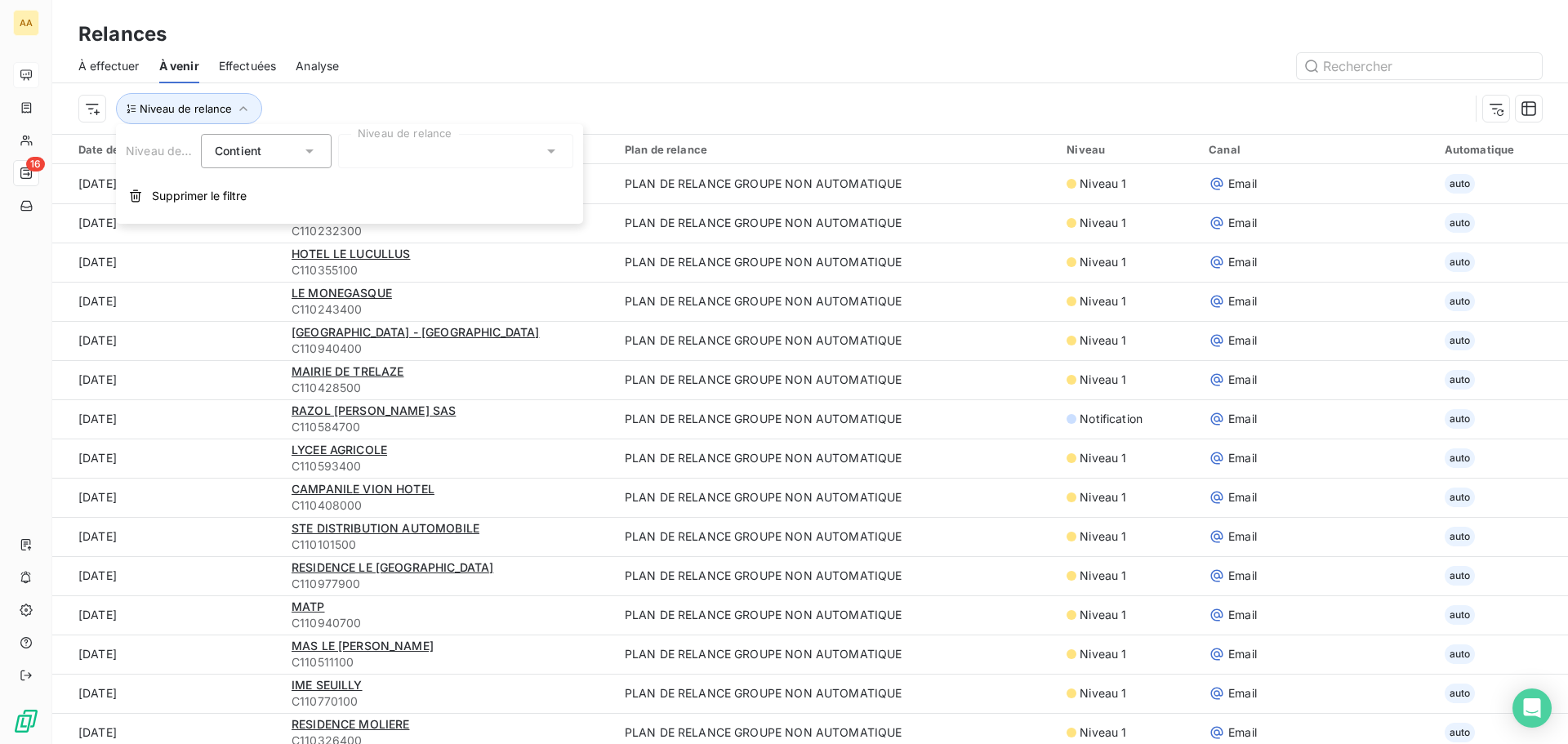
click at [302, 138] on div "Contient is" at bounding box center [266, 151] width 131 height 34
click at [300, 140] on div "Contient" at bounding box center [258, 151] width 87 height 23
click at [378, 149] on div at bounding box center [455, 151] width 236 height 34
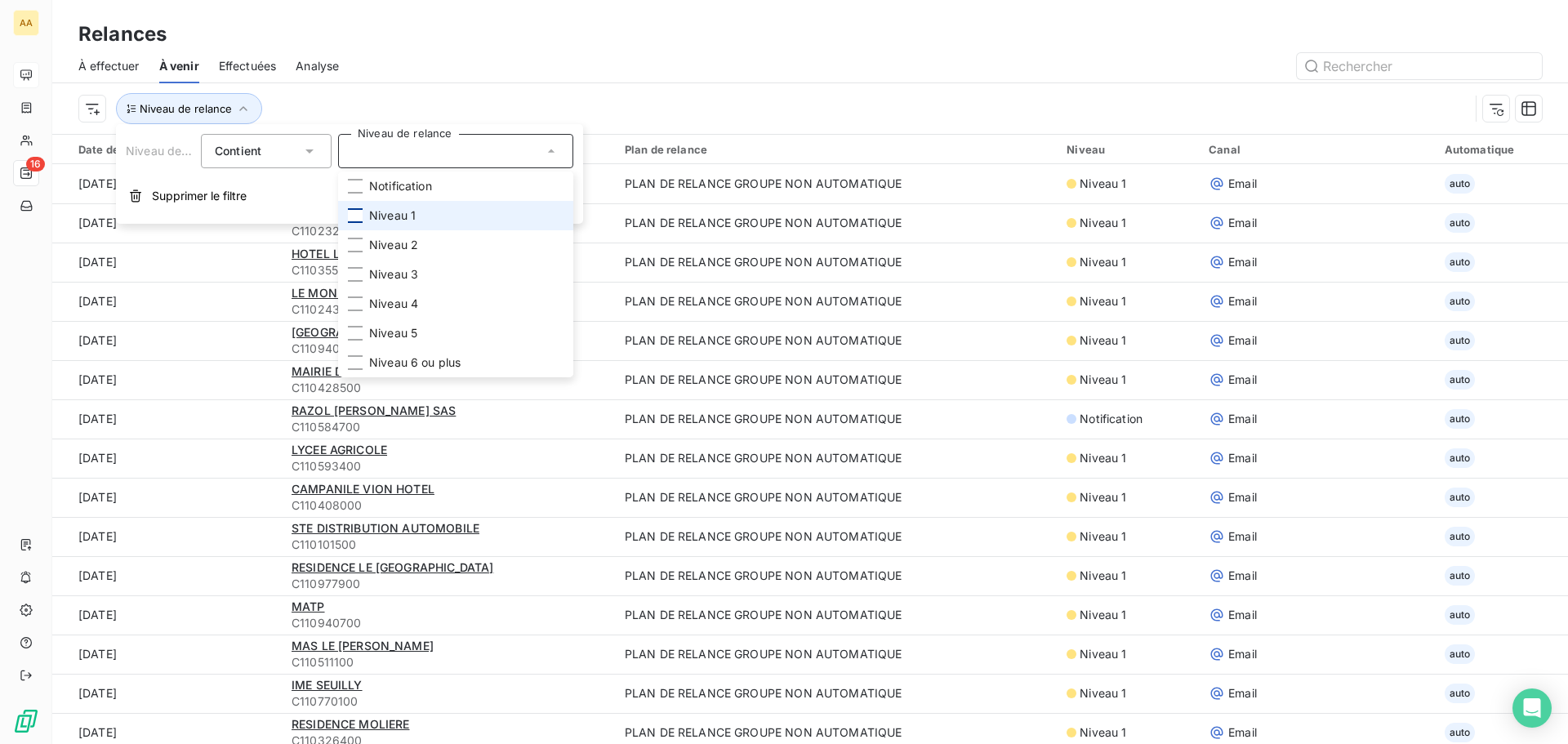
click at [356, 219] on div at bounding box center [355, 216] width 14 height 14
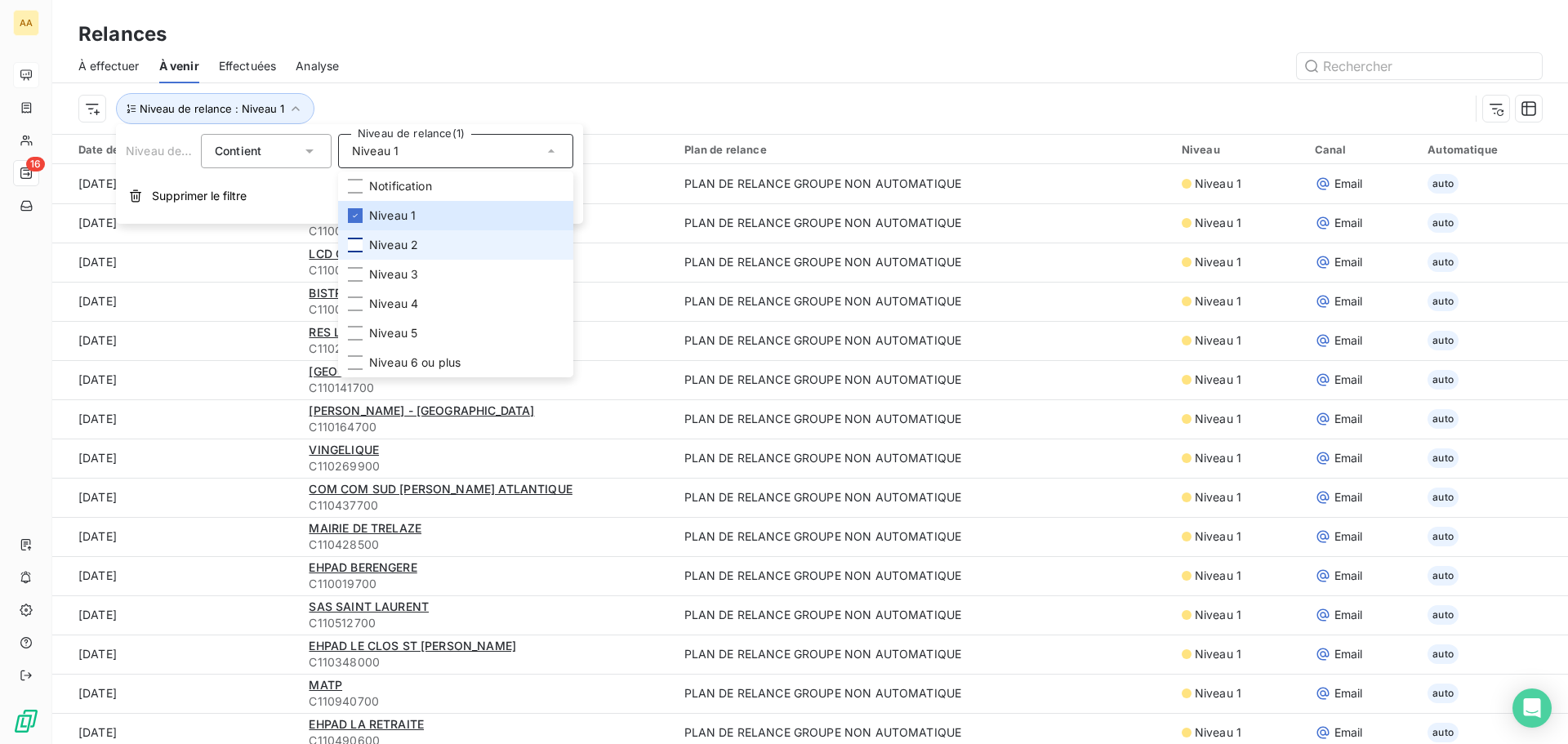
click at [360, 247] on div at bounding box center [355, 245] width 14 height 14
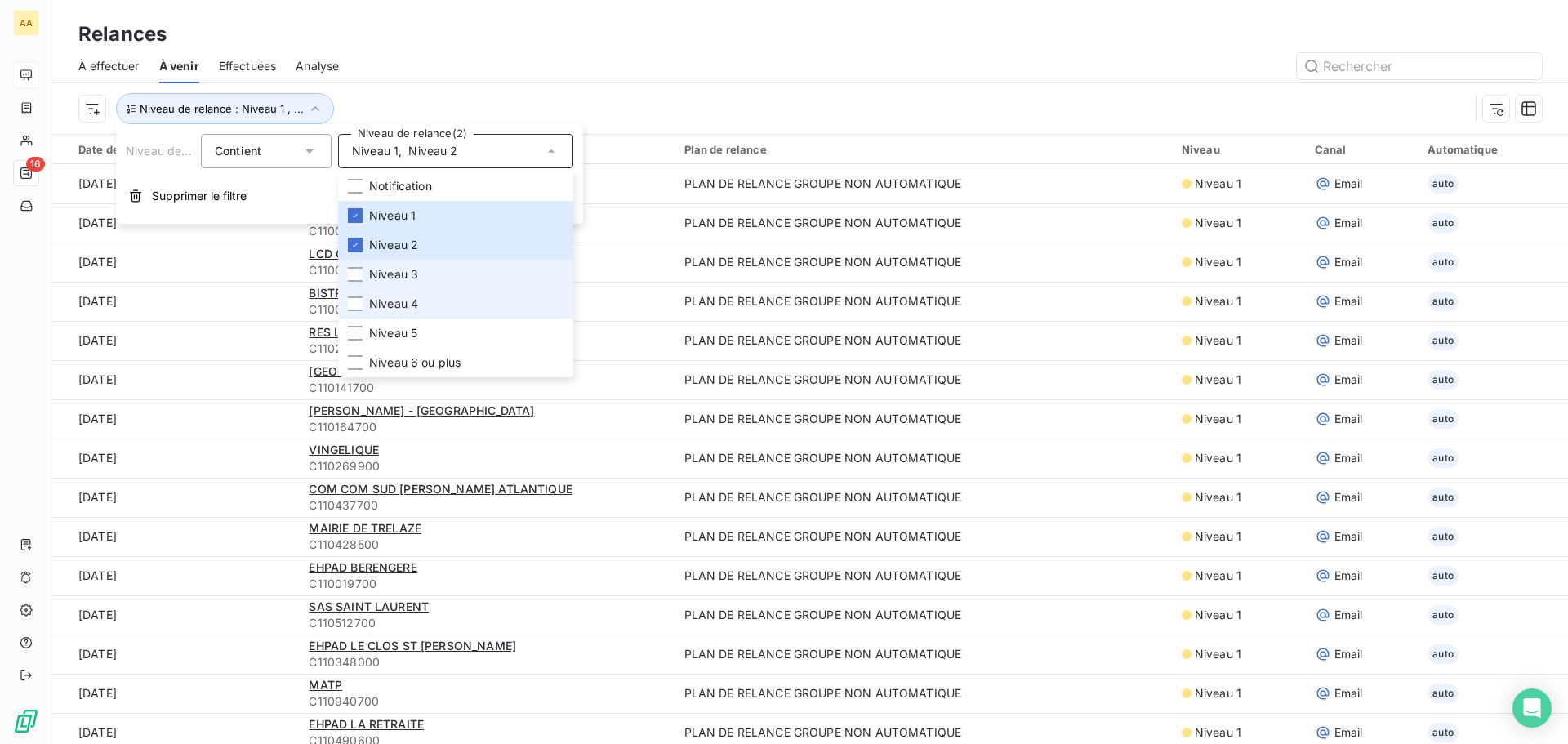
drag, startPoint x: 358, startPoint y: 278, endPoint x: 344, endPoint y: 304, distance: 29.5
click at [357, 278] on div at bounding box center [355, 274] width 14 height 14
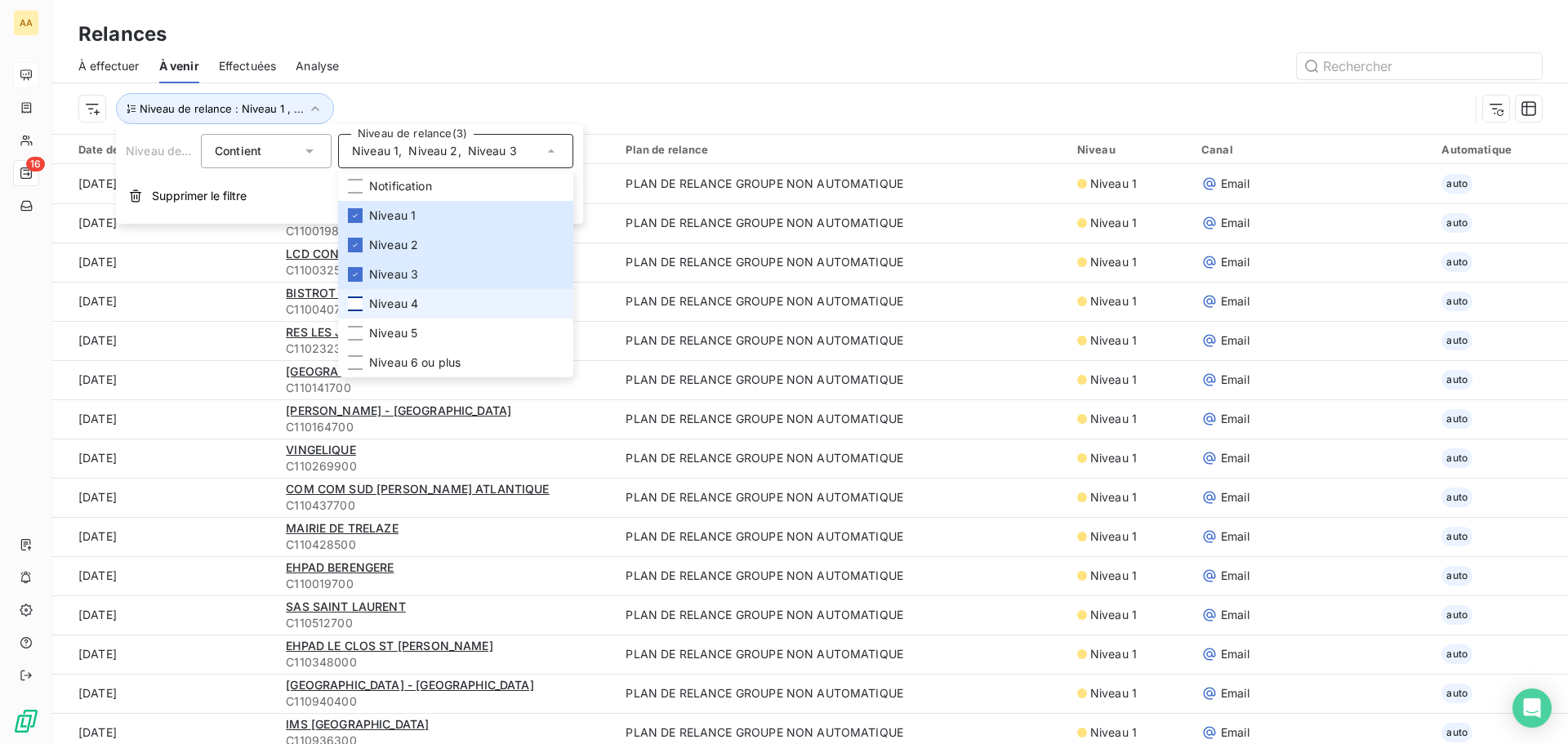
click at [355, 308] on div at bounding box center [355, 303] width 14 height 14
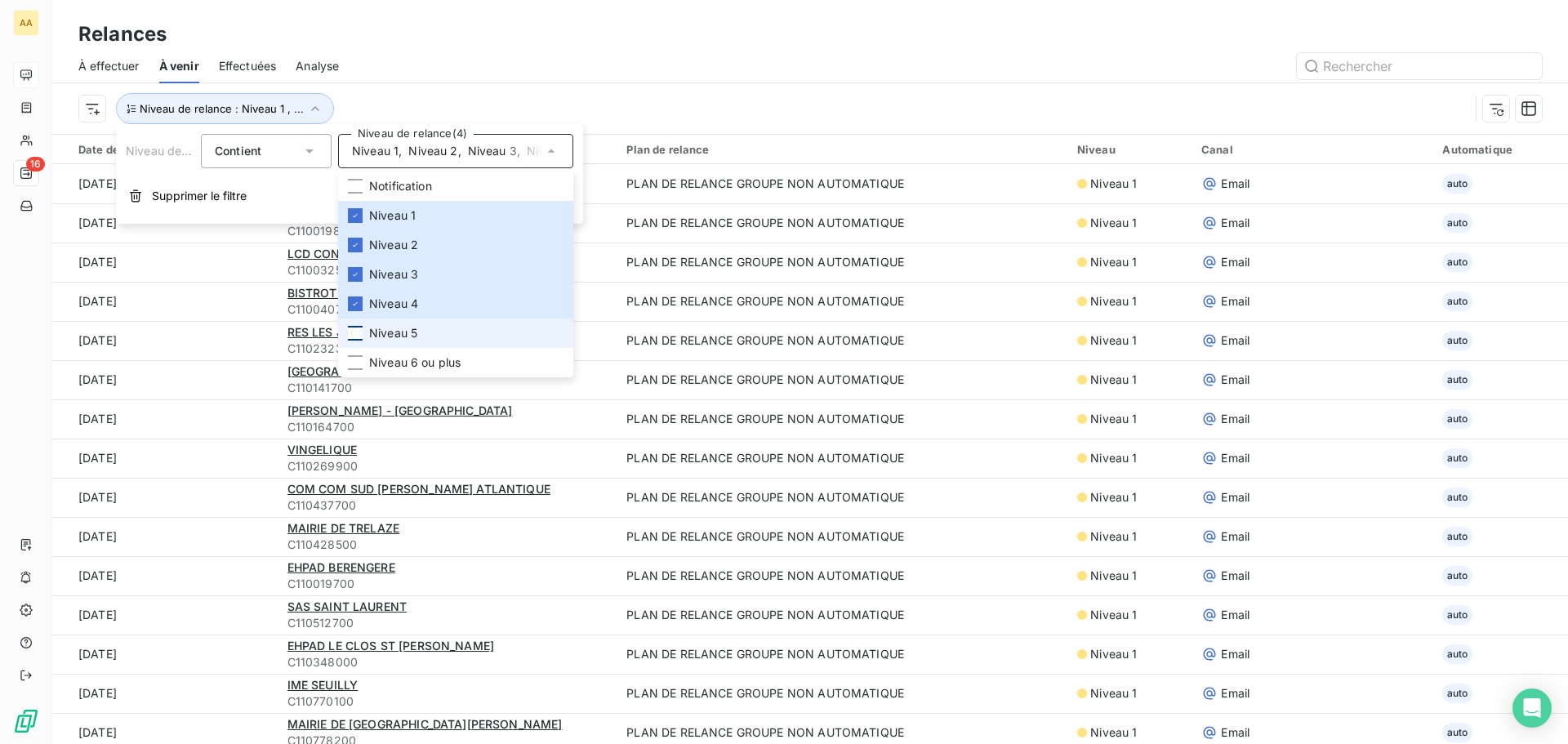
click at [358, 331] on div at bounding box center [355, 333] width 14 height 14
click at [359, 355] on div at bounding box center [355, 362] width 14 height 14
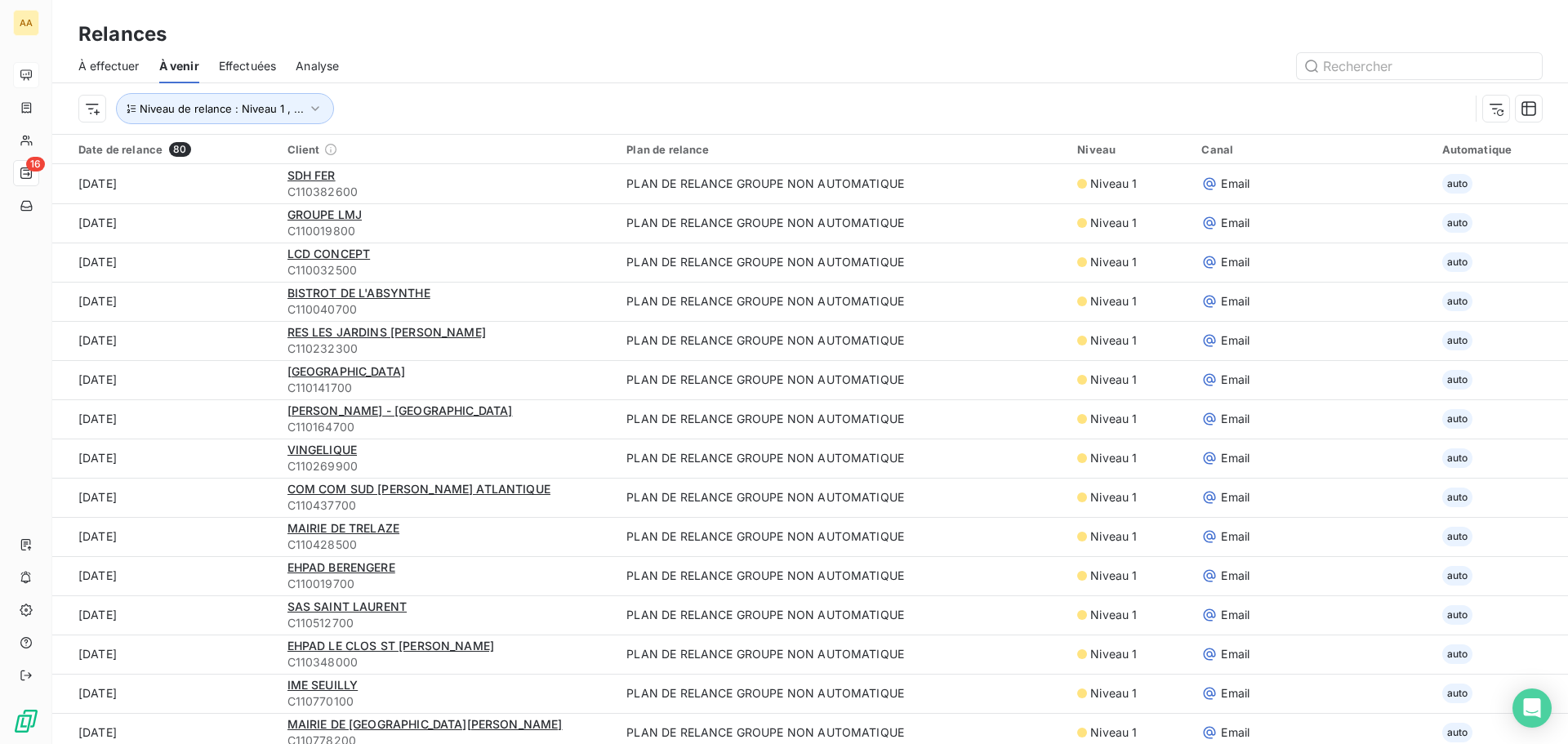
click at [582, 73] on div at bounding box center [950, 66] width 1183 height 26
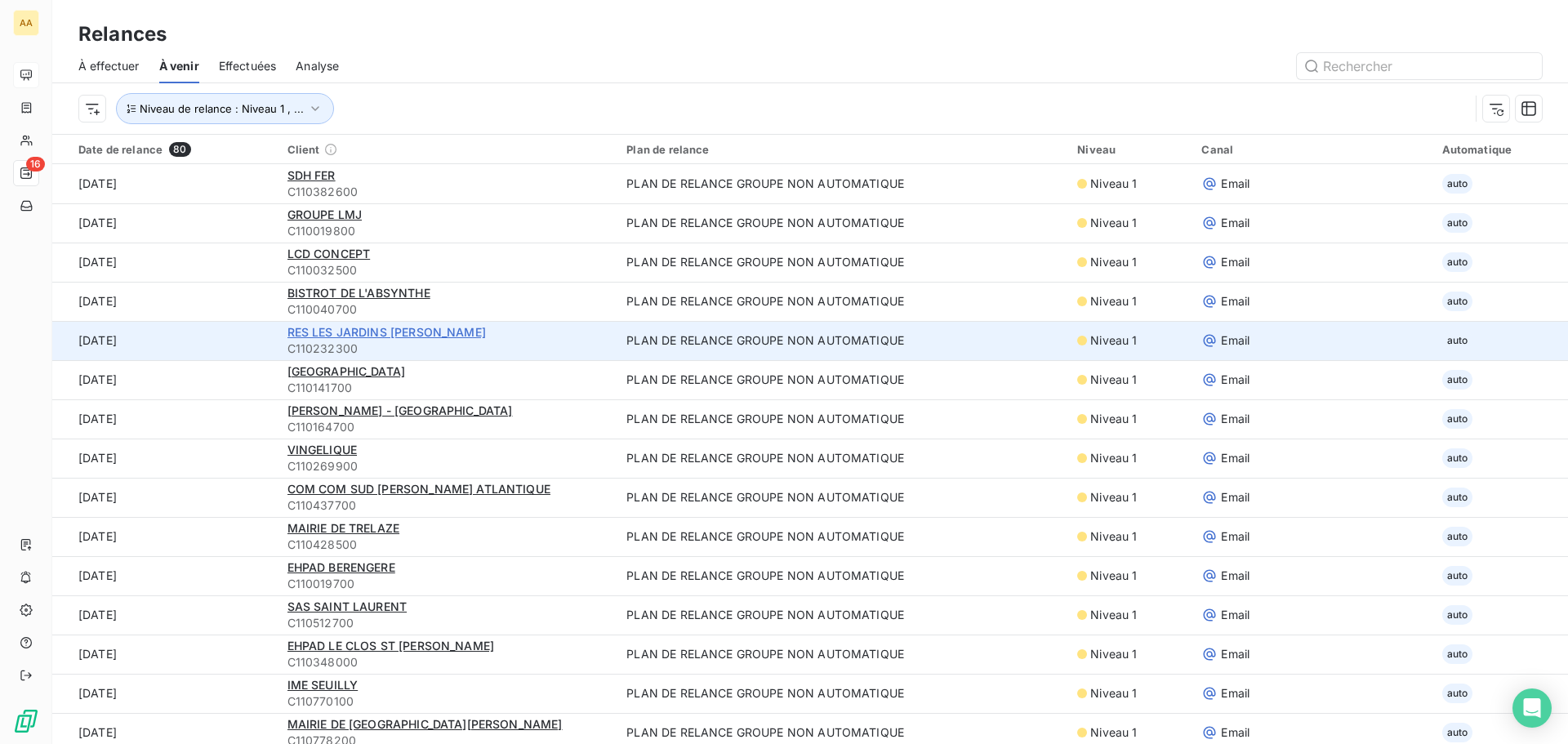
click at [430, 326] on span "RES LES JARDINS [PERSON_NAME]" at bounding box center [386, 331] width 199 height 14
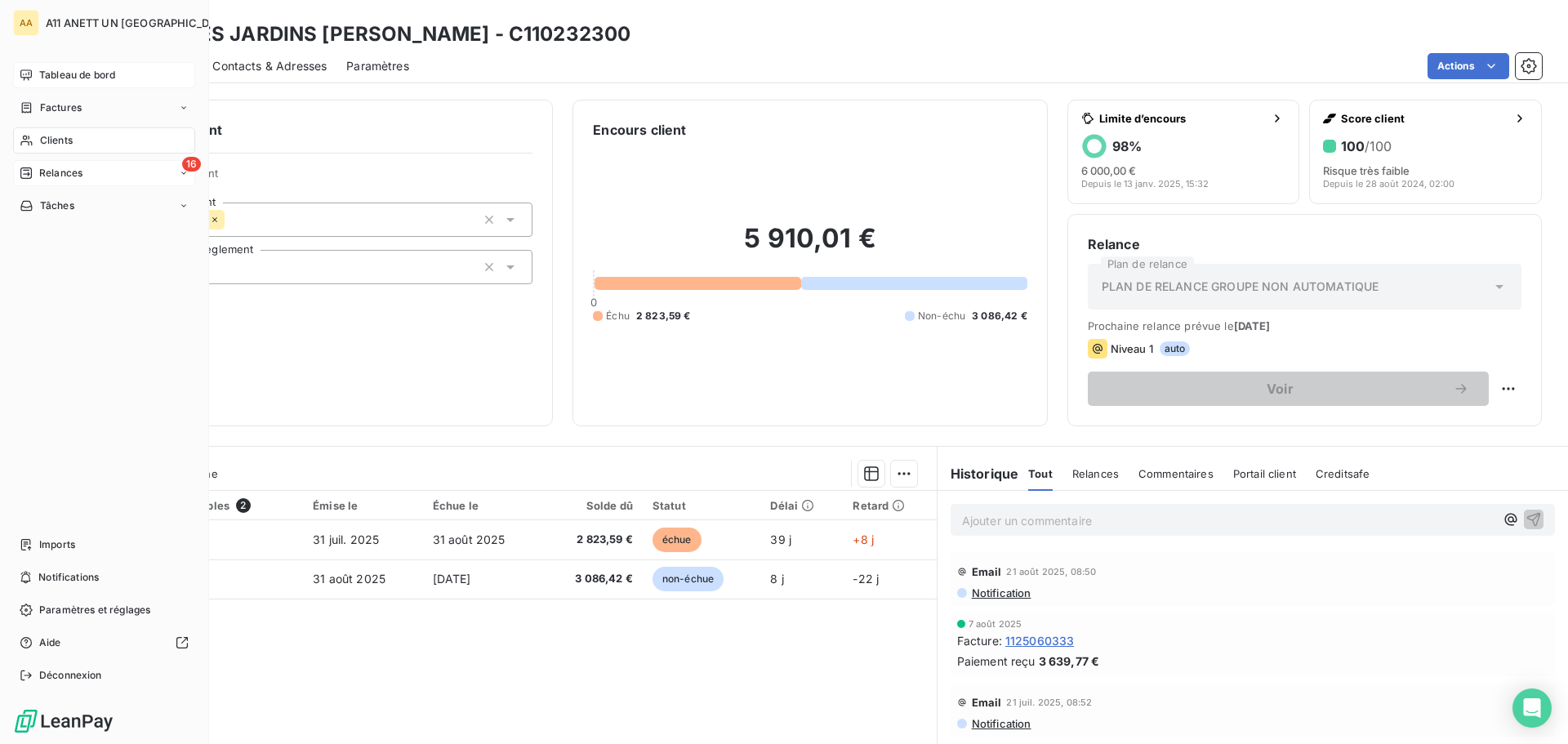
click at [54, 138] on span "Clients" at bounding box center [56, 140] width 32 height 14
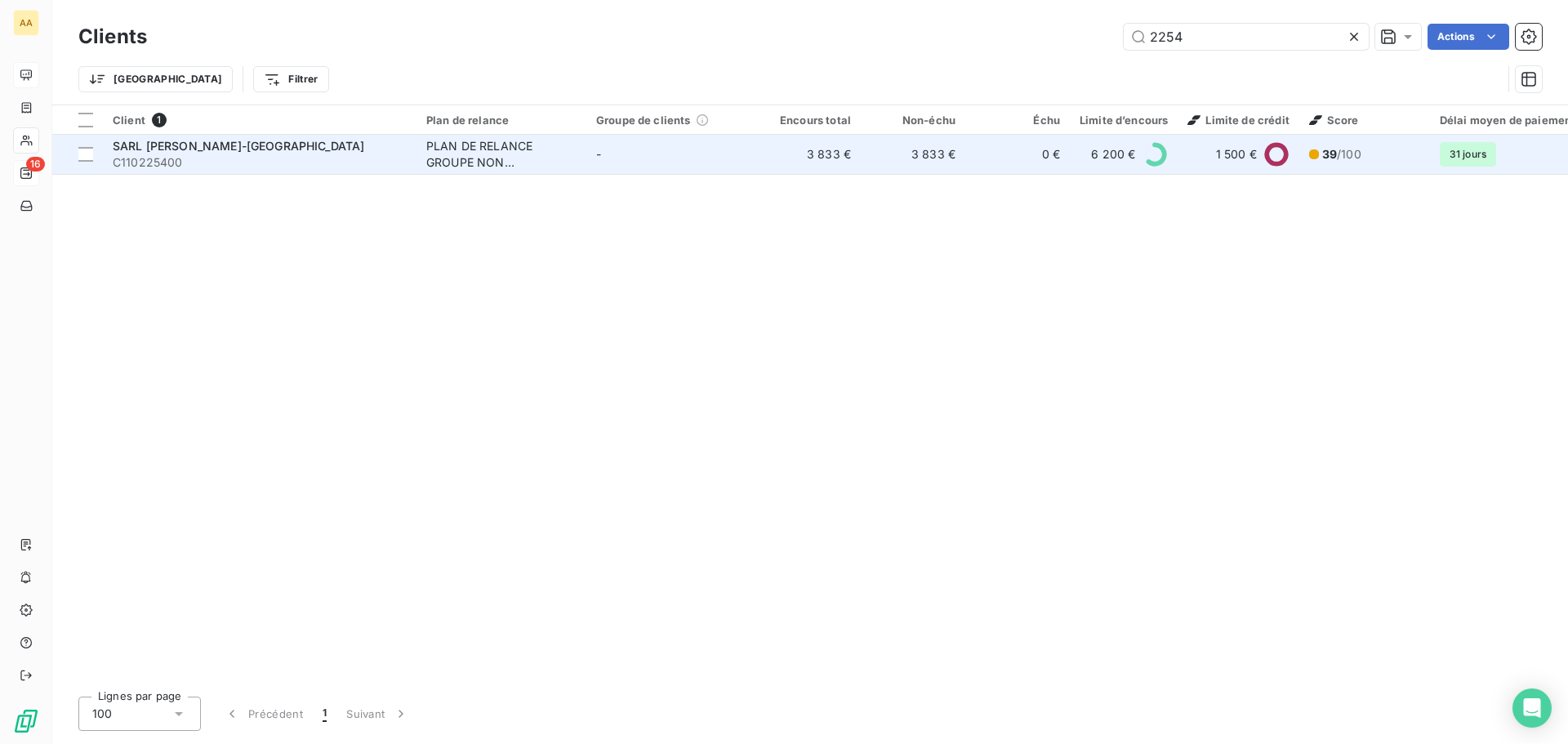
click at [1469, 153] on span "31 jours" at bounding box center [1468, 153] width 56 height 24
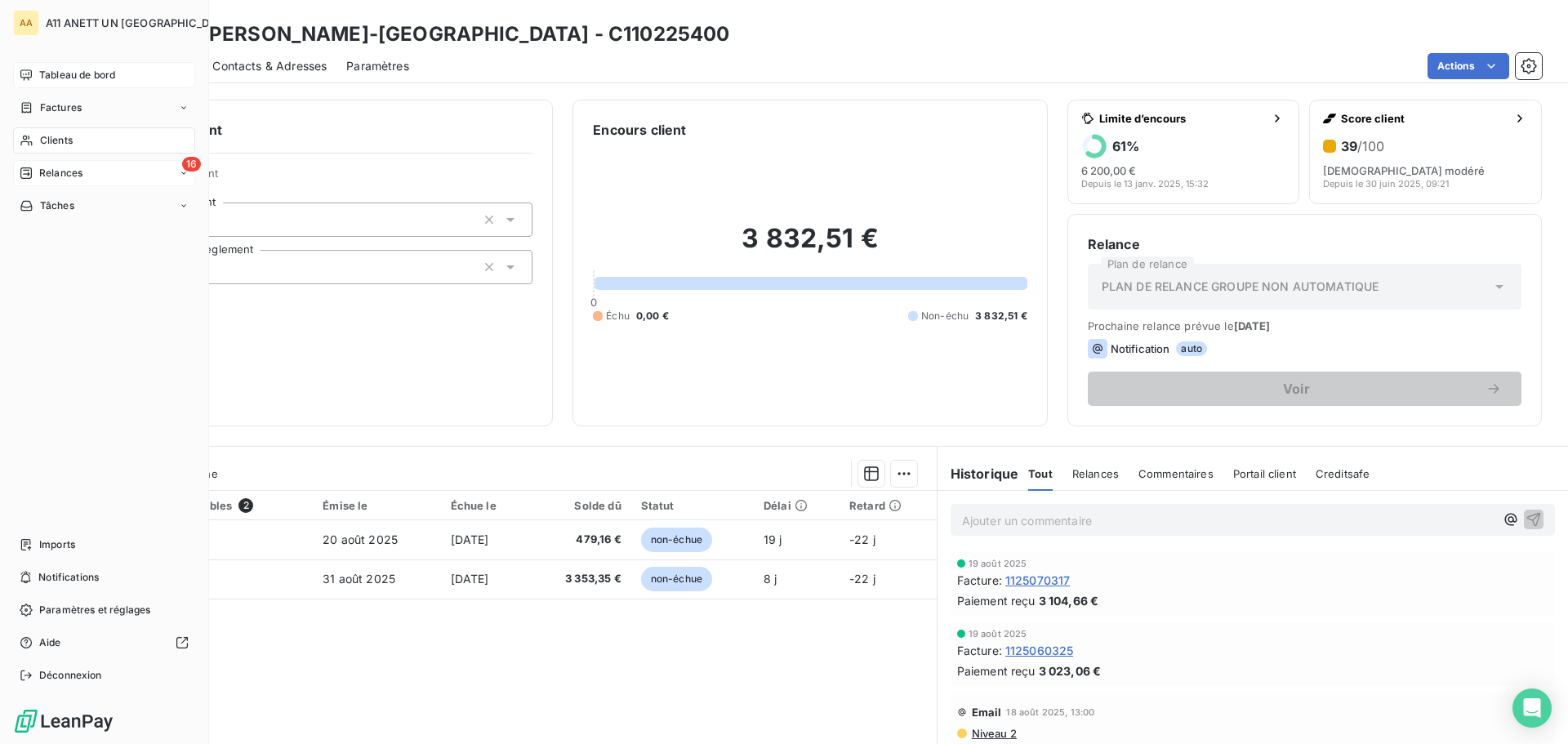
click at [43, 166] on span "Relances" at bounding box center [60, 173] width 43 height 14
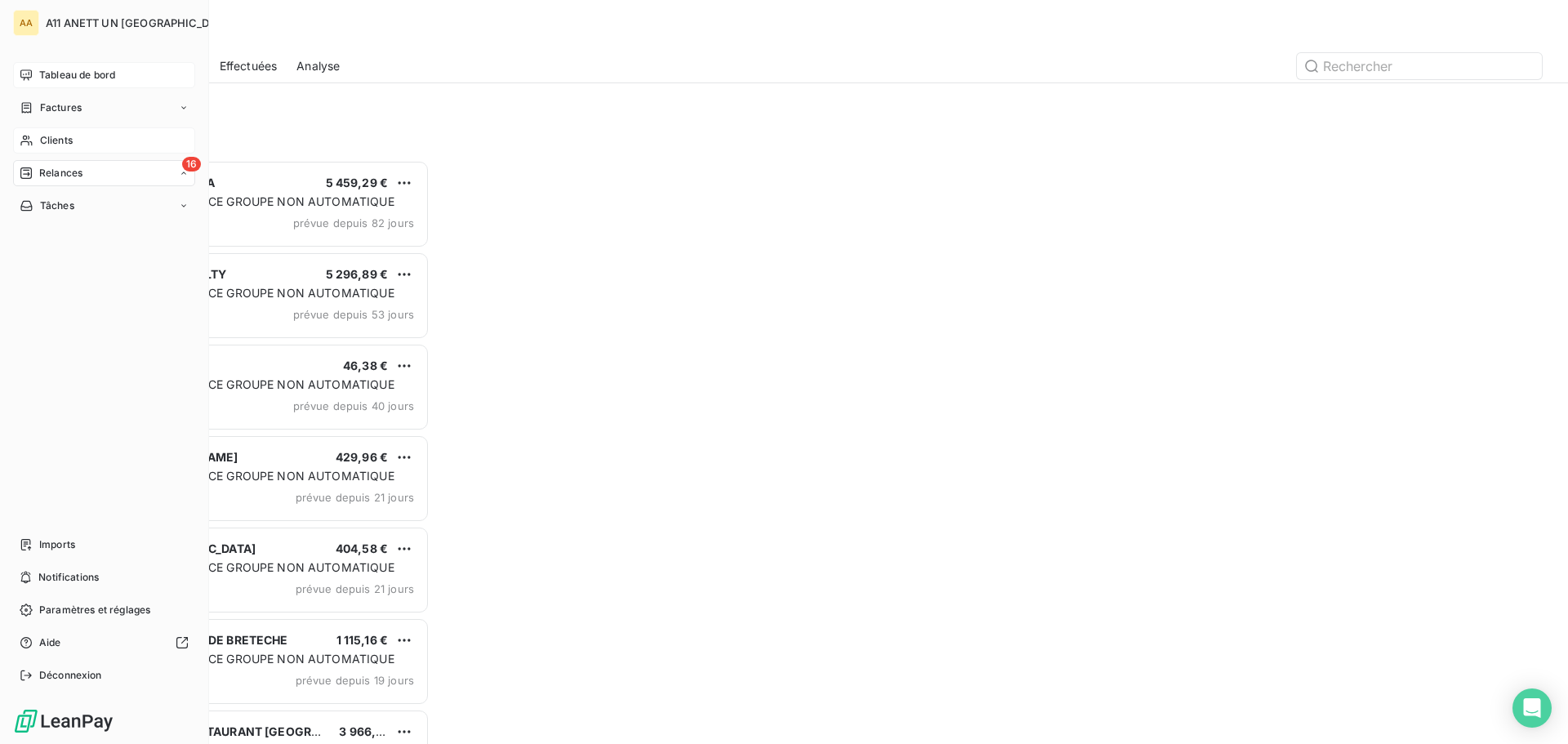
scroll to position [572, 339]
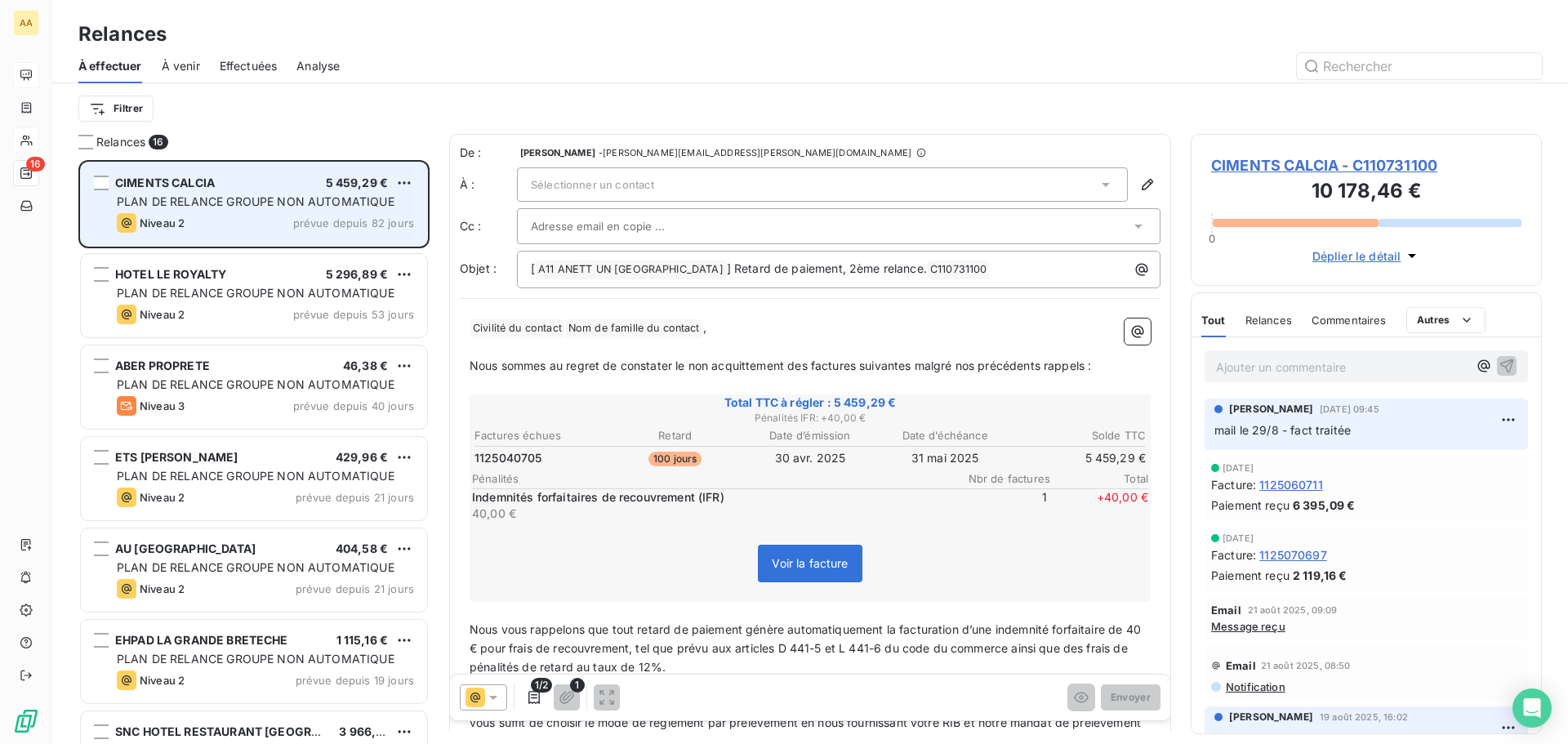
click at [255, 209] on div "PLAN DE RELANCE GROUPE NON AUTOMATIQUE" at bounding box center [264, 201] width 297 height 16
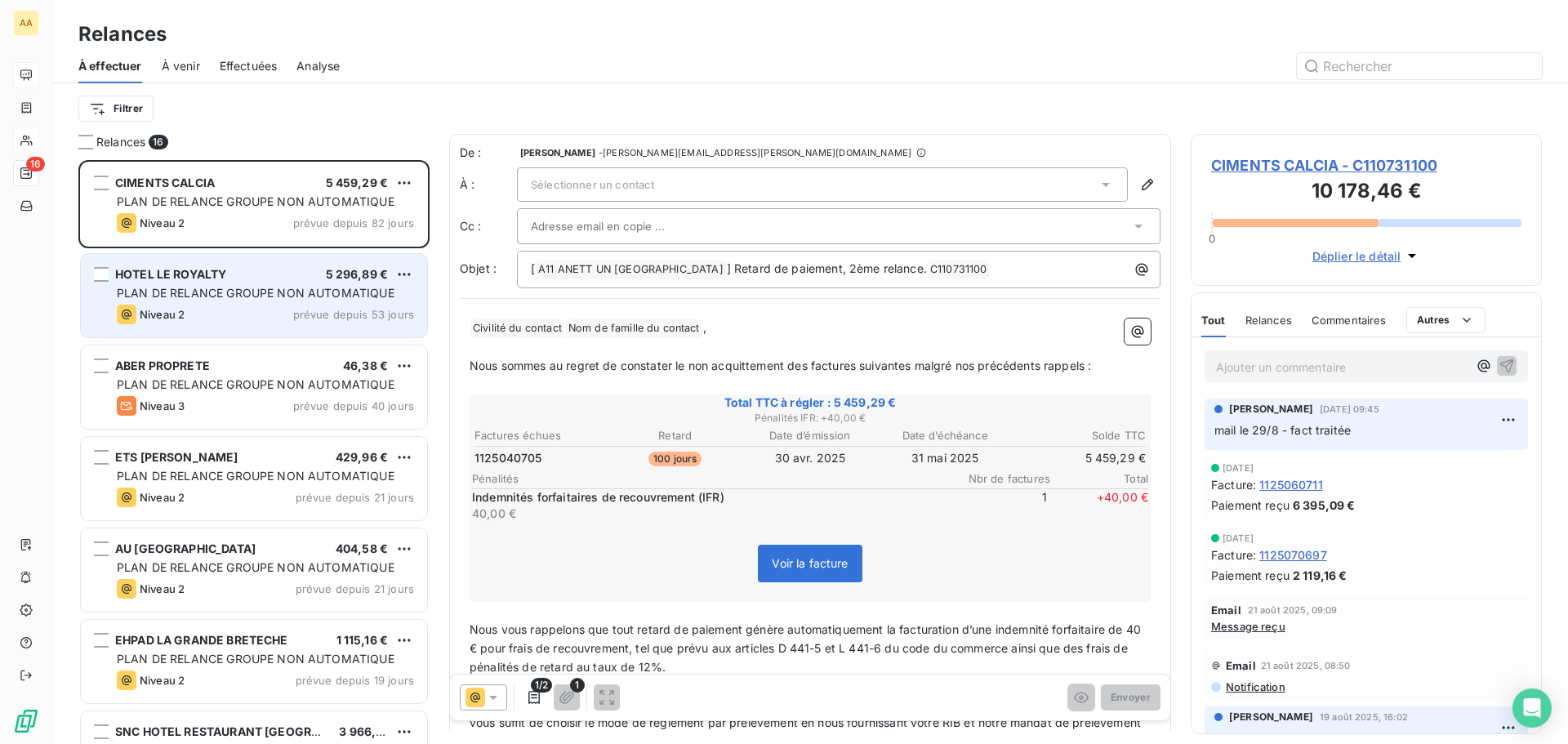
click at [245, 293] on span "PLAN DE RELANCE GROUPE NON AUTOMATIQUE" at bounding box center [255, 293] width 278 height 14
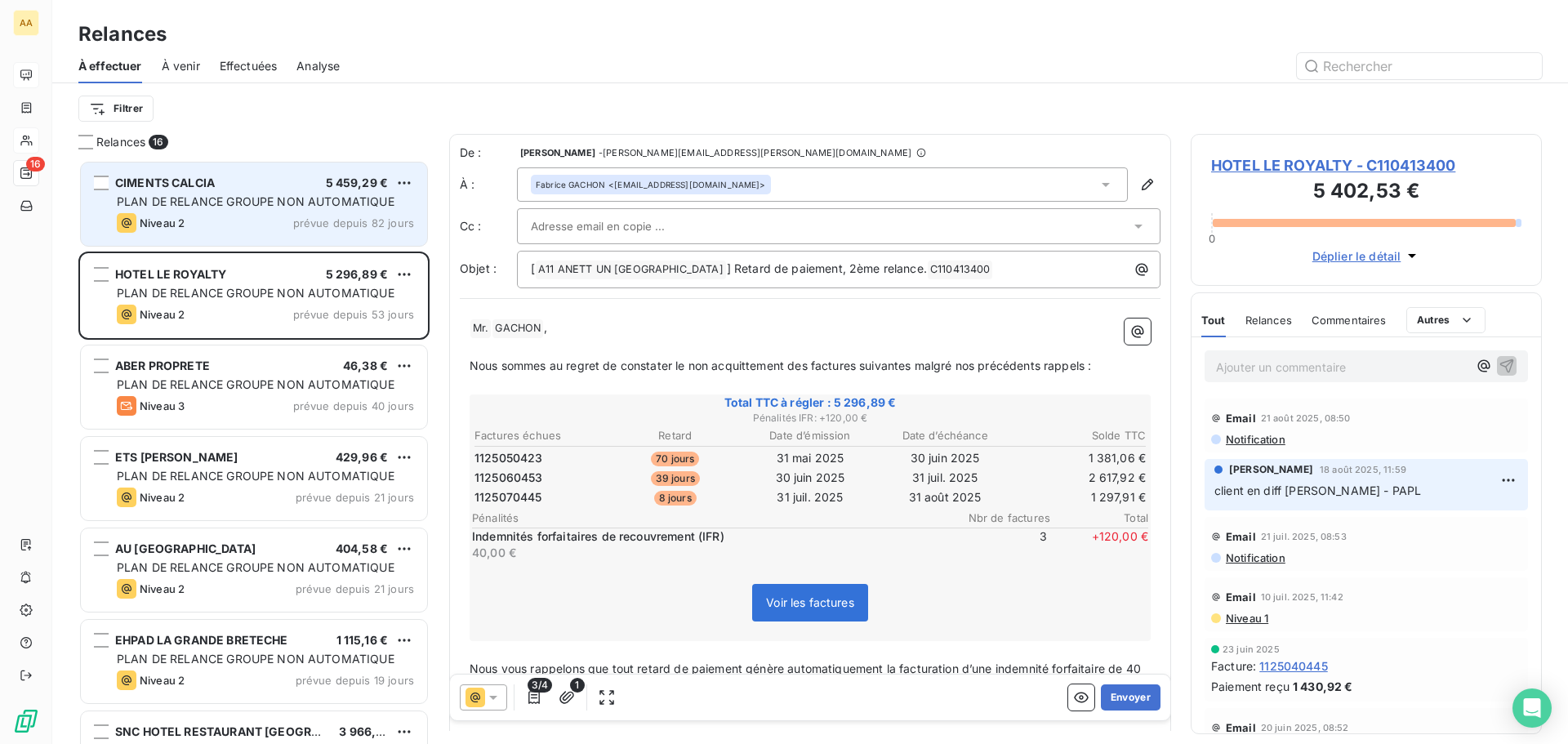
click at [218, 199] on span "PLAN DE RELANCE GROUPE NON AUTOMATIQUE" at bounding box center [255, 200] width 278 height 14
